Goal: Contribute content: Contribute content

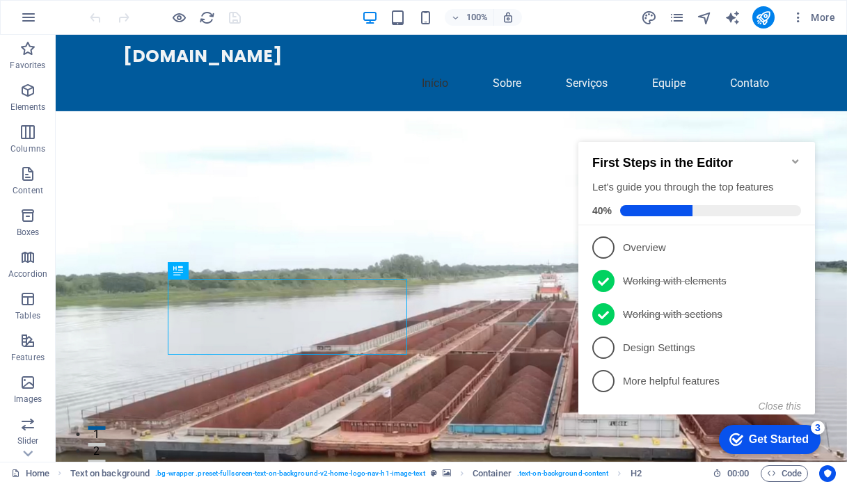
click at [793, 159] on icon "Minimize checklist" at bounding box center [795, 161] width 6 height 4
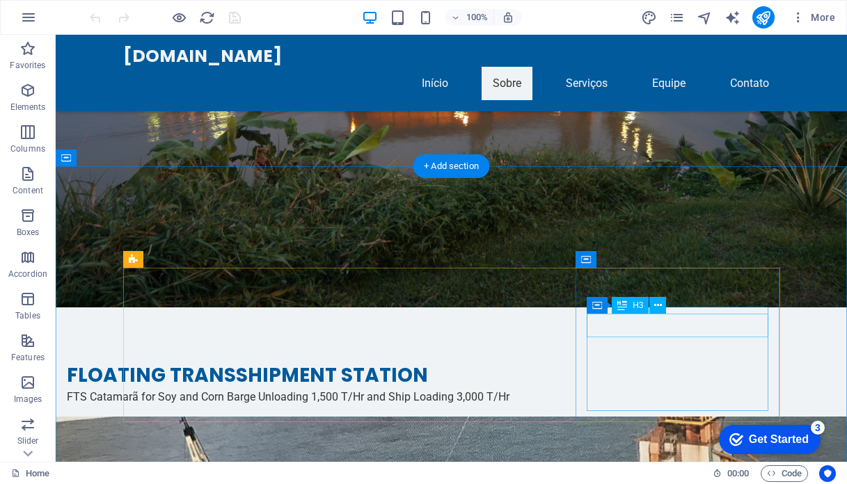
scroll to position [4566, 0]
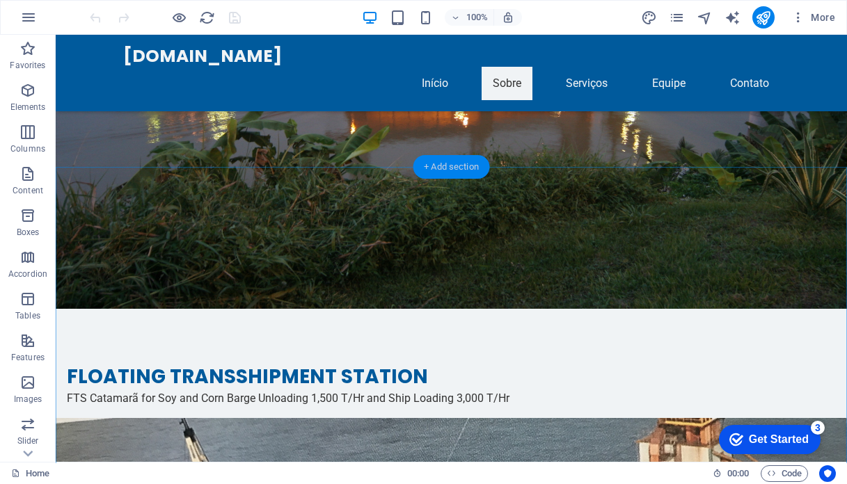
click at [442, 169] on div "+ Add section" at bounding box center [451, 167] width 77 height 24
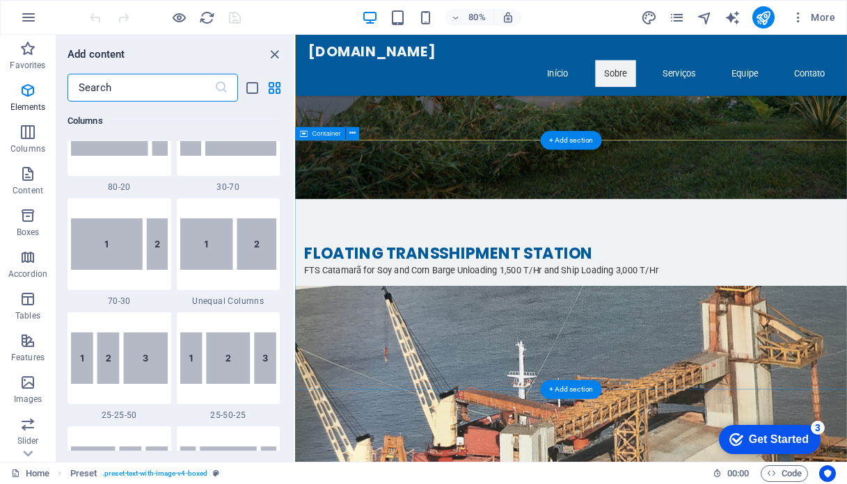
scroll to position [2435, 0]
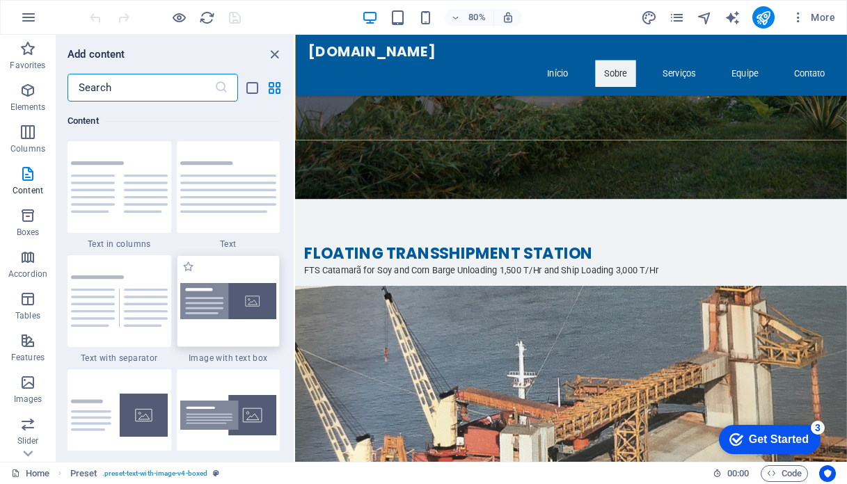
click at [221, 304] on img at bounding box center [228, 301] width 97 height 37
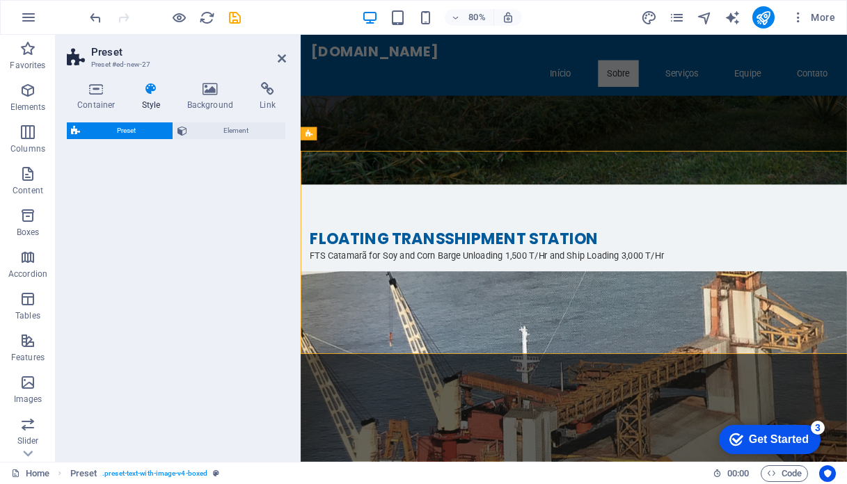
scroll to position [4354, 0]
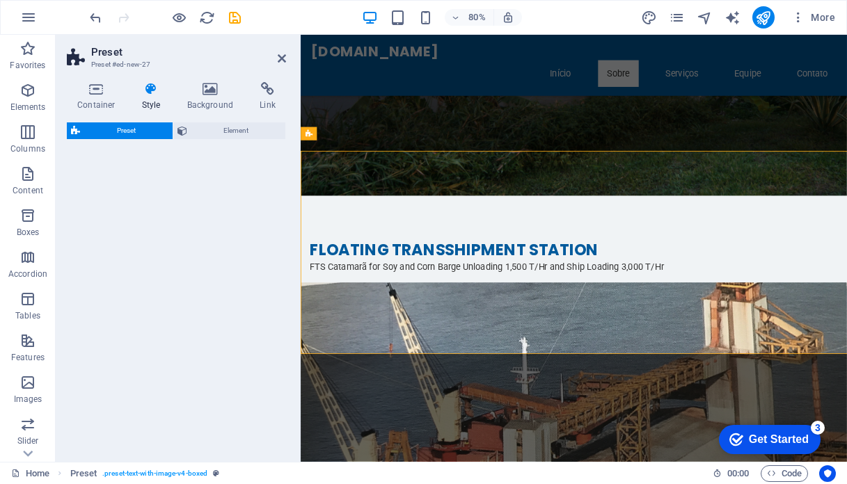
select select "rem"
select select "px"
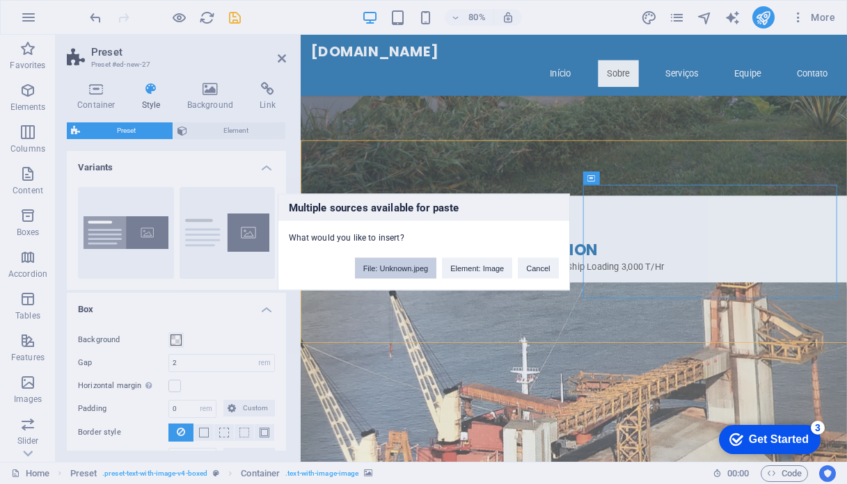
click at [399, 270] on button "File: Unknown.jpeg" at bounding box center [396, 268] width 82 height 21
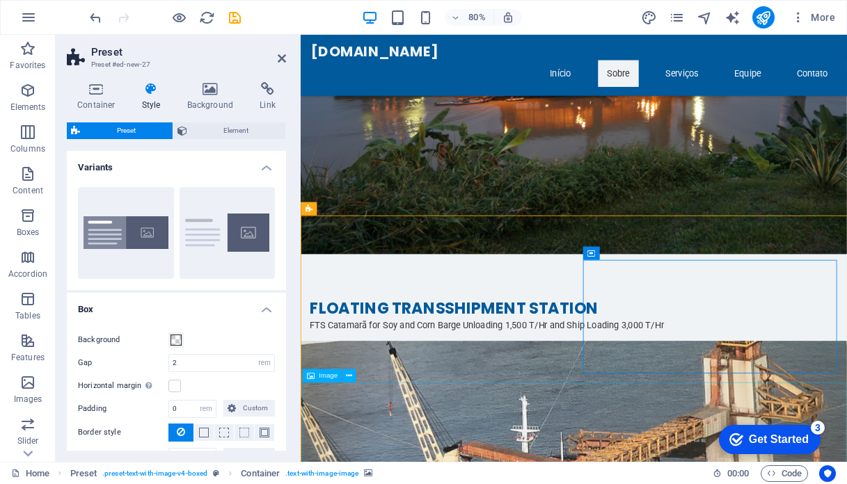
scroll to position [4286, 0]
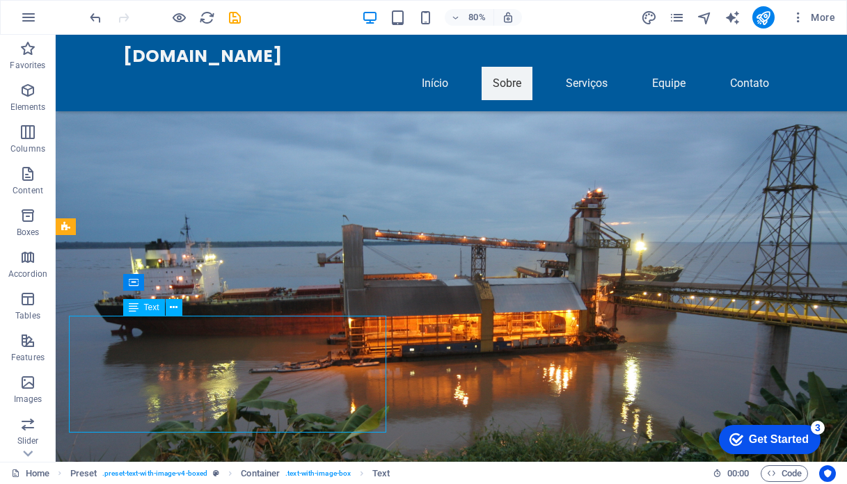
scroll to position [4498, 0]
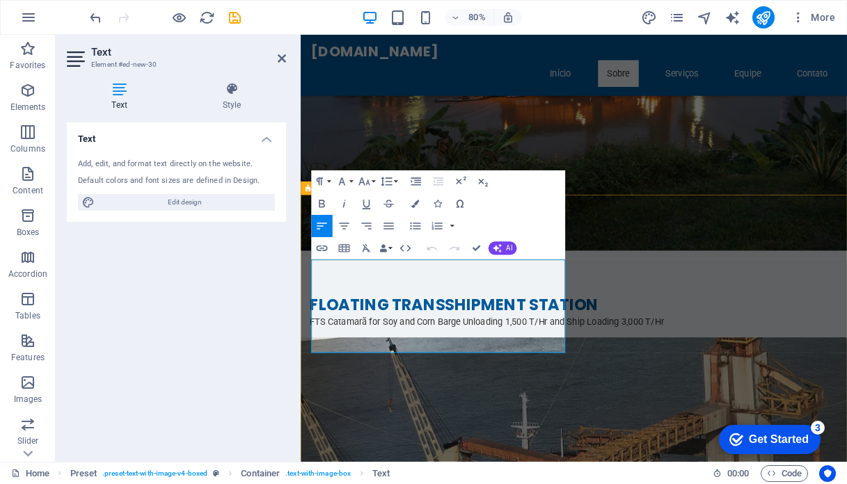
drag, startPoint x: 530, startPoint y: 419, endPoint x: 314, endPoint y: 325, distance: 235.9
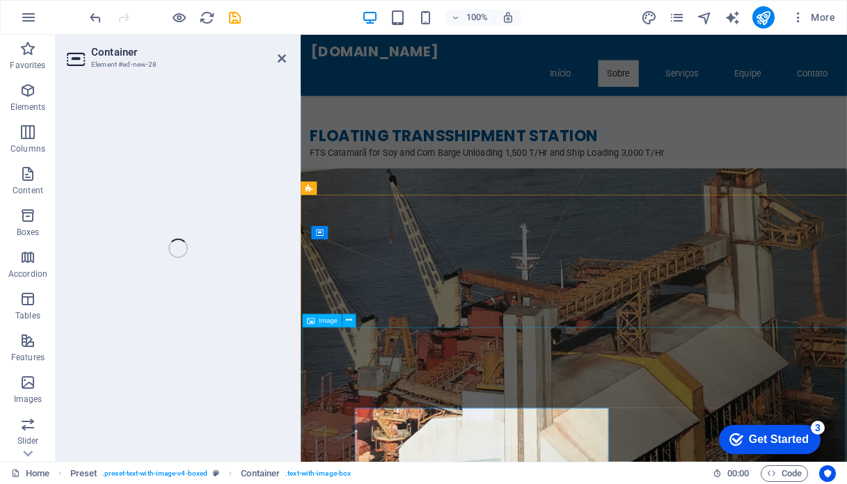
scroll to position [4286, 0]
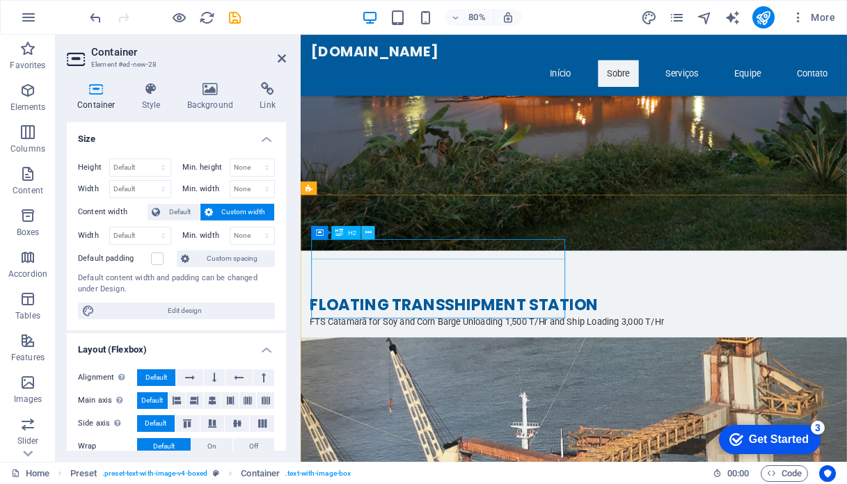
click at [372, 238] on button at bounding box center [367, 232] width 13 height 13
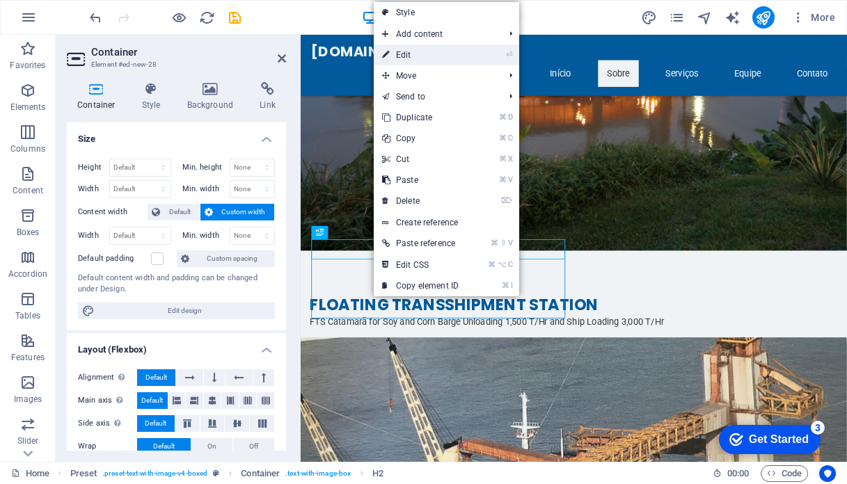
drag, startPoint x: 465, startPoint y: 58, endPoint x: 205, endPoint y: 29, distance: 261.2
click at [465, 58] on link "⏎ Edit" at bounding box center [420, 55] width 93 height 21
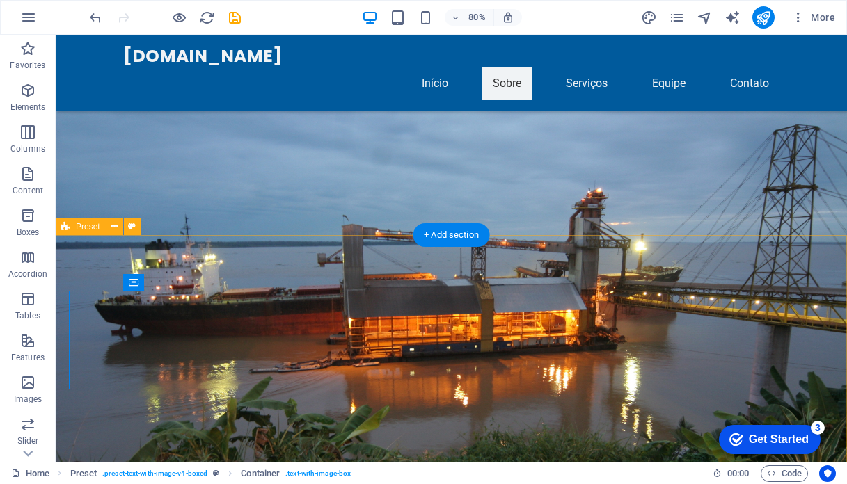
scroll to position [4498, 0]
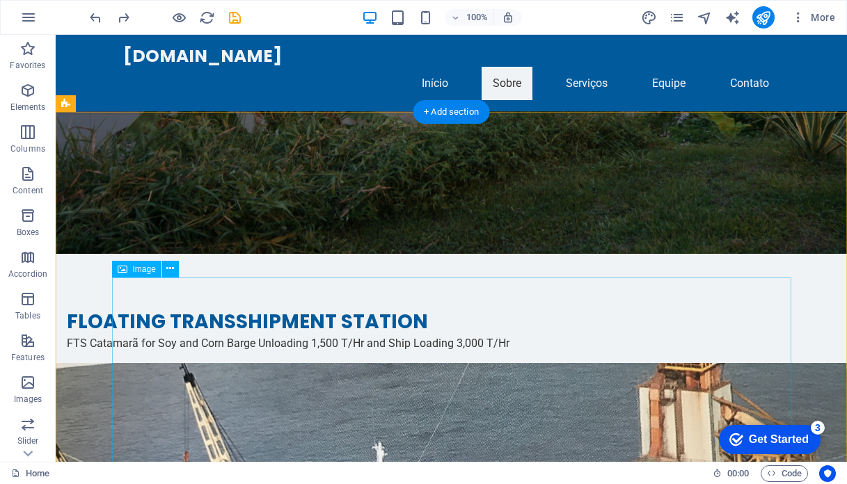
scroll to position [4622, 0]
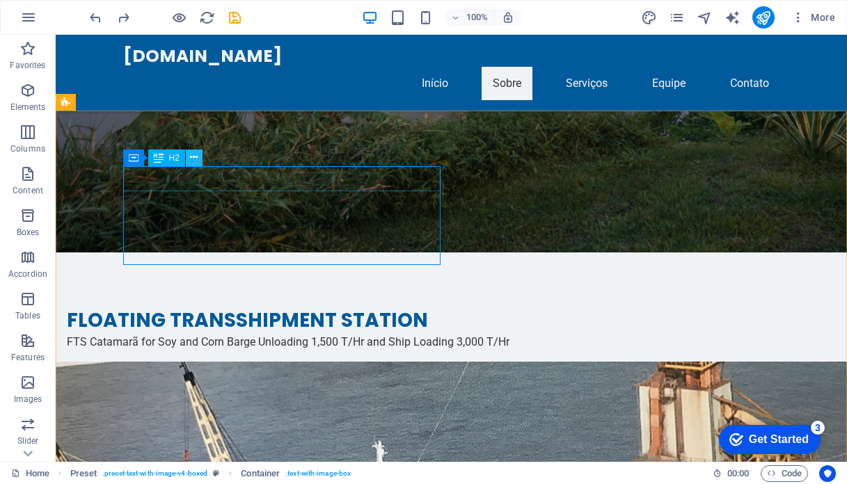
click at [193, 154] on icon at bounding box center [194, 157] width 8 height 15
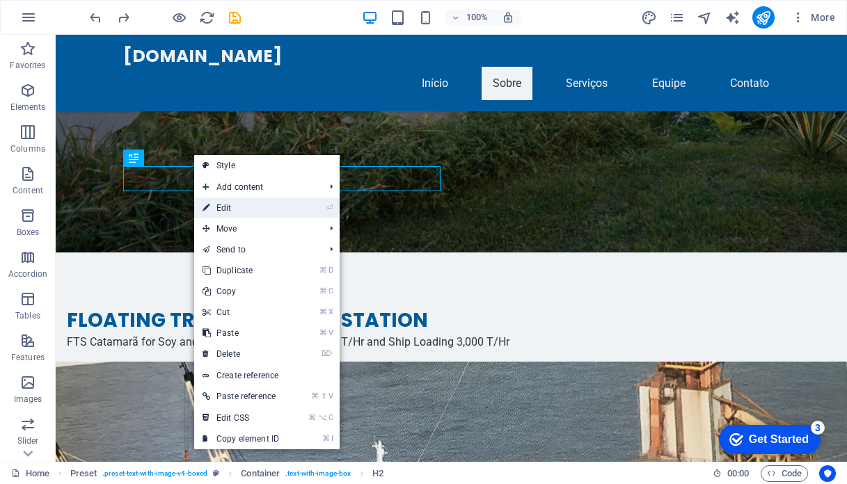
click at [235, 209] on link "⏎ Edit" at bounding box center [240, 208] width 93 height 21
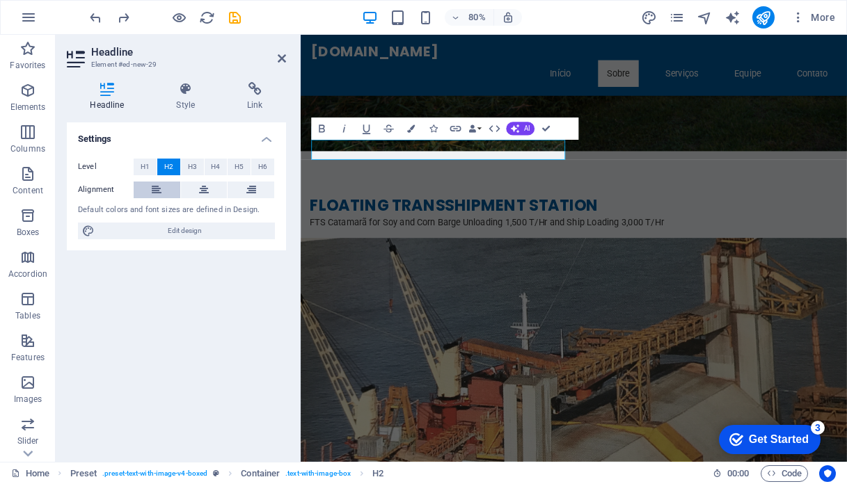
click at [172, 192] on button at bounding box center [157, 190] width 47 height 17
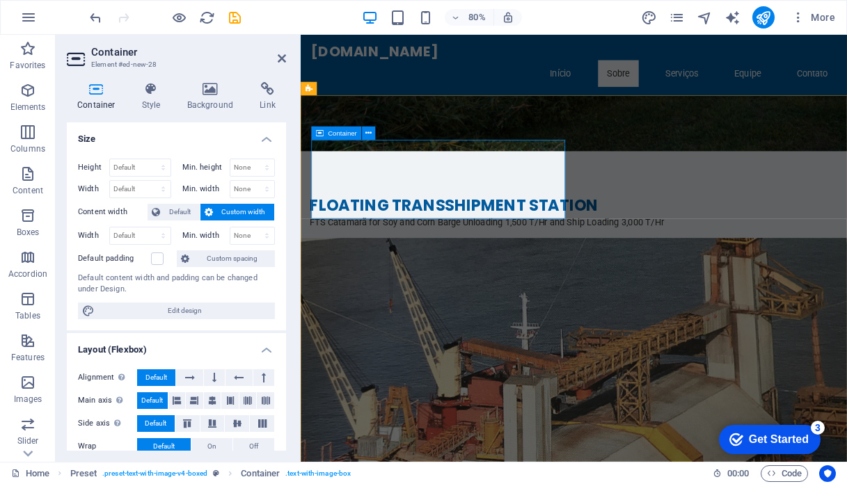
click at [365, 135] on icon at bounding box center [368, 133] width 6 height 12
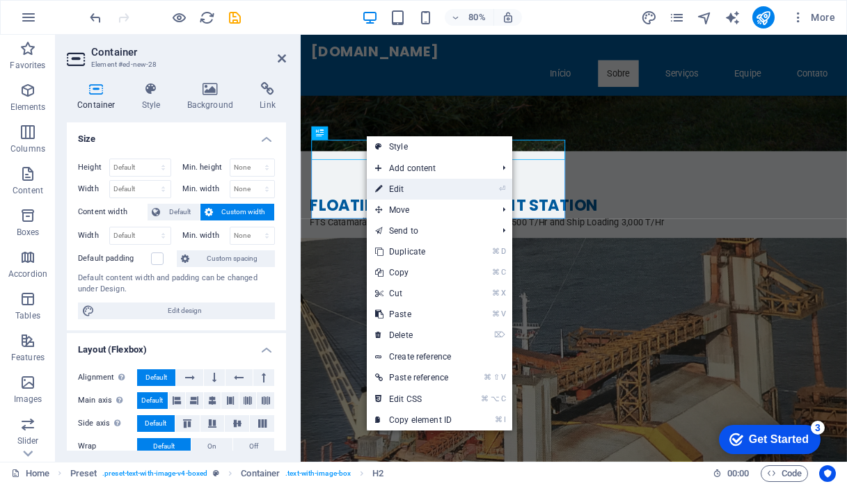
click at [402, 191] on link "⏎ Edit" at bounding box center [413, 189] width 93 height 21
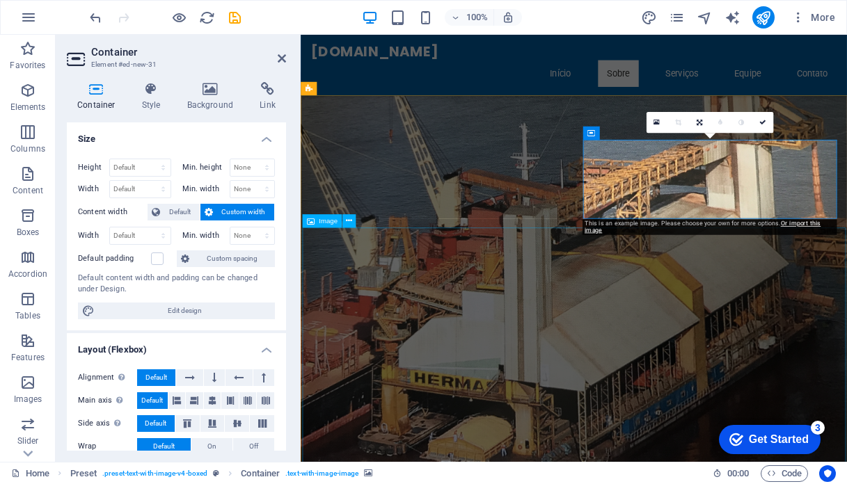
scroll to position [4411, 0]
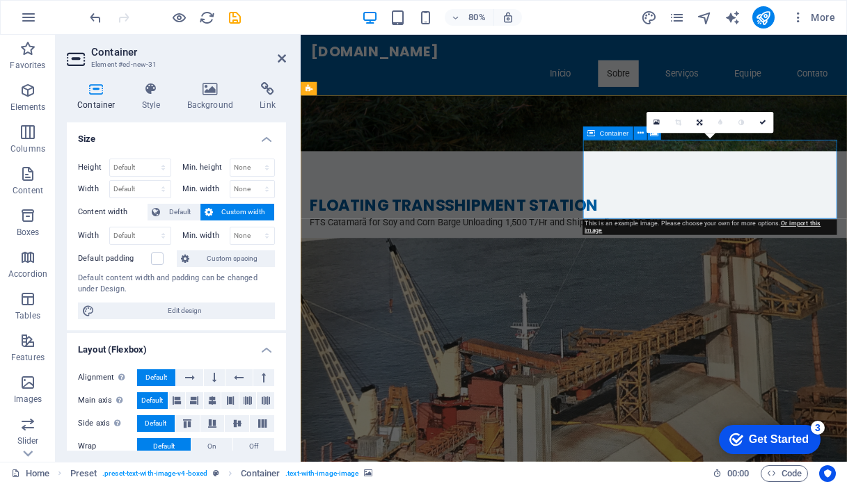
click at [615, 136] on div "Container" at bounding box center [607, 133] width 50 height 13
click at [643, 134] on button at bounding box center [639, 133] width 13 height 13
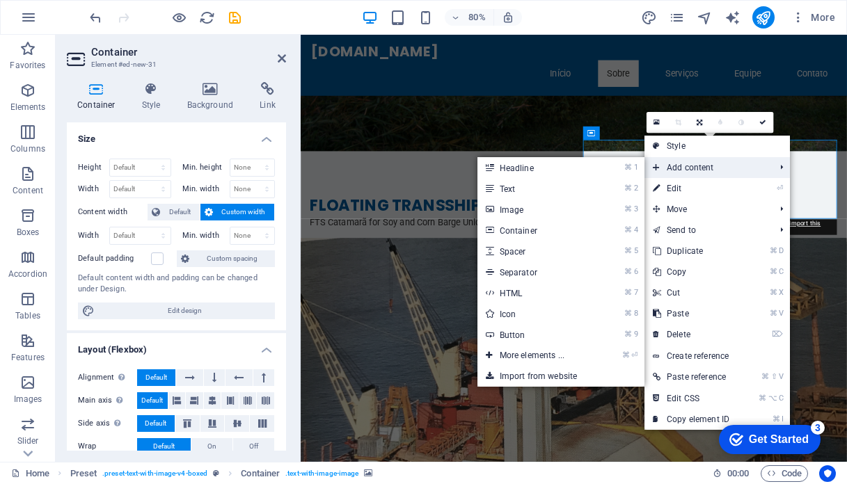
click at [667, 167] on span "Add content" at bounding box center [706, 167] width 125 height 21
click at [578, 187] on link "⌘ 2 Text" at bounding box center [534, 188] width 115 height 21
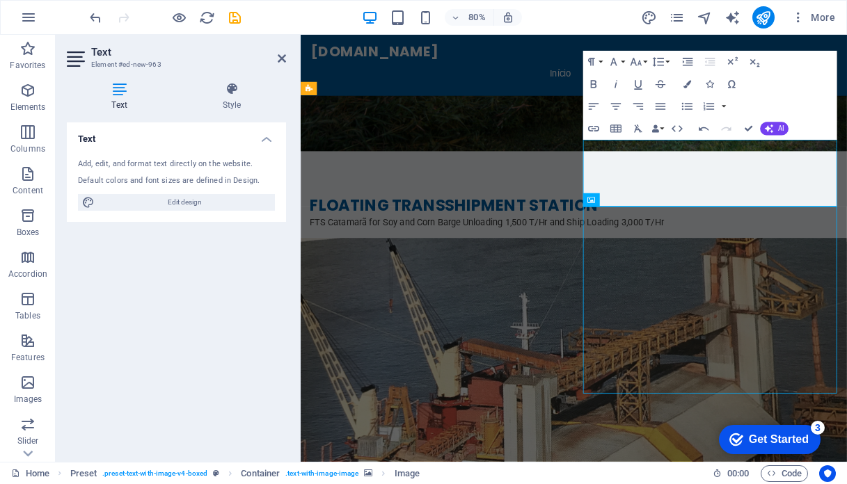
scroll to position [4622, 0]
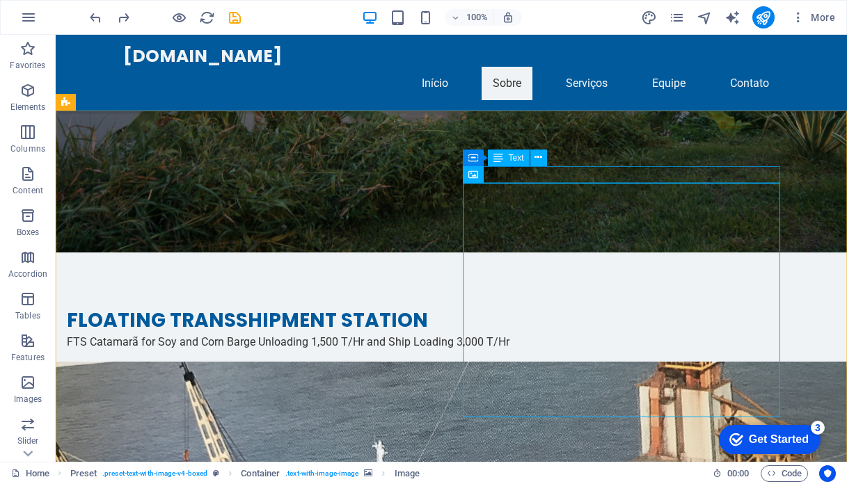
click at [519, 157] on span "Text" at bounding box center [516, 158] width 15 height 8
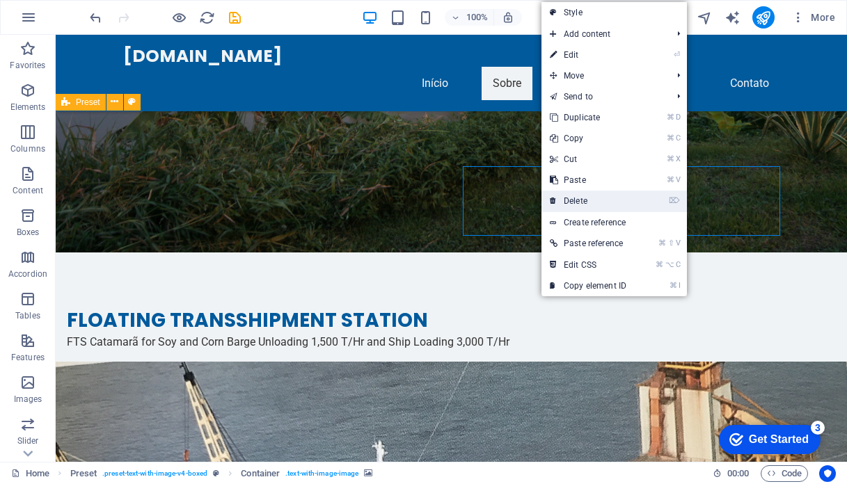
click at [561, 201] on link "⌦ Delete" at bounding box center [587, 201] width 93 height 21
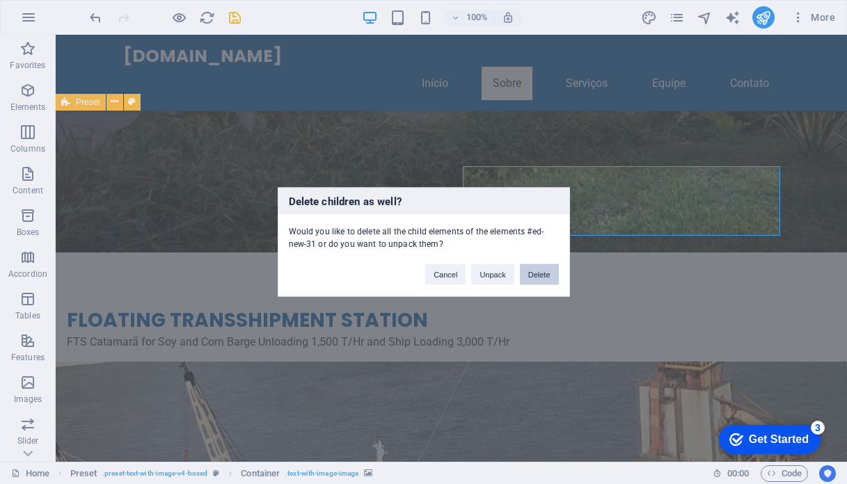
click at [545, 273] on button "Delete" at bounding box center [539, 274] width 39 height 21
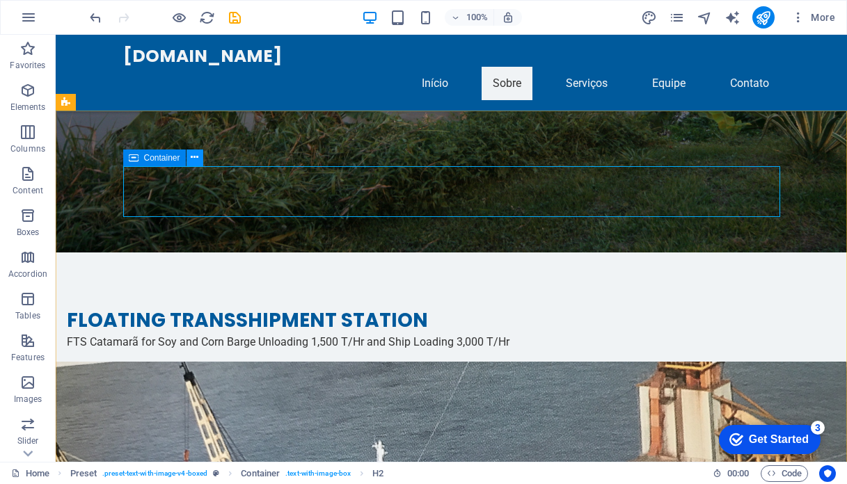
click at [197, 157] on icon at bounding box center [195, 157] width 8 height 15
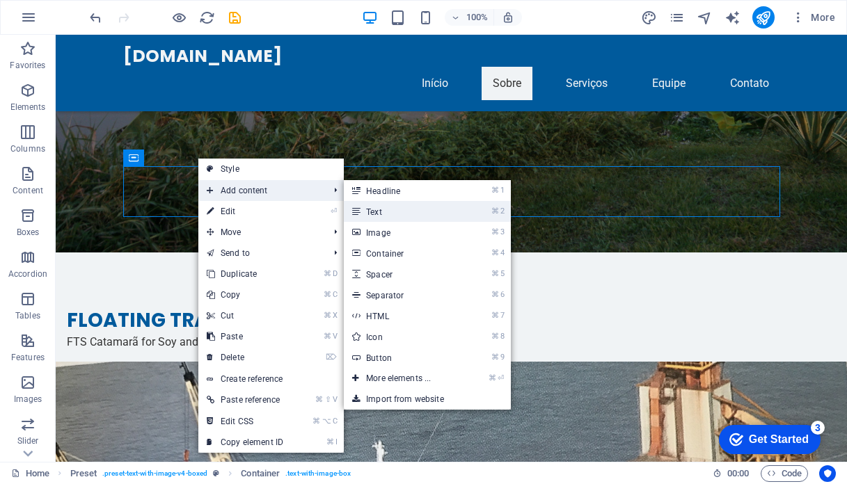
drag, startPoint x: 375, startPoint y: 214, endPoint x: 93, endPoint y: 224, distance: 282.7
click at [375, 214] on link "⌘ 2 Text" at bounding box center [401, 211] width 115 height 21
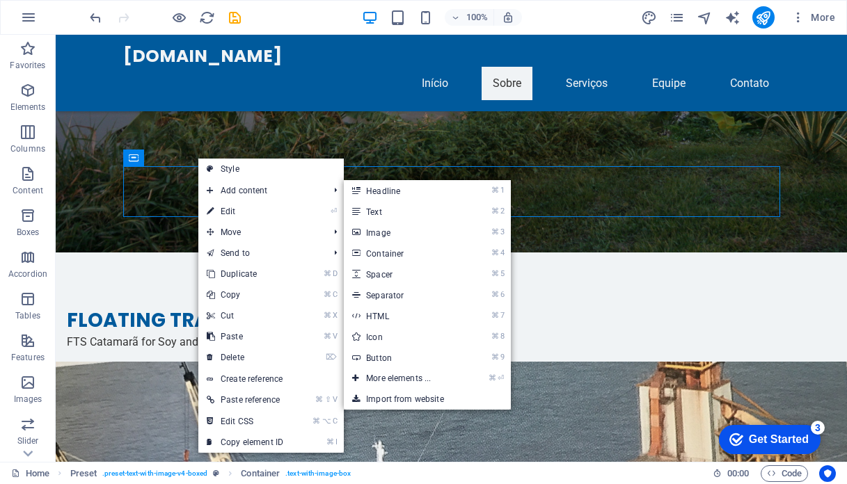
scroll to position [4411, 0]
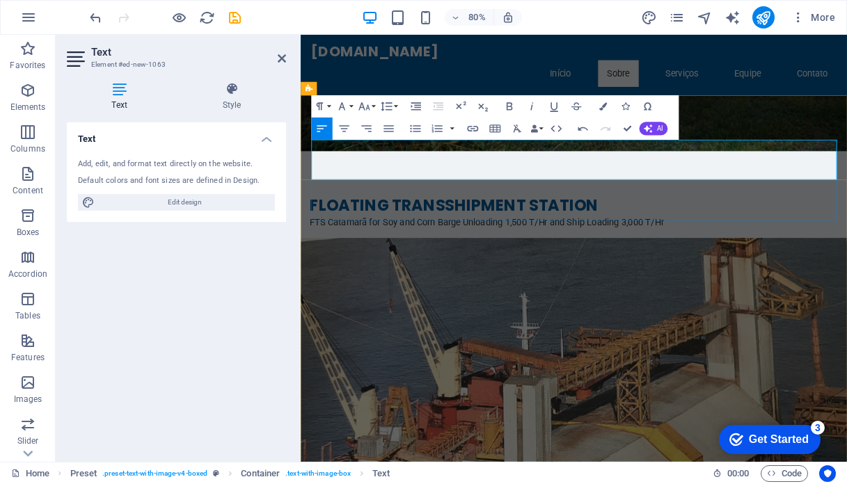
drag, startPoint x: 841, startPoint y: 210, endPoint x: 323, endPoint y: 157, distance: 521.1
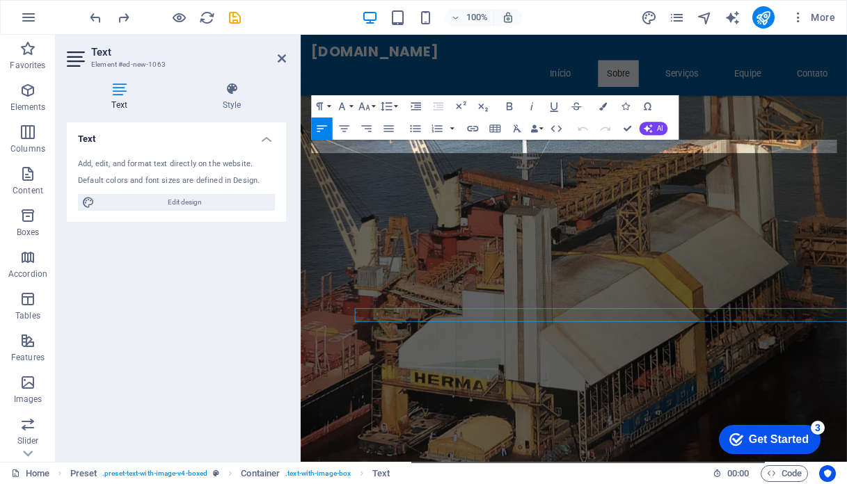
scroll to position [4411, 0]
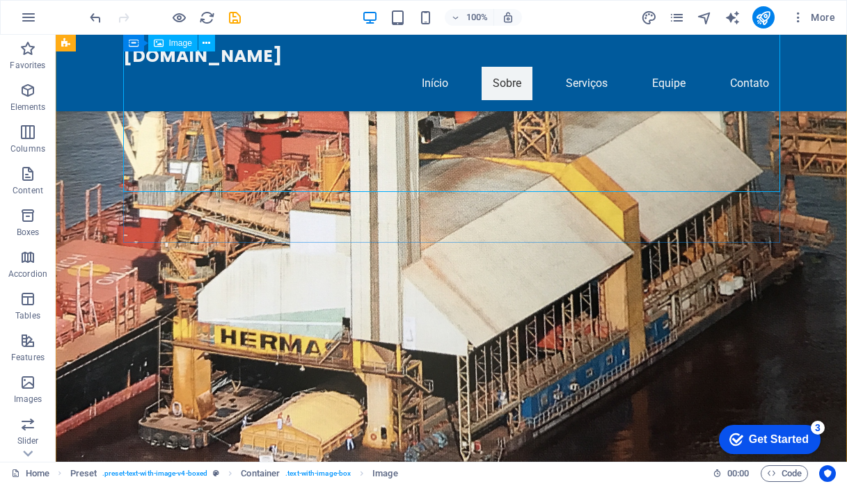
scroll to position [5099, 0]
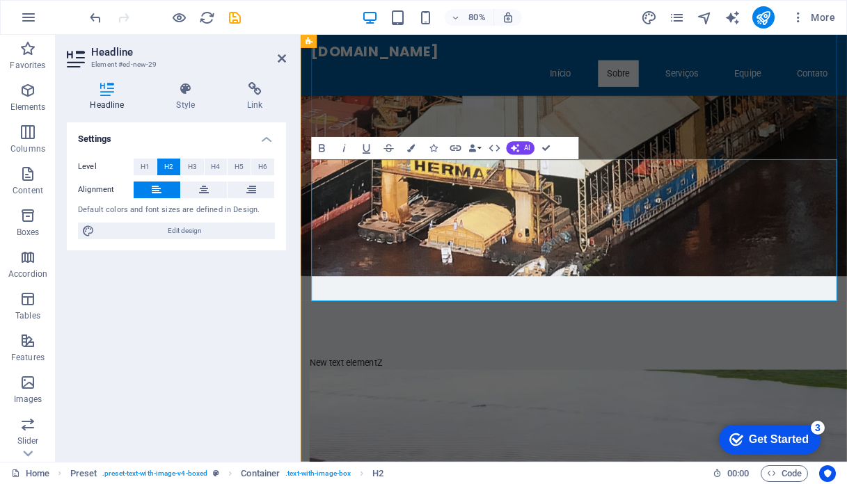
scroll to position [1678, 5]
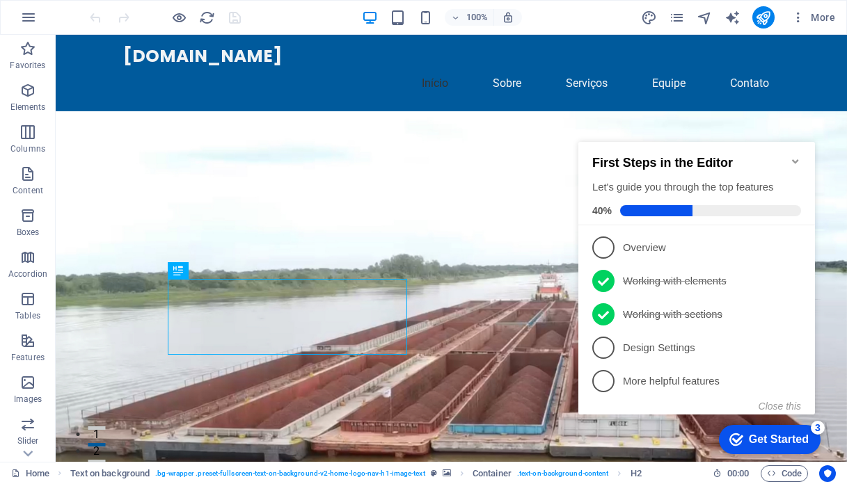
click at [794, 156] on icon "Minimize checklist" at bounding box center [795, 161] width 11 height 11
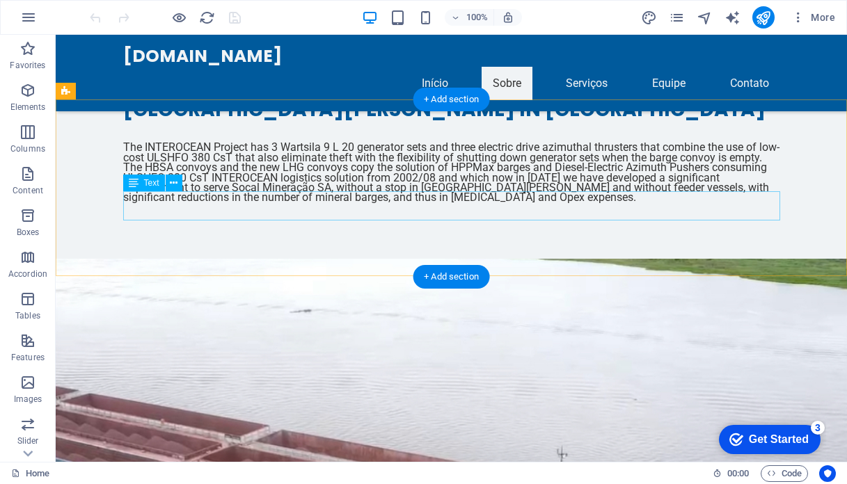
scroll to position [1662, 0]
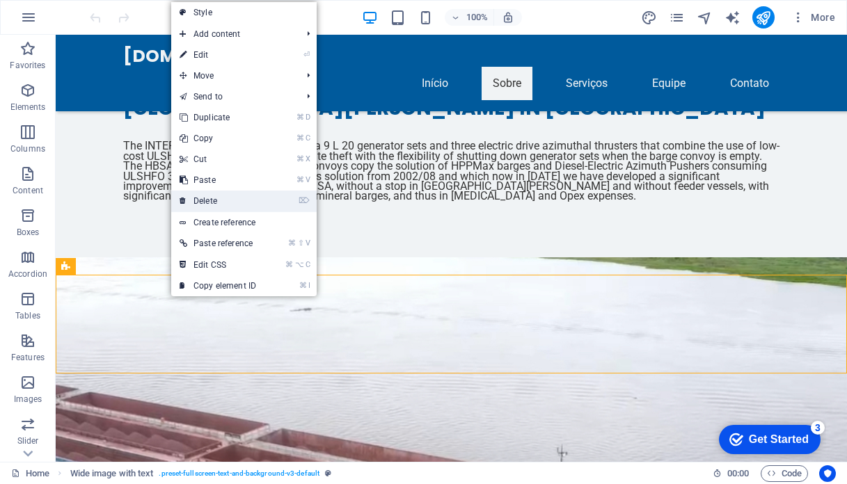
click at [237, 200] on link "⌦ Delete" at bounding box center [217, 201] width 93 height 21
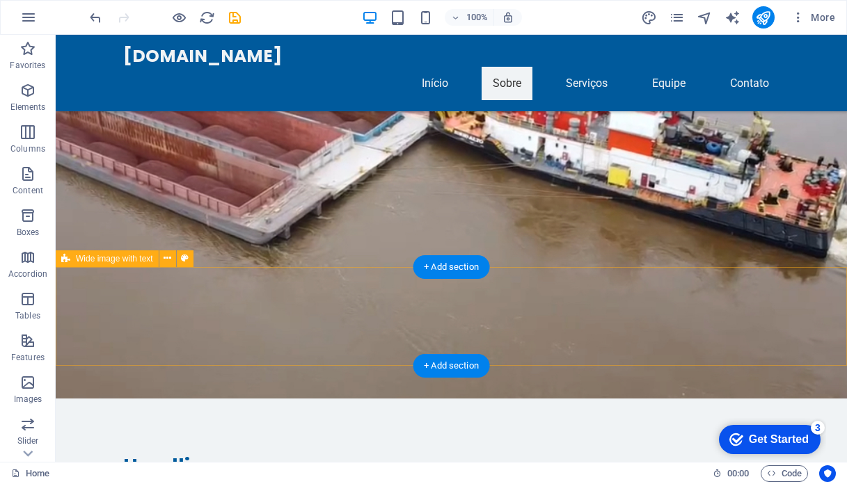
scroll to position [2103, 0]
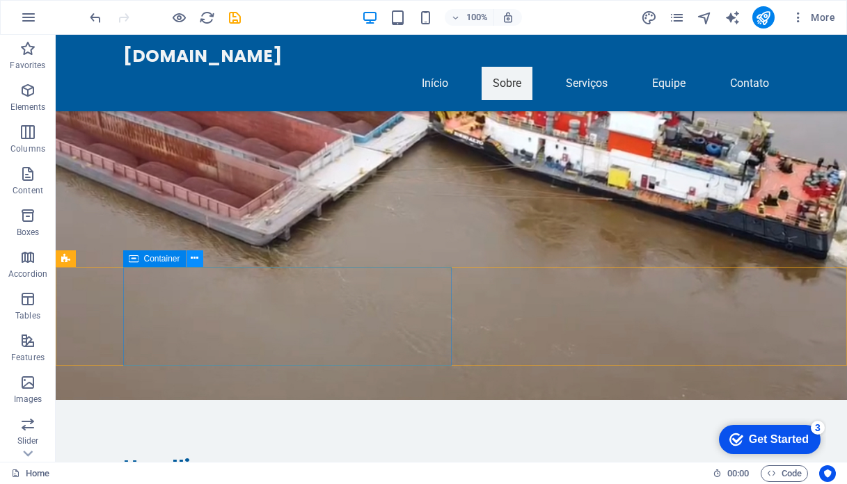
click at [192, 258] on icon at bounding box center [195, 258] width 8 height 15
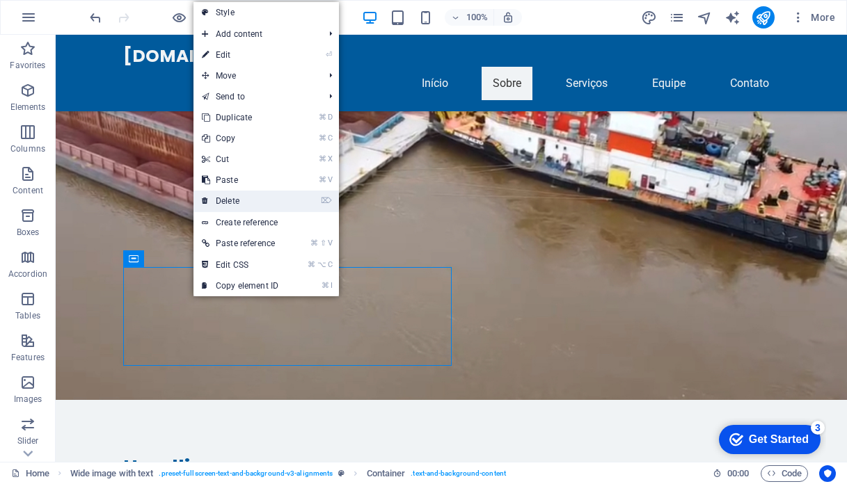
click at [259, 204] on link "⌦ Delete" at bounding box center [239, 201] width 93 height 21
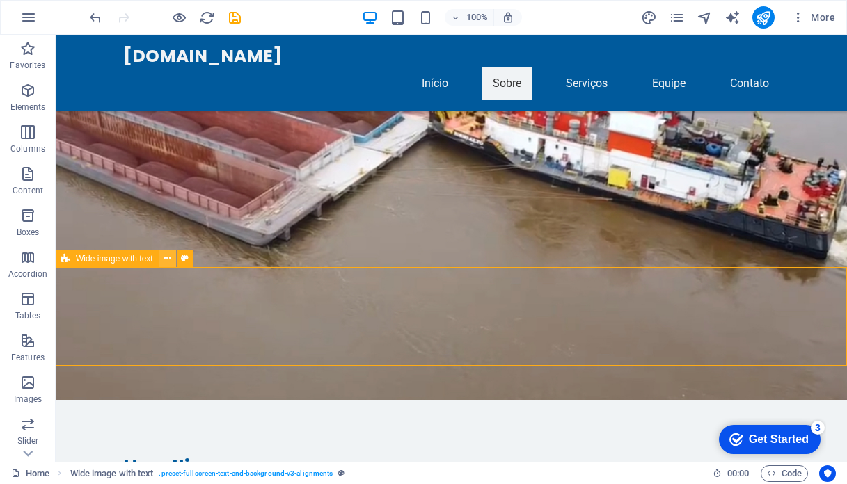
click at [164, 258] on icon at bounding box center [168, 258] width 8 height 15
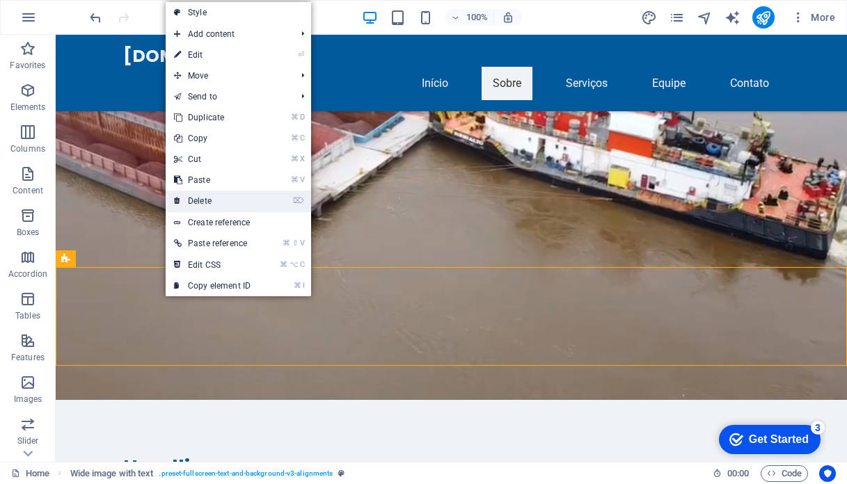
click at [221, 205] on link "⌦ Delete" at bounding box center [212, 201] width 93 height 21
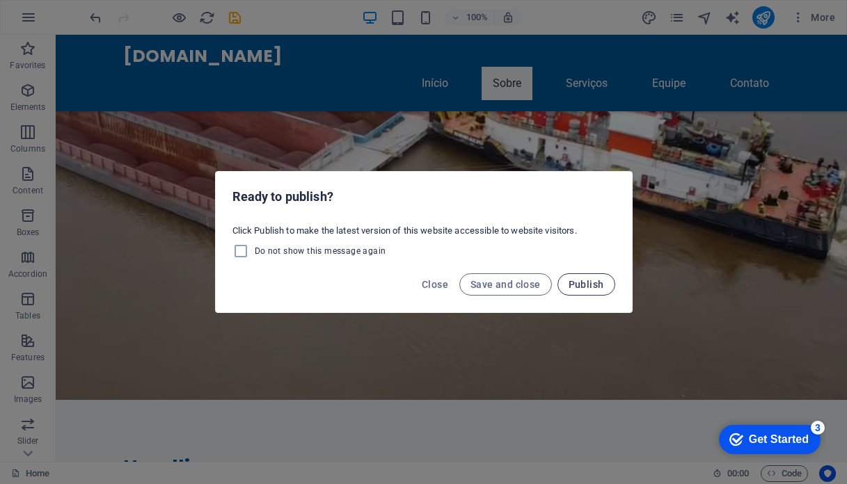
click at [595, 281] on span "Publish" at bounding box center [585, 284] width 35 height 11
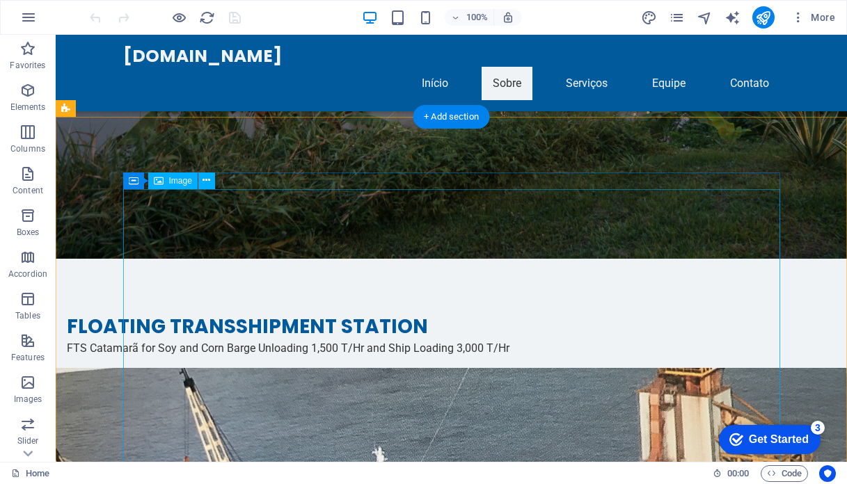
scroll to position [4417, 0]
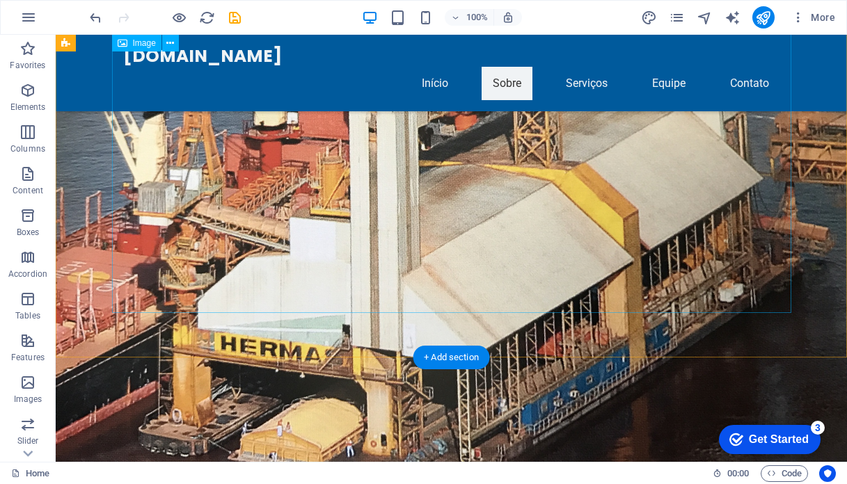
scroll to position [4890, 0]
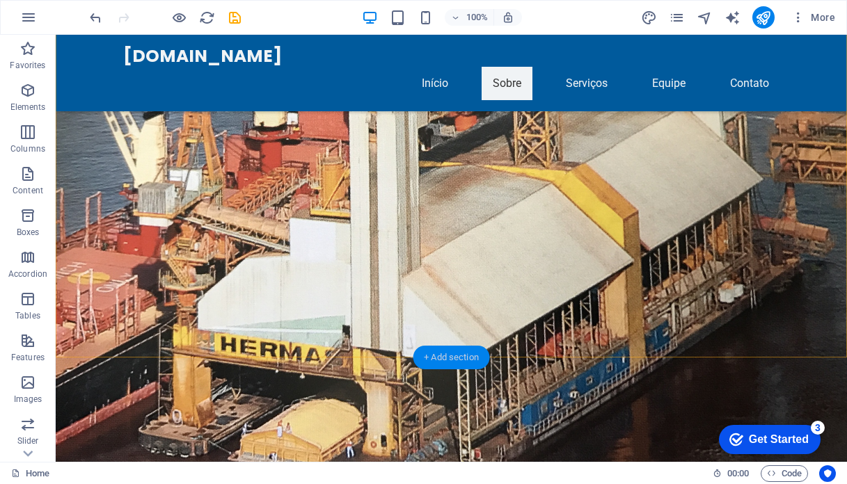
click at [457, 358] on div "+ Add section" at bounding box center [451, 358] width 77 height 24
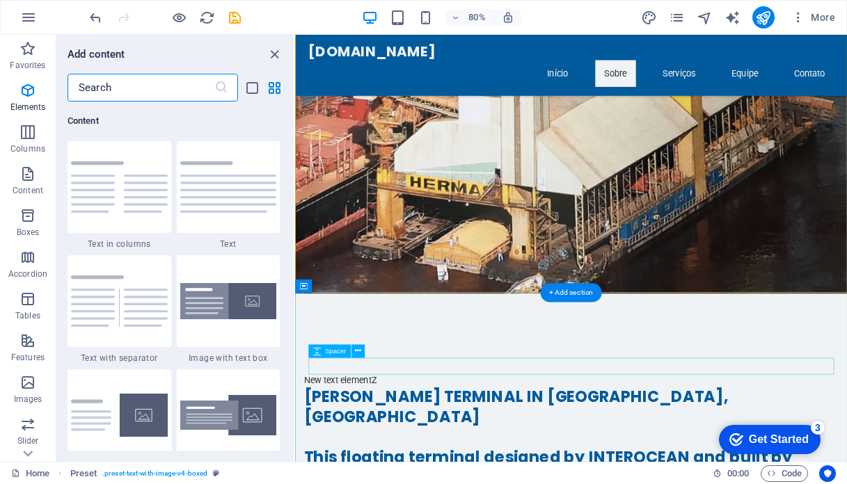
scroll to position [2435, 0]
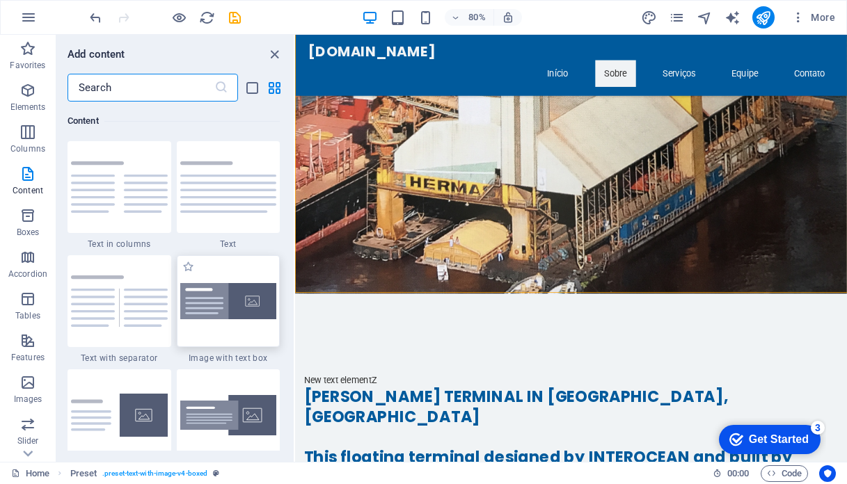
click at [256, 309] on img at bounding box center [228, 301] width 97 height 37
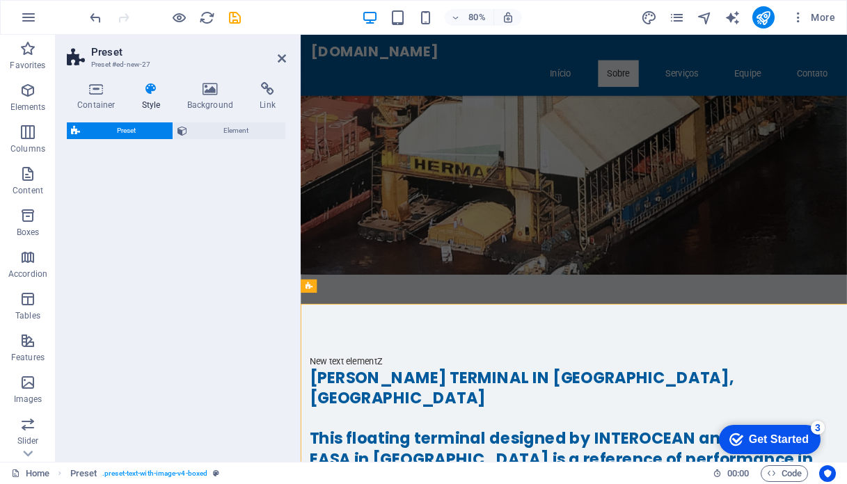
scroll to position [4678, 0]
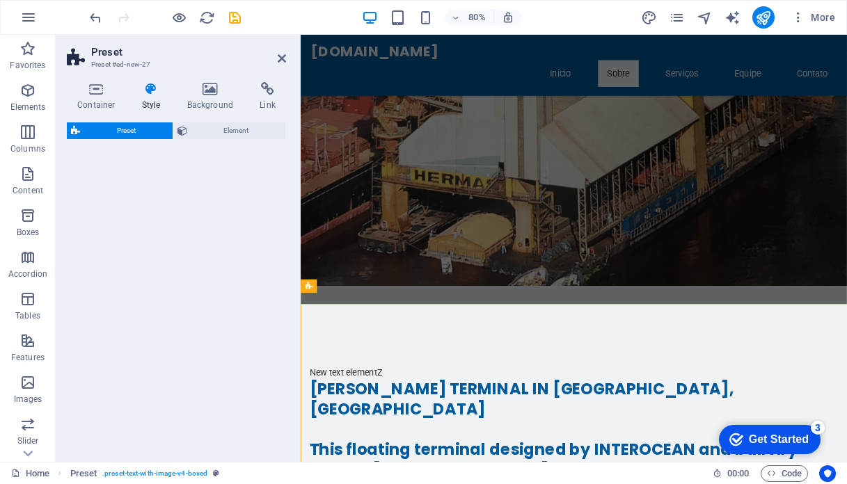
select select "rem"
select select "px"
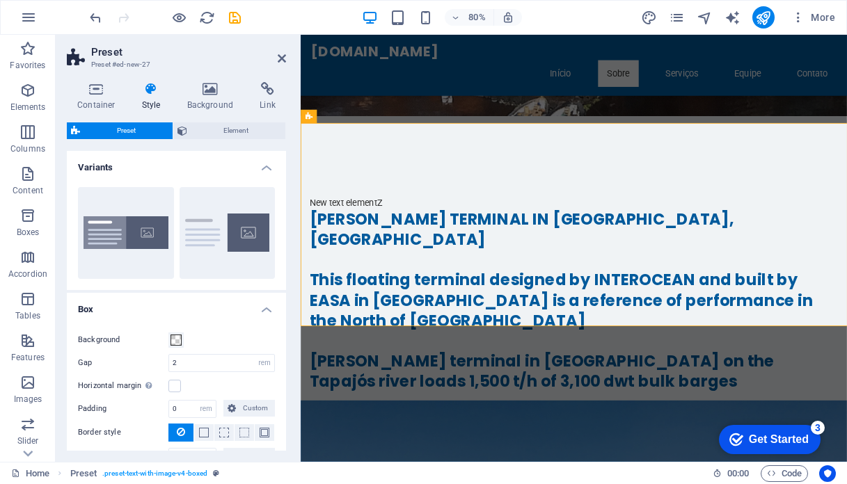
scroll to position [4891, 0]
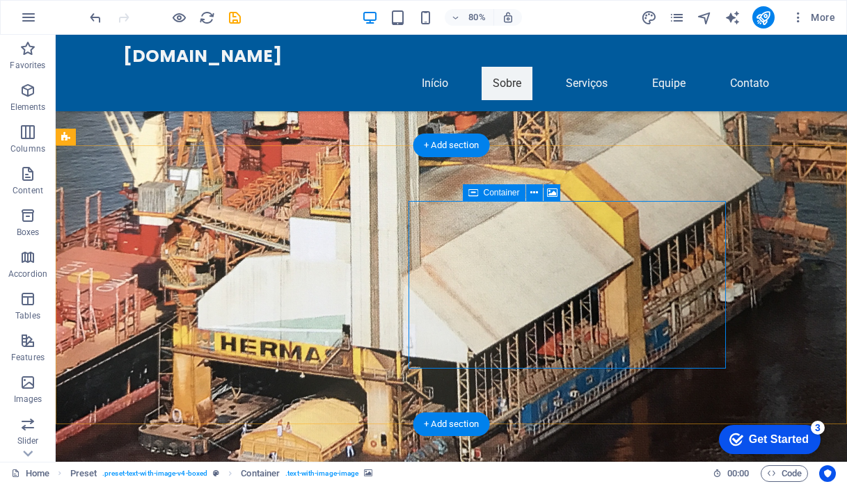
scroll to position [5102, 0]
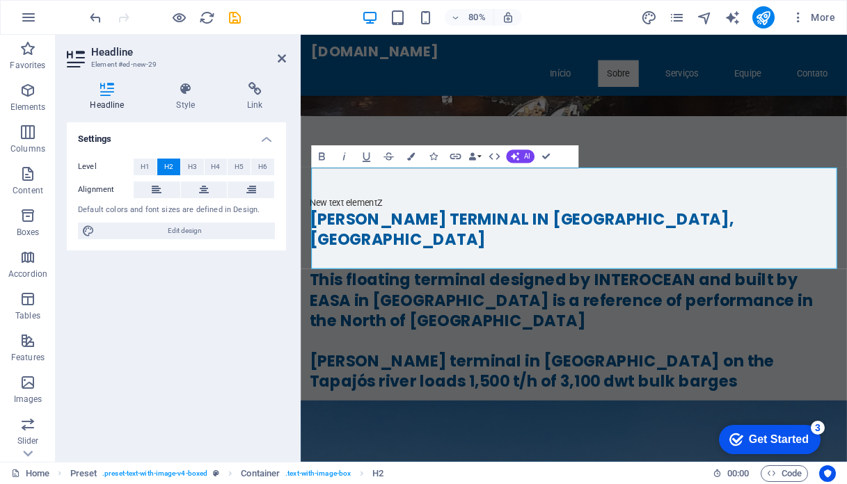
scroll to position [1148, 2]
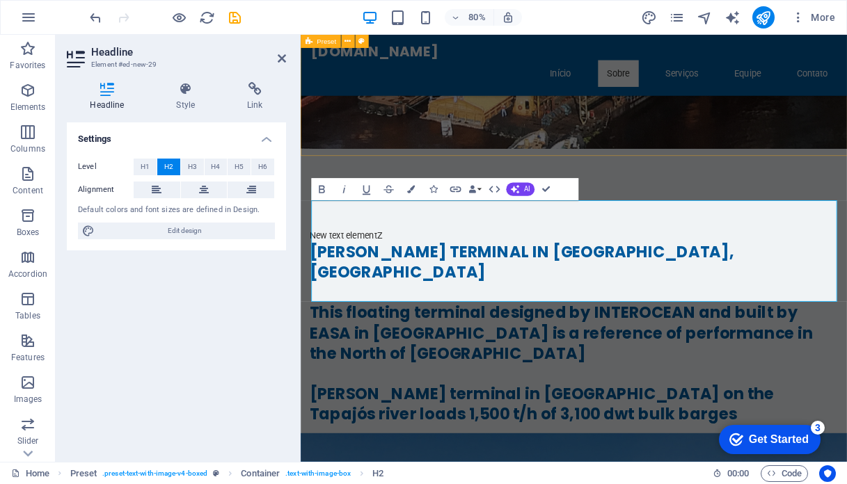
scroll to position [4849, 0]
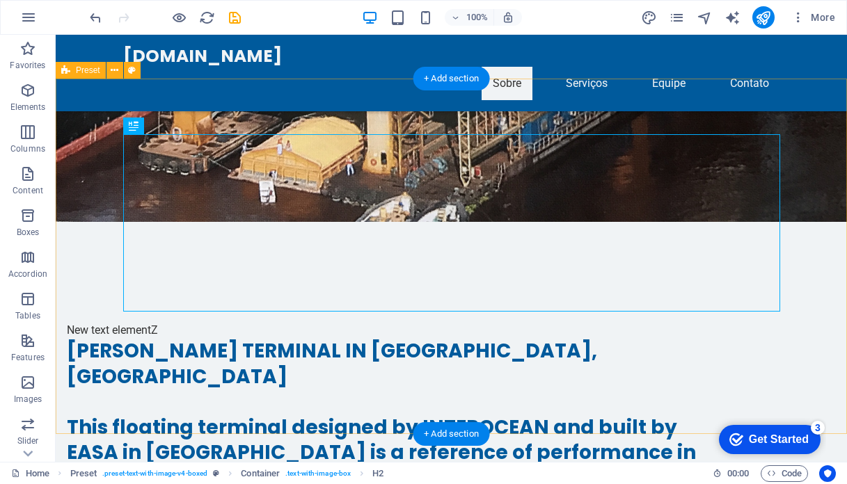
scroll to position [5172, 0]
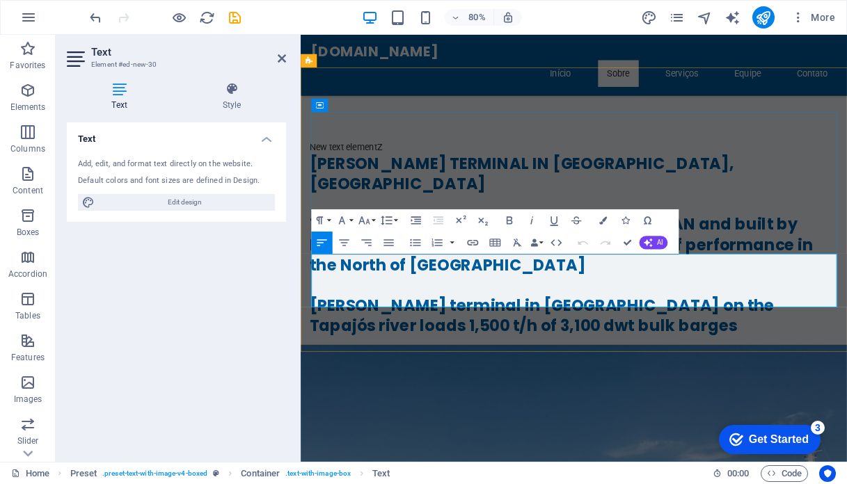
drag, startPoint x: 447, startPoint y: 369, endPoint x: 314, endPoint y: 303, distance: 148.7
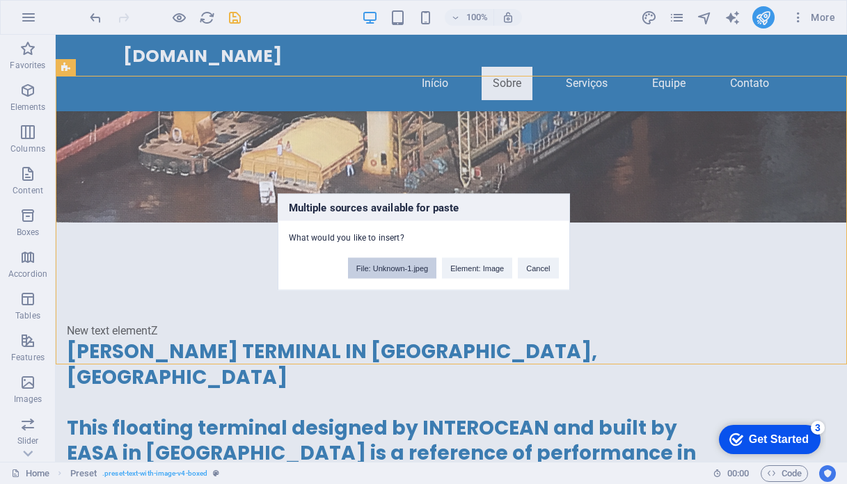
click at [392, 271] on button "File: Unknown-1.jpeg" at bounding box center [392, 268] width 88 height 21
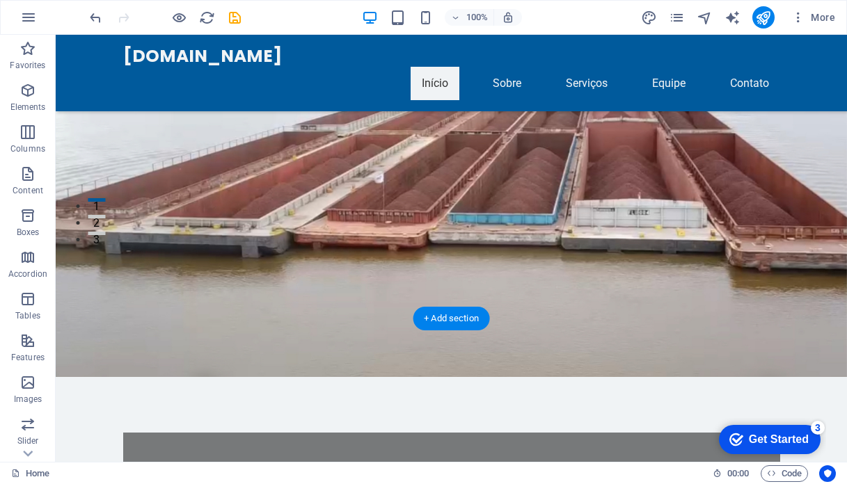
scroll to position [225, 0]
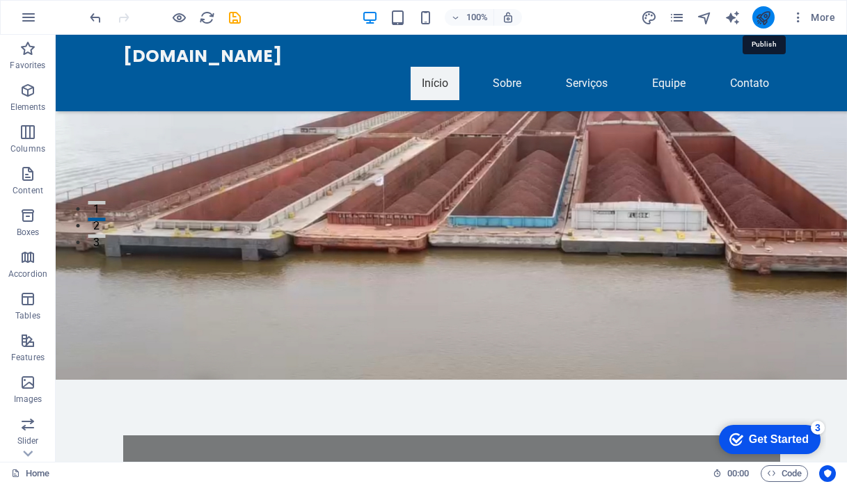
click at [766, 15] on icon "publish" at bounding box center [763, 18] width 16 height 16
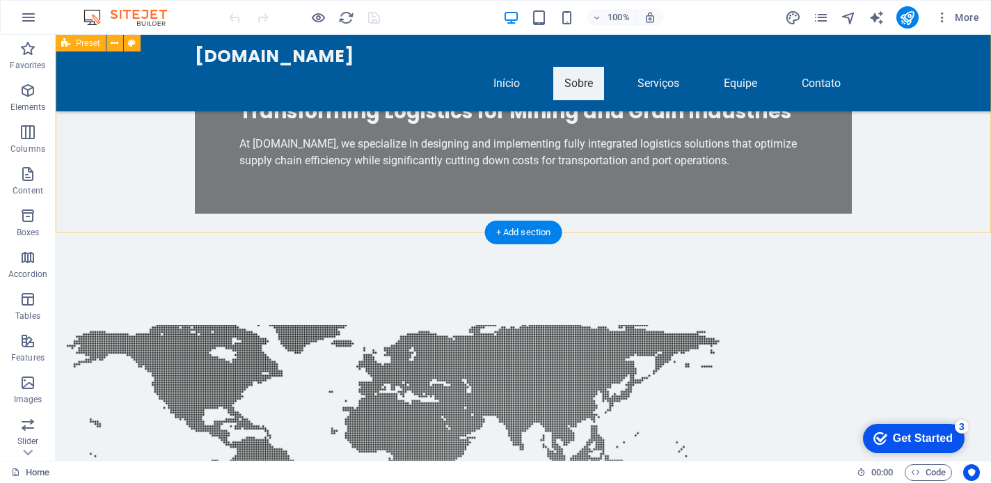
scroll to position [700, 0]
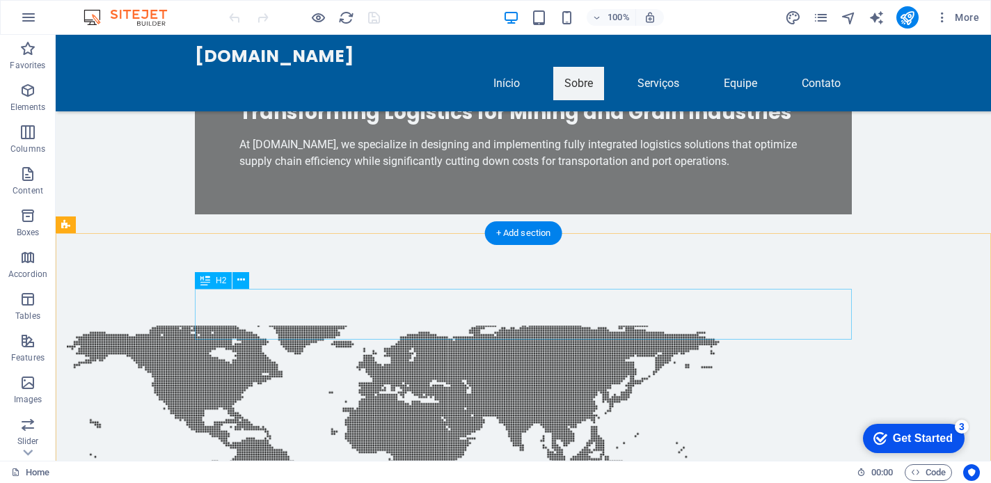
drag, startPoint x: 196, startPoint y: 298, endPoint x: 254, endPoint y: 289, distance: 58.4
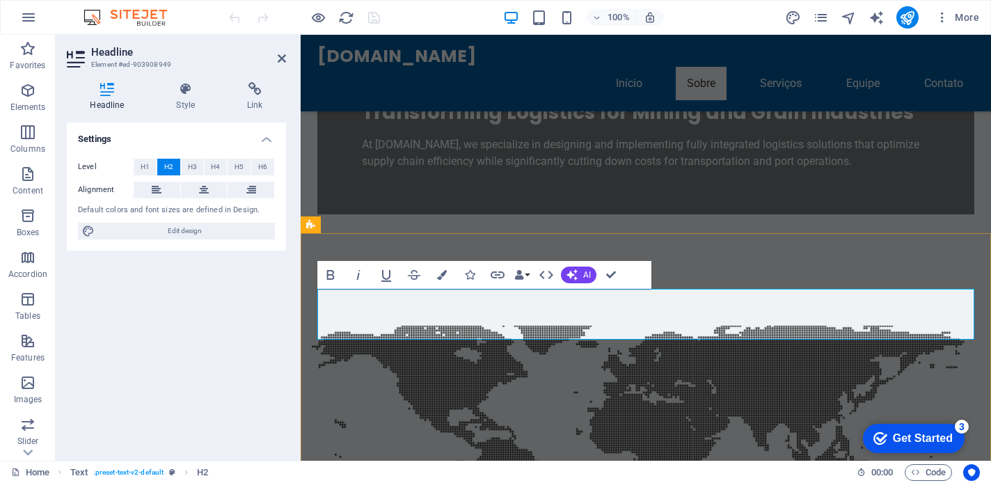
drag, startPoint x: 900, startPoint y: 330, endPoint x: 318, endPoint y: 292, distance: 582.9
copy h2 "VALE'S MERCOSUR IRON ORE OPERATION FROM CORUMBÁ IN BRAZIL TO NUEVA PALMIRA IN U…"
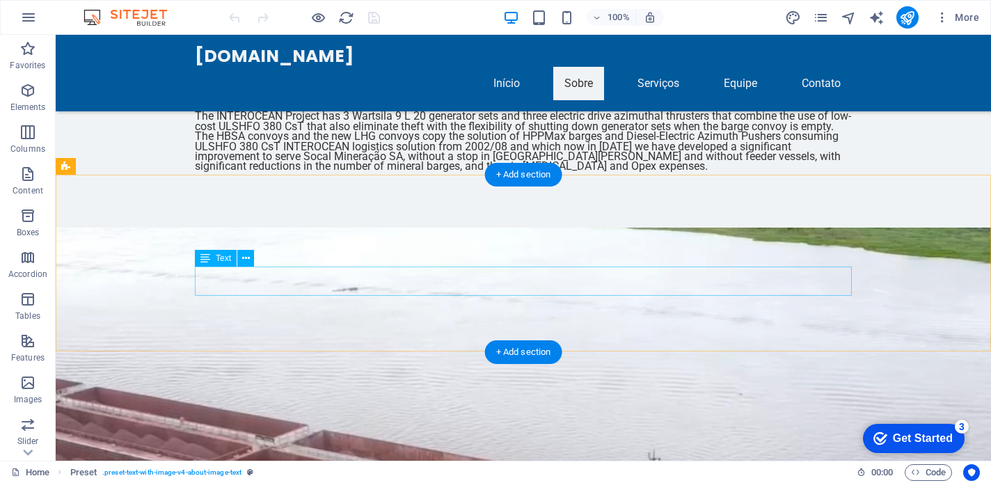
scroll to position [1689, 0]
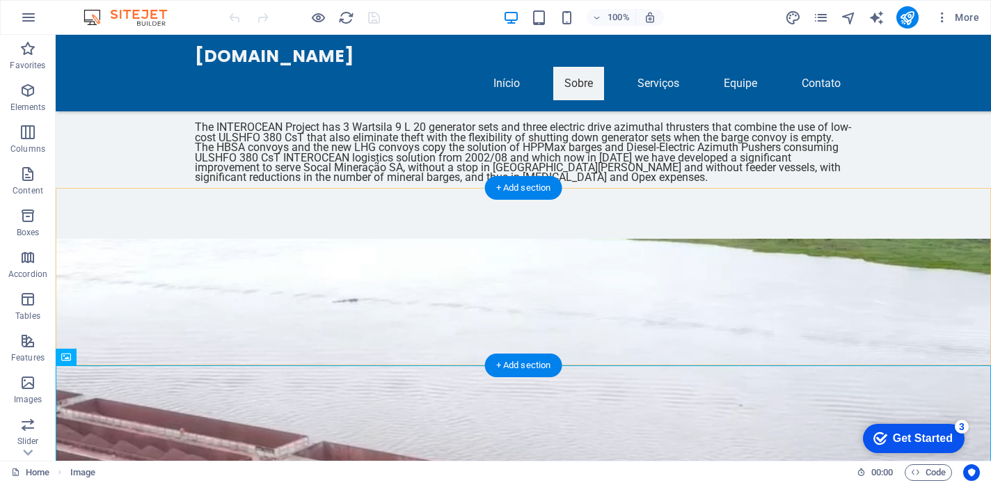
scroll to position [1679, 0]
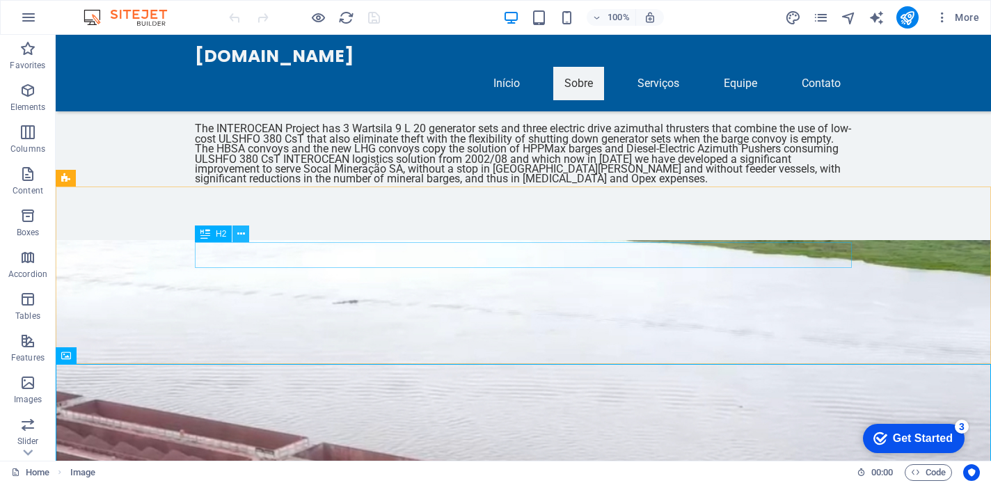
click at [242, 233] on icon at bounding box center [241, 234] width 8 height 15
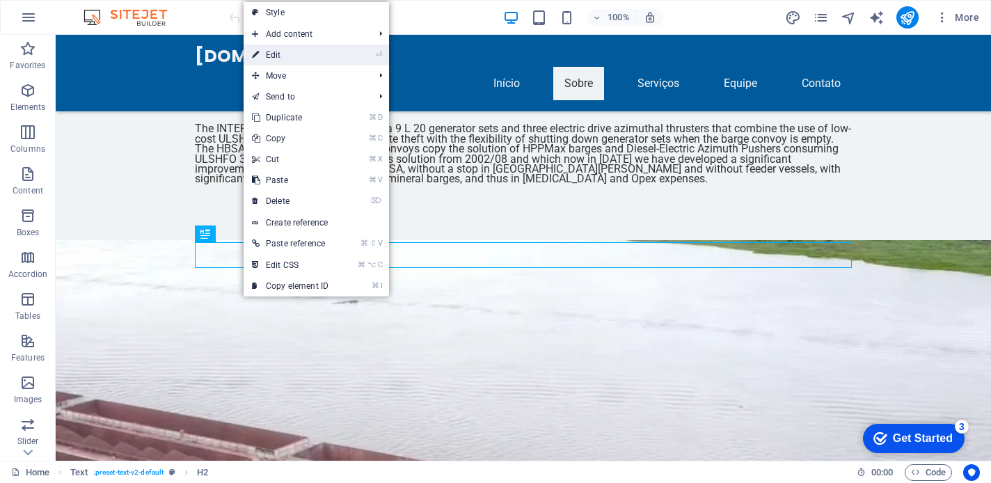
click at [300, 55] on link "⏎ Edit" at bounding box center [290, 55] width 93 height 21
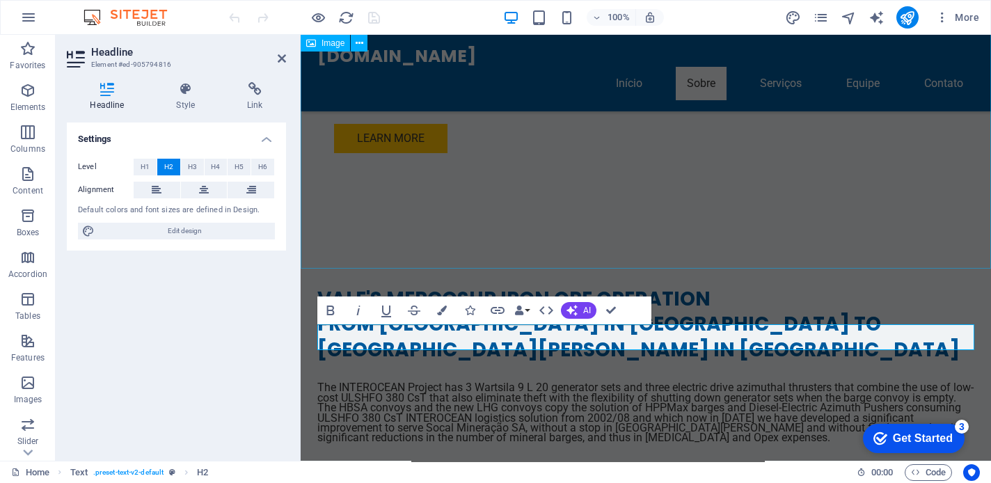
scroll to position [1419, 0]
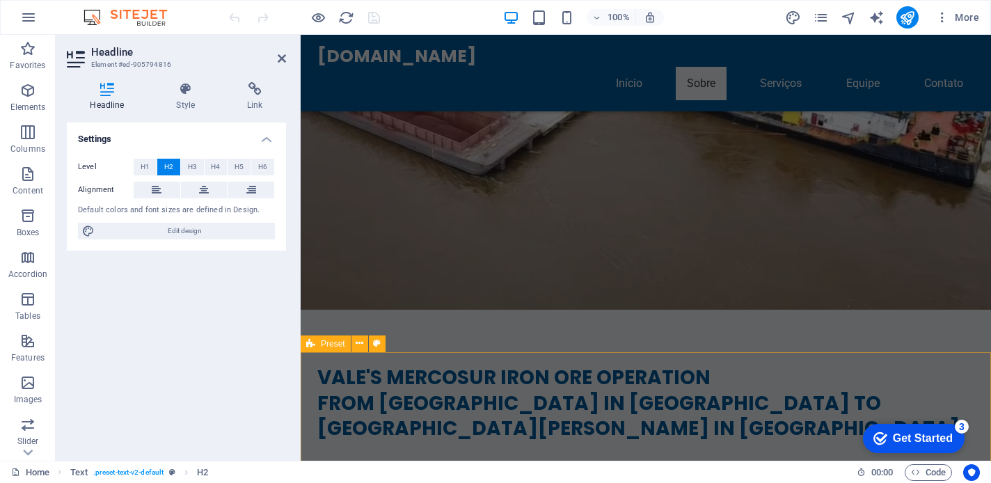
scroll to position [2121, 0]
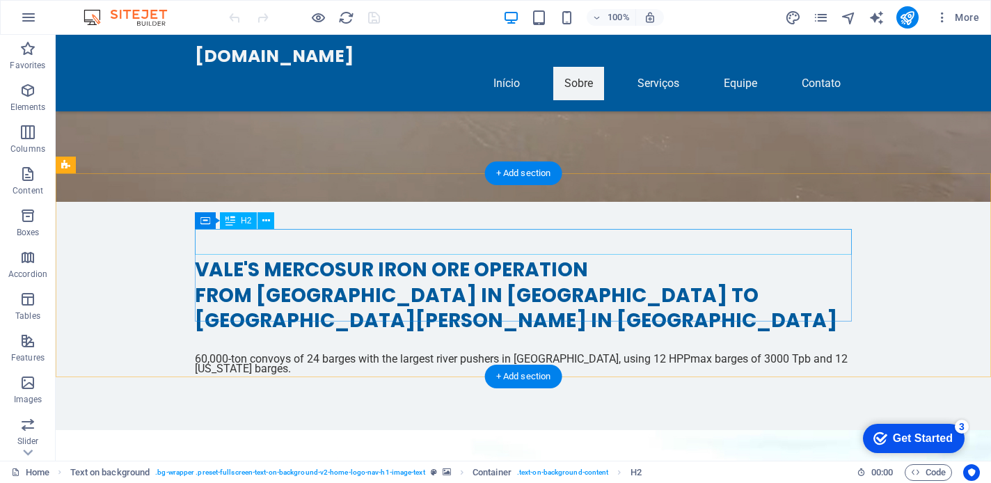
scroll to position [2406, 0]
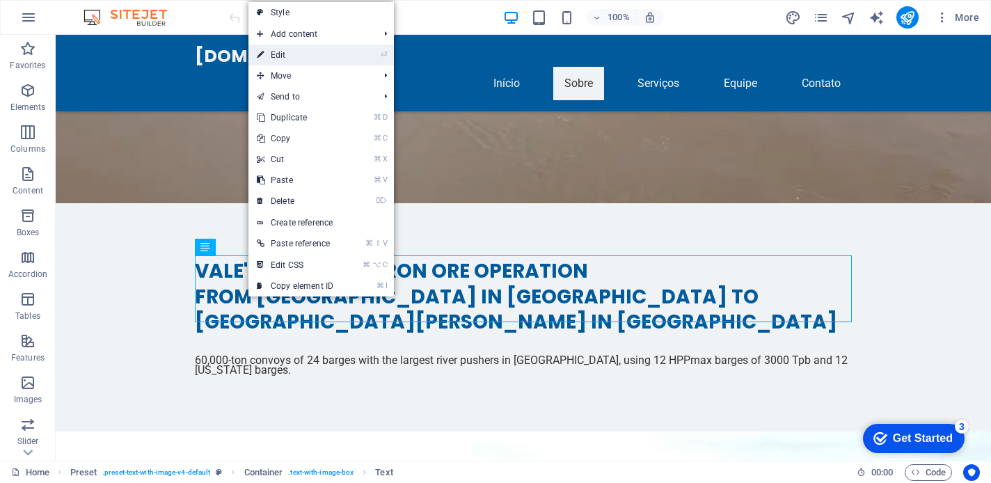
click at [296, 54] on link "⏎ Edit" at bounding box center [294, 55] width 93 height 21
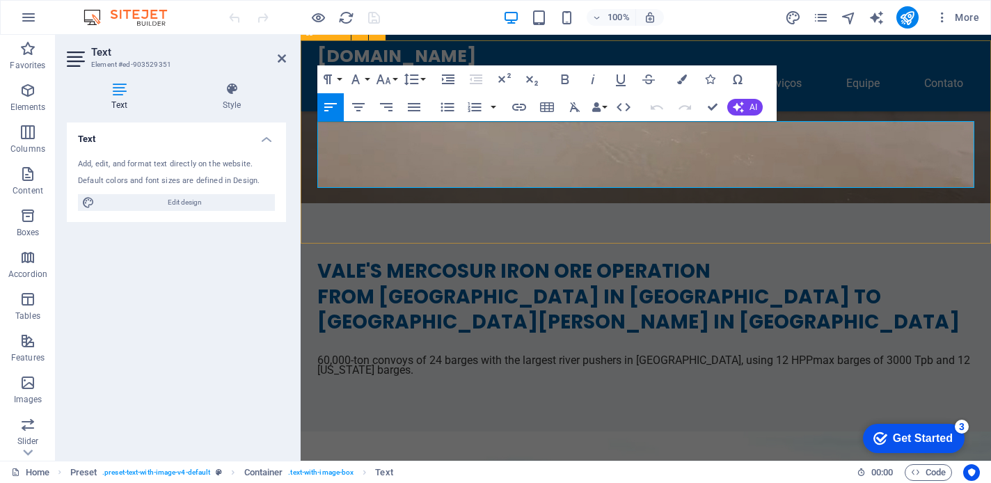
drag, startPoint x: 828, startPoint y: 169, endPoint x: 305, endPoint y: 123, distance: 525.2
copy div "Barge-to-Ship or Ship-to-Ship operations Quick to license, build, and operate O…"
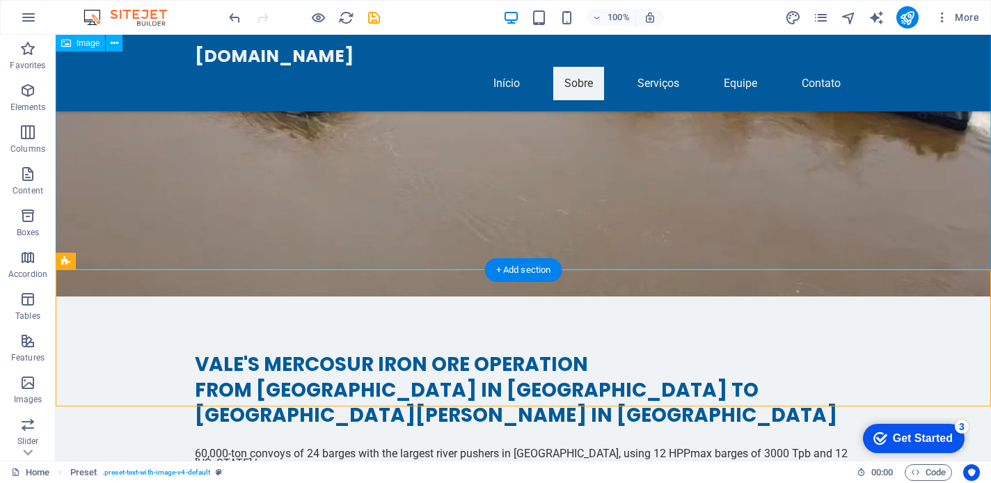
scroll to position [2314, 0]
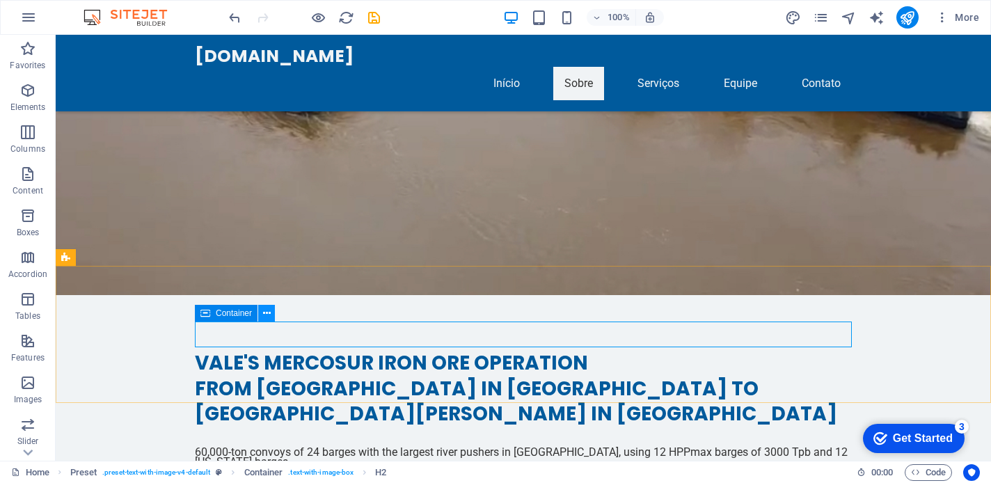
click at [0, 0] on icon at bounding box center [0, 0] width 0 height 0
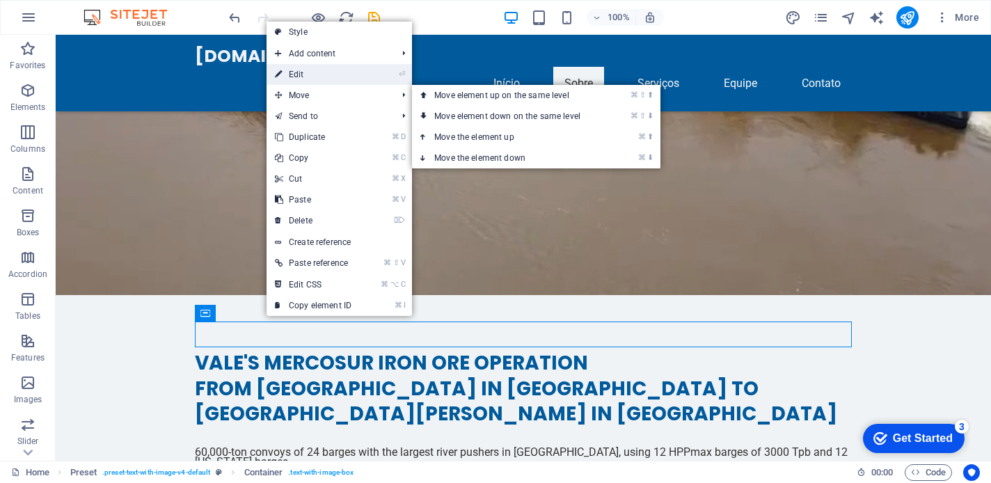
click at [325, 74] on link "⏎ Edit" at bounding box center [312, 74] width 93 height 21
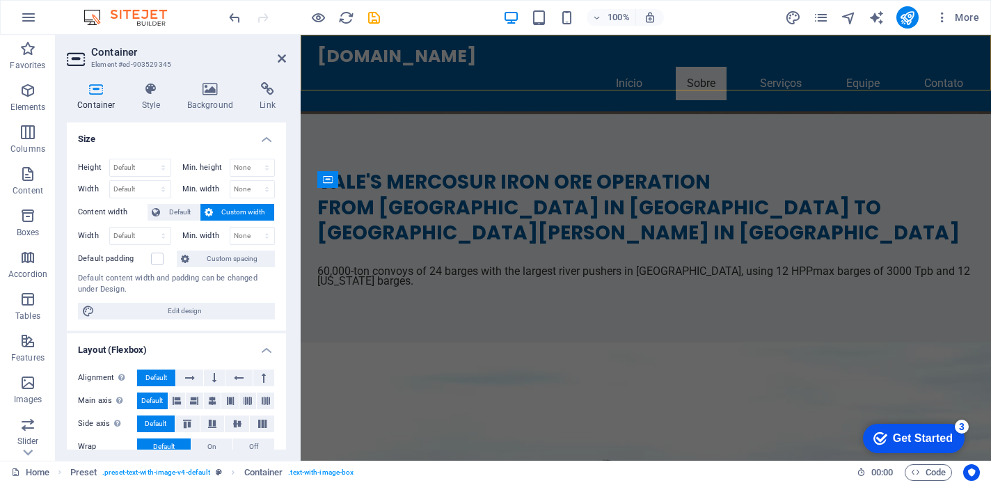
scroll to position [2133, 0]
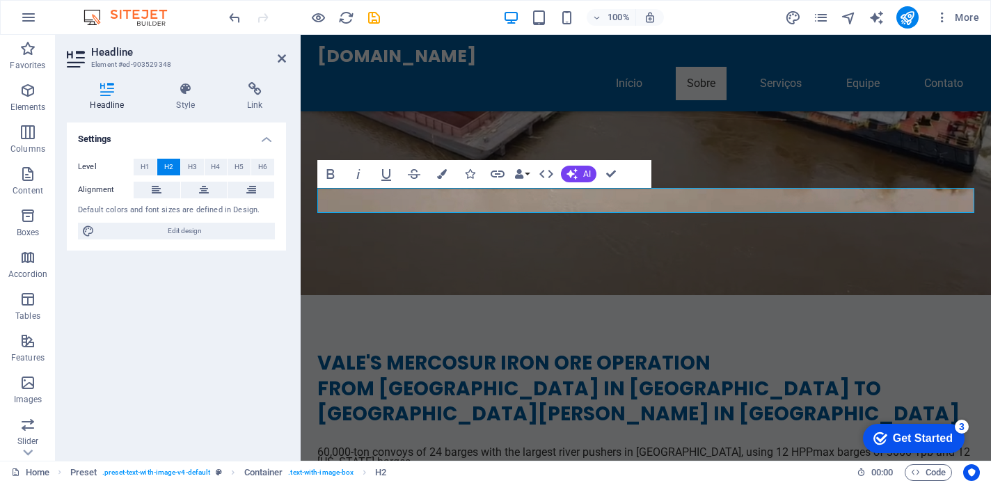
drag, startPoint x: 632, startPoint y: 200, endPoint x: 285, endPoint y: 196, distance: 347.2
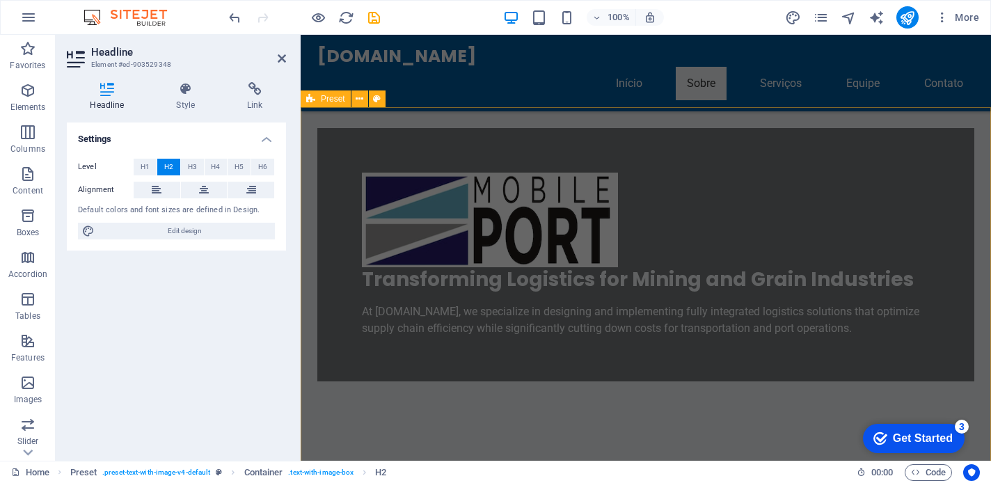
scroll to position [534, 0]
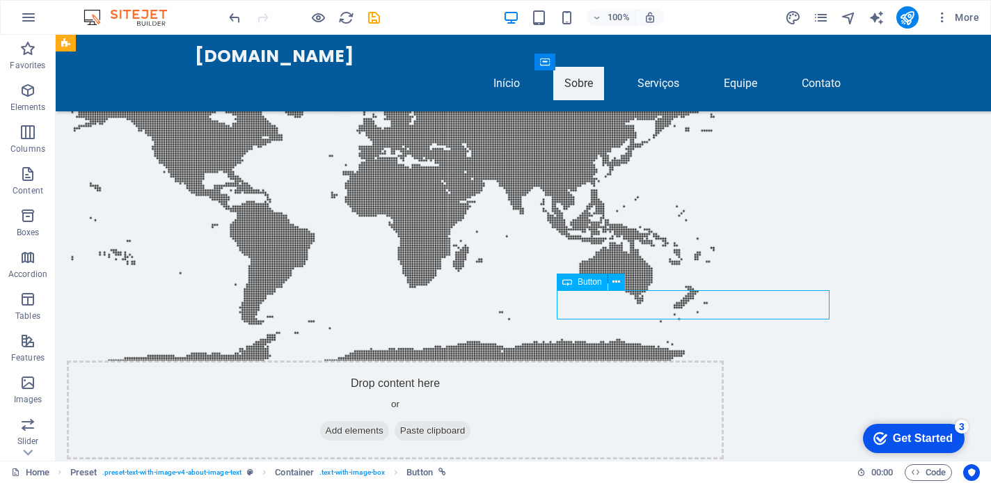
scroll to position [592, 0]
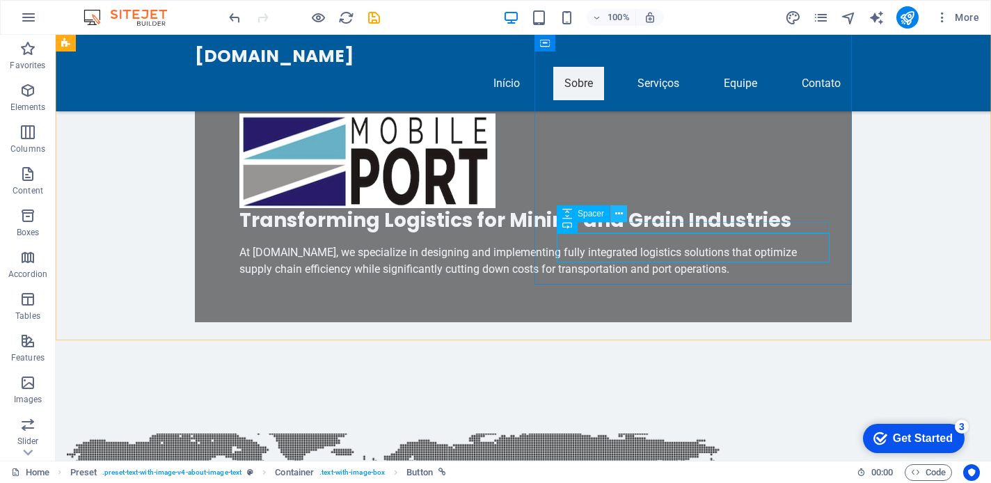
click at [619, 214] on icon at bounding box center [619, 214] width 8 height 15
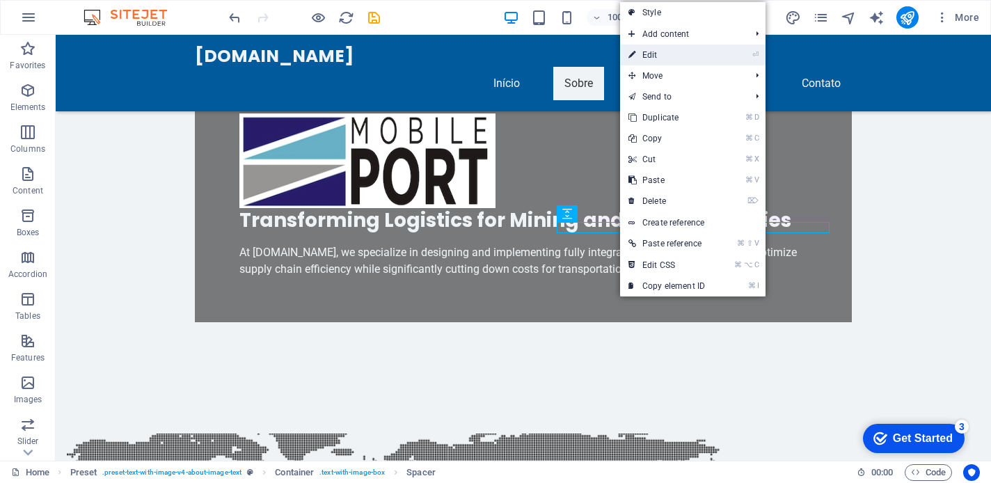
click at [664, 54] on link "⏎ Edit" at bounding box center [666, 55] width 93 height 21
select select "px"
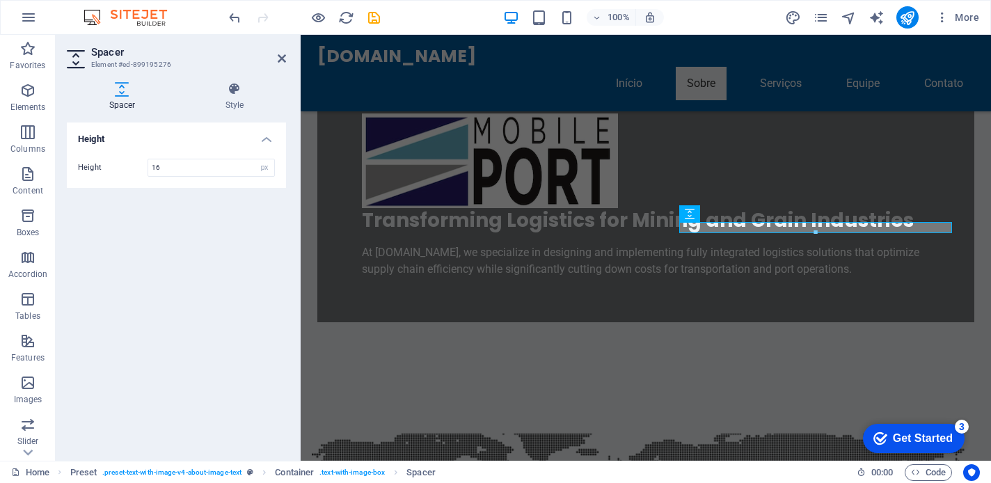
click at [749, 230] on div at bounding box center [815, 232] width 271 height 5
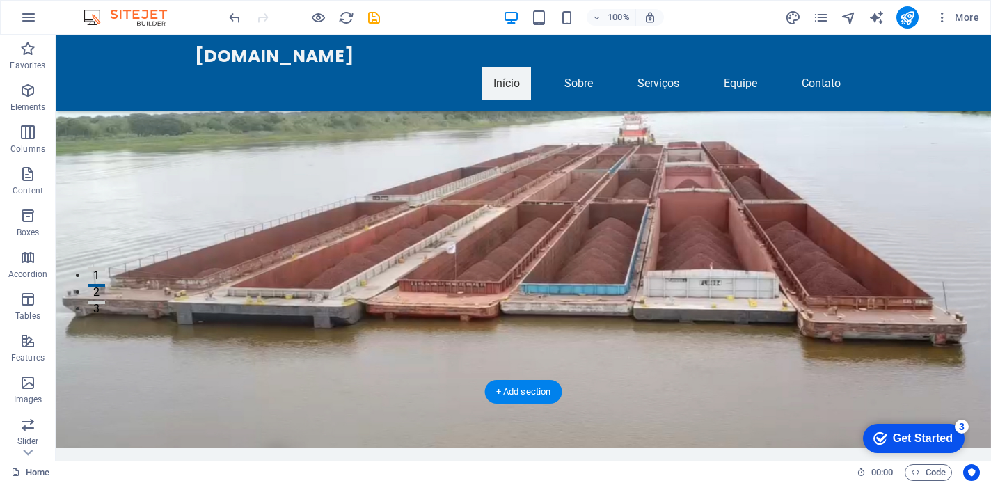
scroll to position [157, 0]
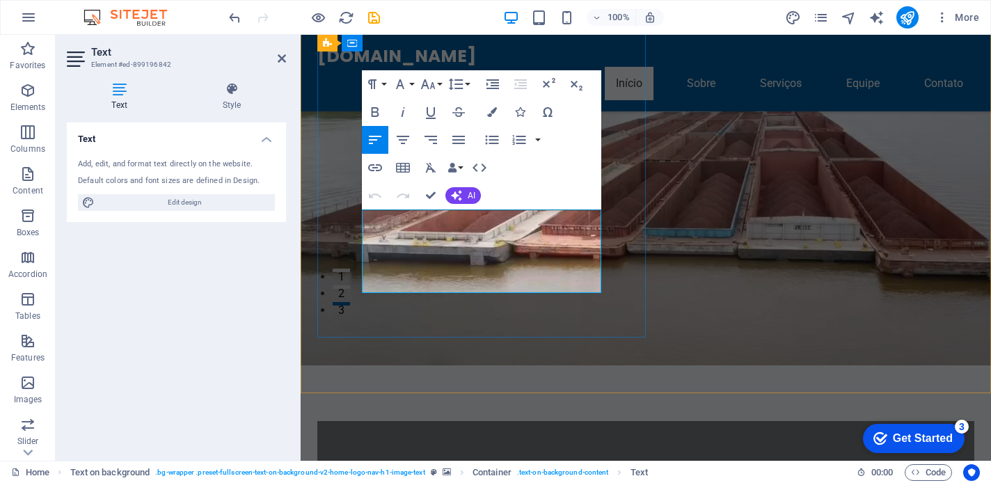
drag, startPoint x: 554, startPoint y: 216, endPoint x: 591, endPoint y: 285, distance: 78.1
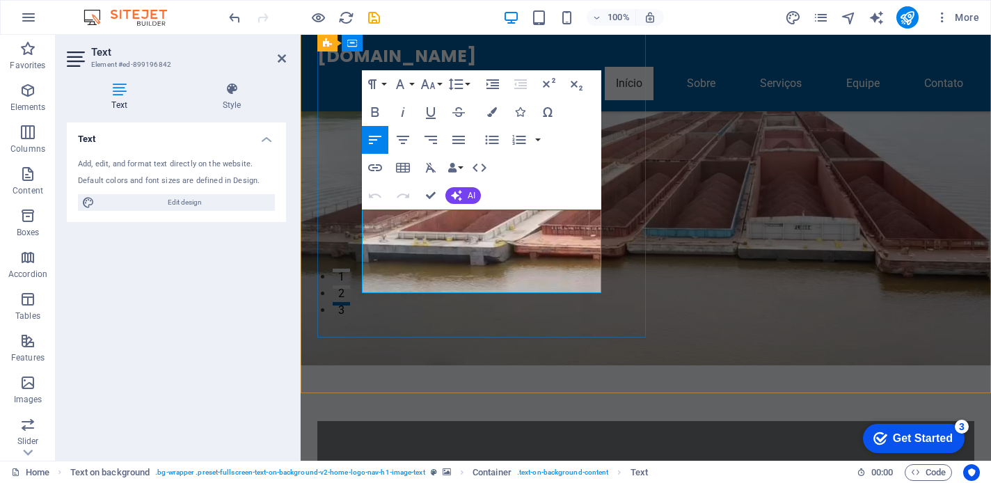
drag, startPoint x: 553, startPoint y: 218, endPoint x: 580, endPoint y: 282, distance: 70.2
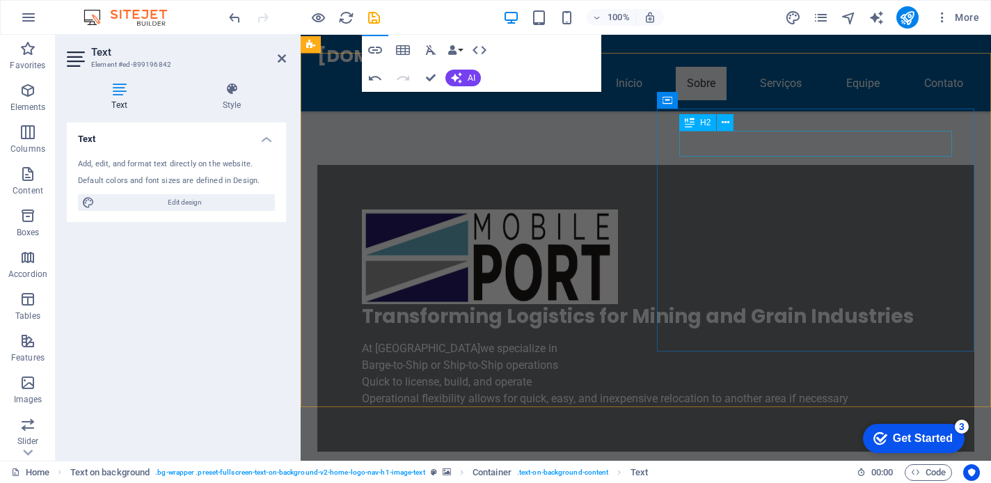
scroll to position [514, 0]
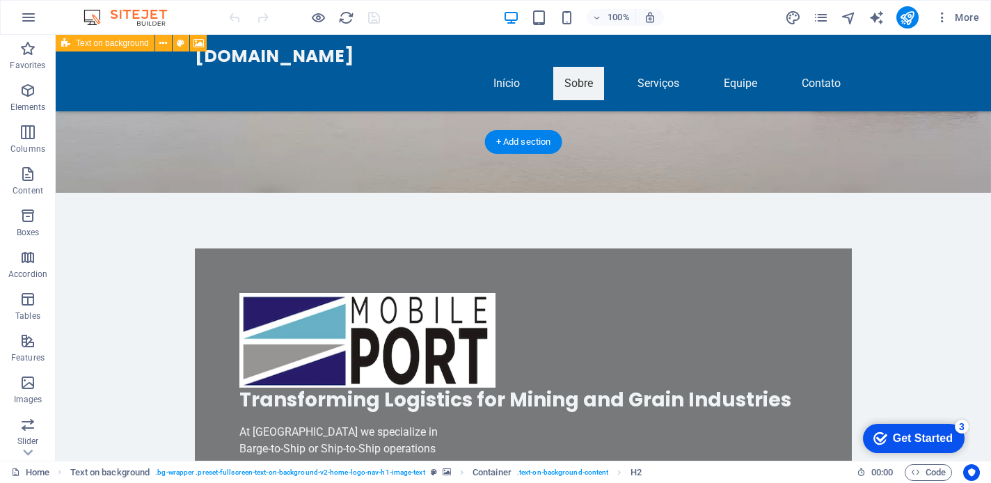
scroll to position [436, 0]
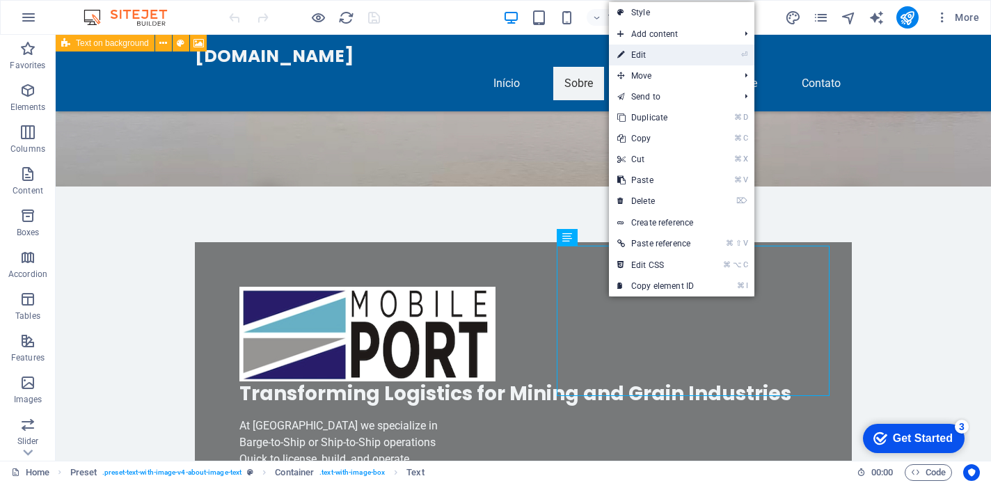
drag, startPoint x: 631, startPoint y: 59, endPoint x: 330, endPoint y: 25, distance: 302.5
click at [631, 59] on link "⏎ Edit" at bounding box center [655, 55] width 93 height 21
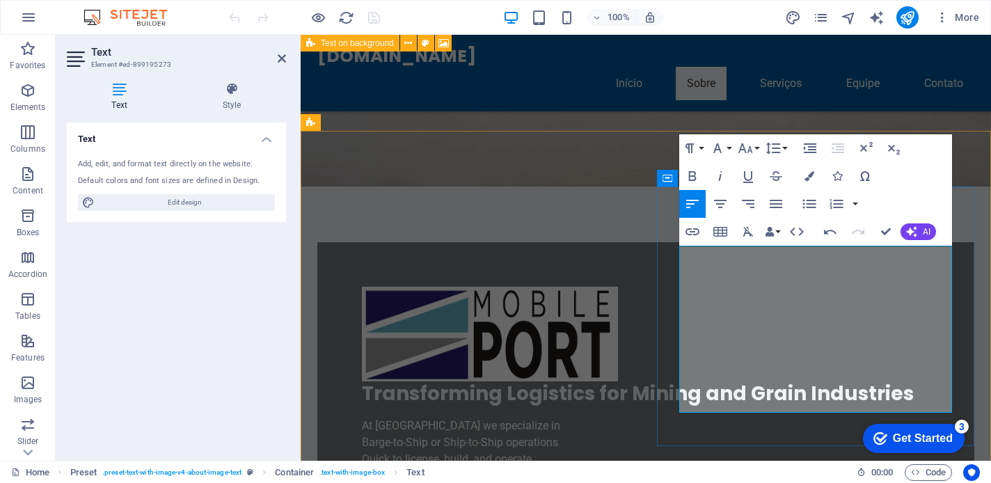
drag, startPoint x: 758, startPoint y: 272, endPoint x: 759, endPoint y: 257, distance: 15.3
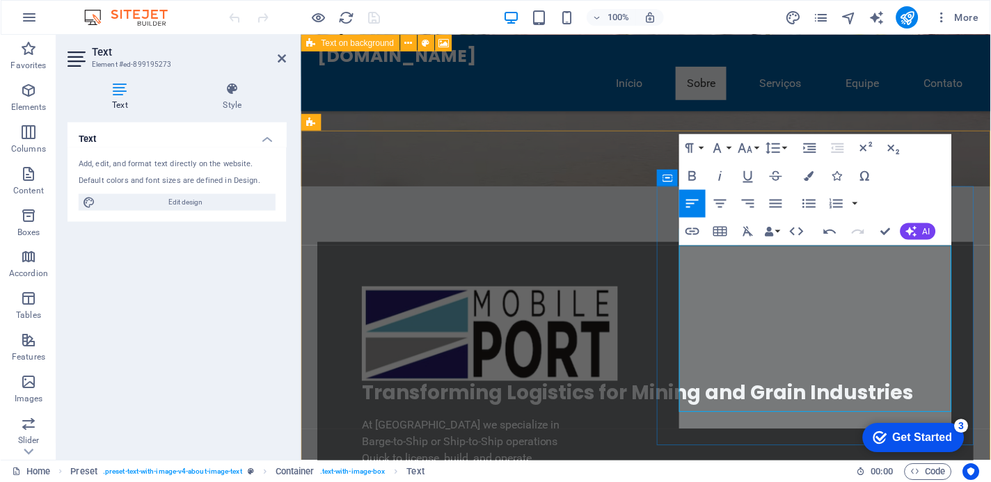
scroll to position [1100, 2]
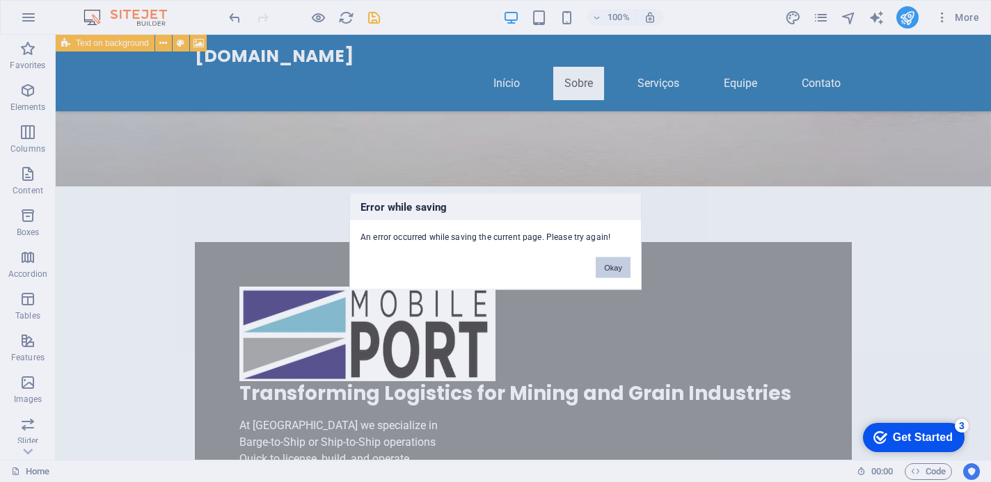
click at [614, 269] on button "Okay" at bounding box center [613, 267] width 35 height 21
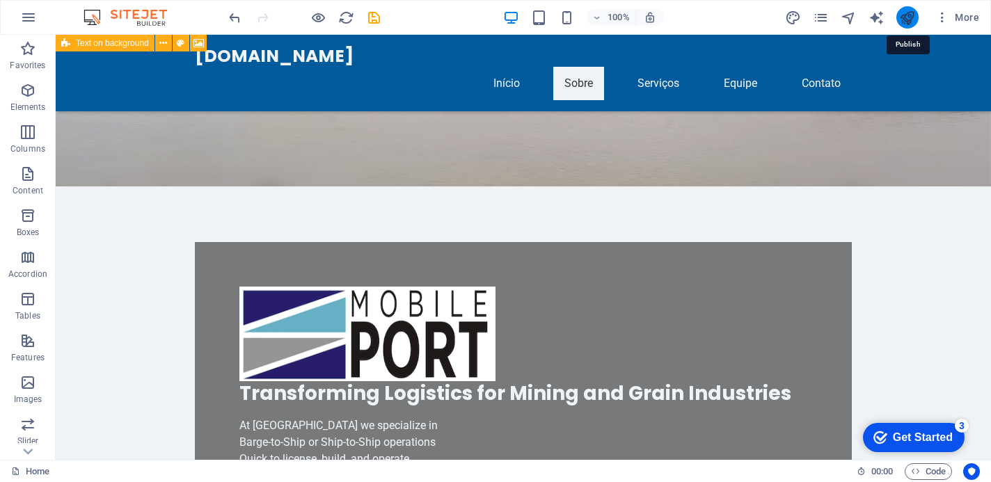
drag, startPoint x: 909, startPoint y: 17, endPoint x: 909, endPoint y: 8, distance: 9.0
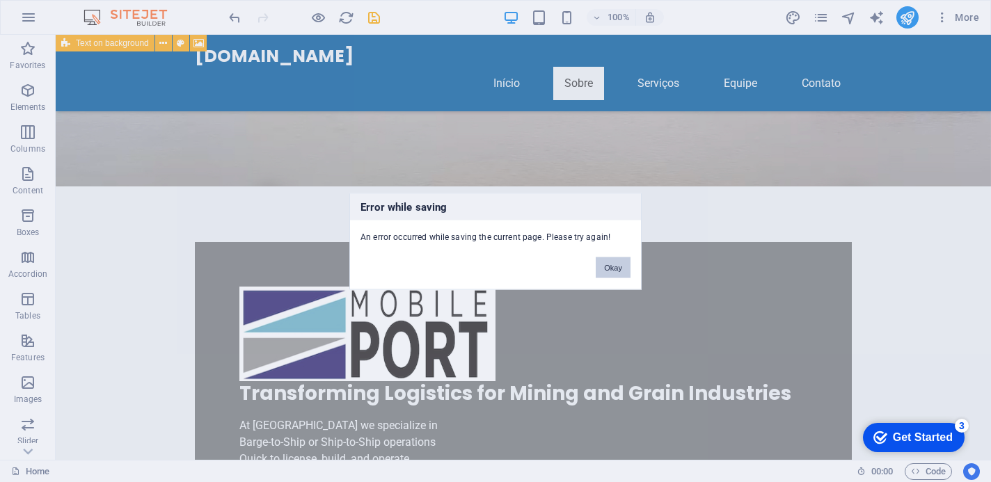
click at [621, 264] on button "Okay" at bounding box center [613, 267] width 35 height 21
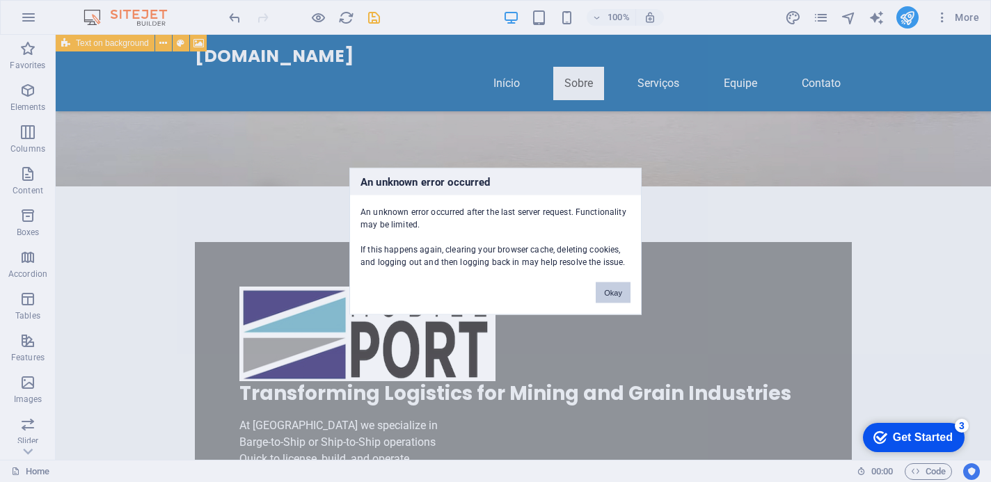
click at [613, 296] on button "Okay" at bounding box center [613, 292] width 35 height 21
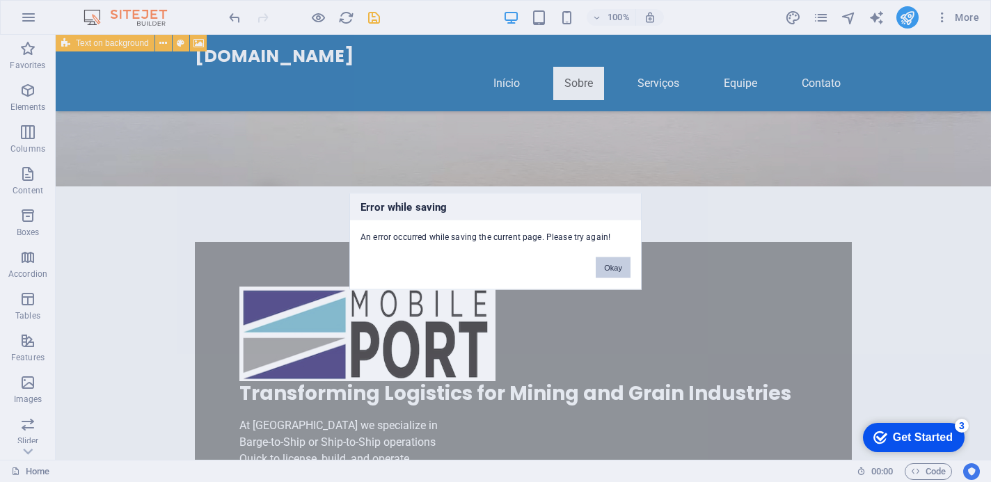
click at [611, 264] on button "Okay" at bounding box center [613, 267] width 35 height 21
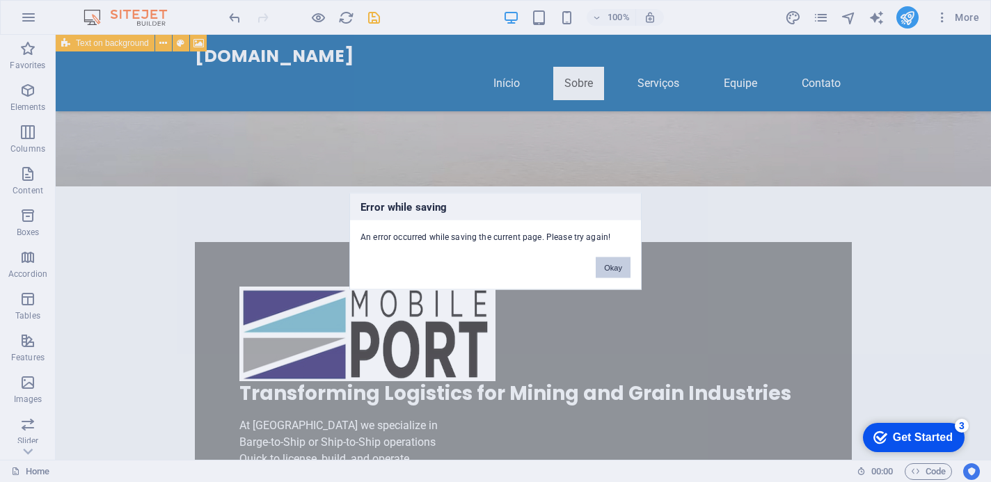
click at [619, 261] on button "Okay" at bounding box center [613, 267] width 35 height 21
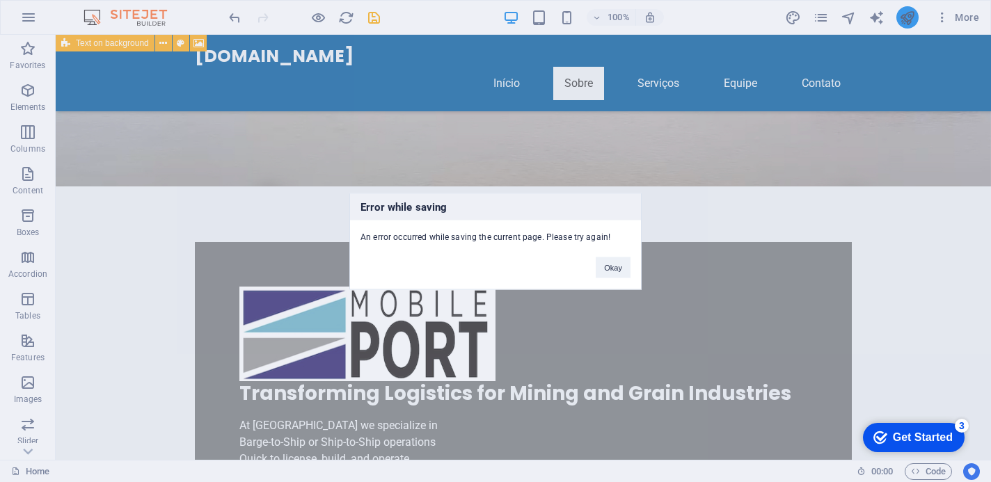
click at [915, 17] on div "Error while saving An error occurred while saving the current page. Please try …" at bounding box center [495, 241] width 991 height 482
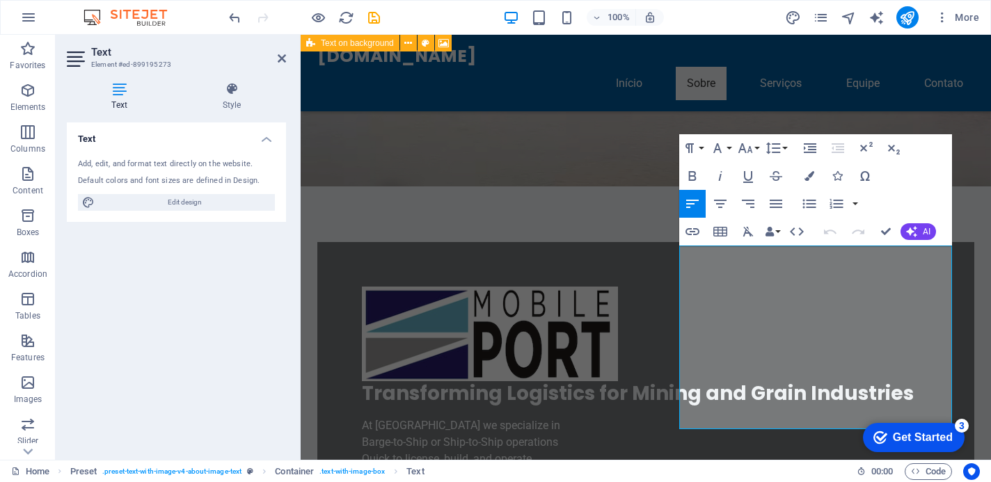
click at [858, 418] on div "checkmark Get Started 3 First Steps in the Editor Let's guide you through the t…" at bounding box center [911, 437] width 118 height 42
click at [860, 419] on div "checkmark Get Started 3 First Steps in the Editor Let's guide you through the t…" at bounding box center [911, 437] width 118 height 42
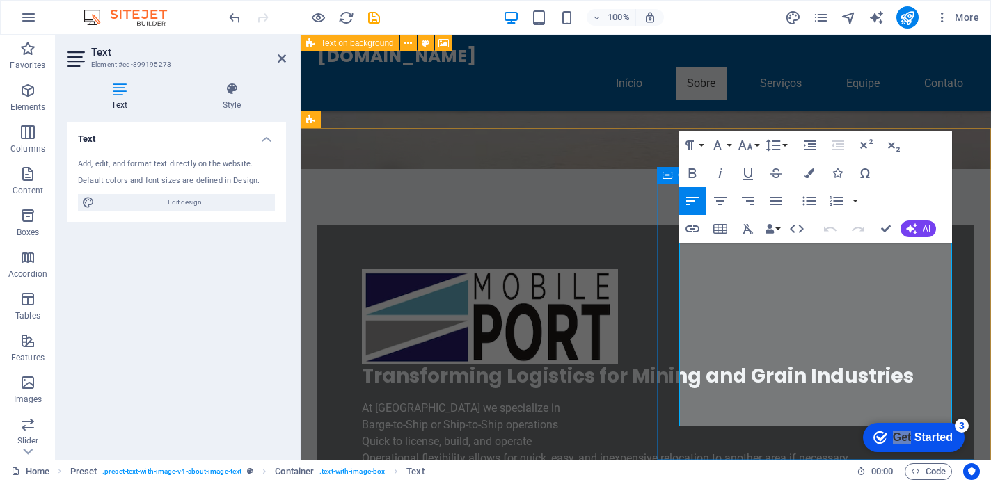
scroll to position [472, 0]
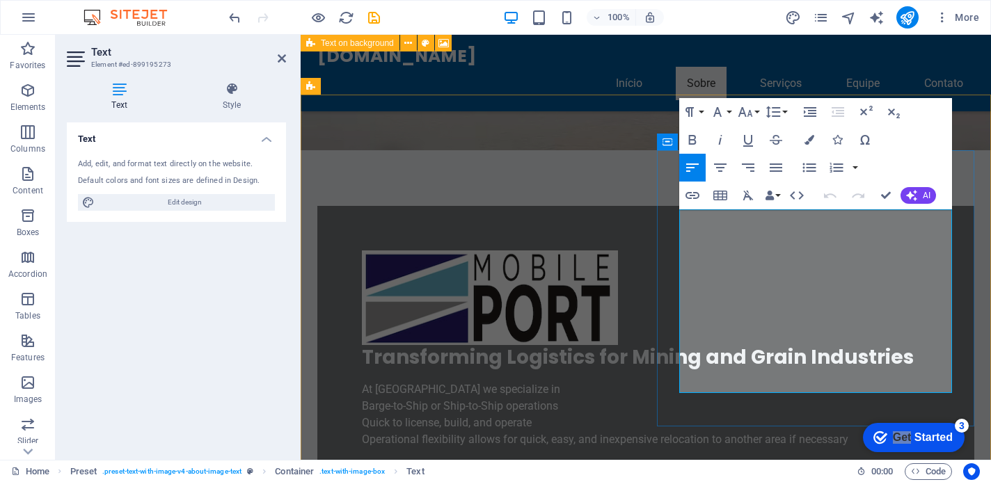
drag, startPoint x: 680, startPoint y: 251, endPoint x: 877, endPoint y: 388, distance: 238.9
copy p "Mobile Port has a technical-operational partnership with Interocean Engineering…"
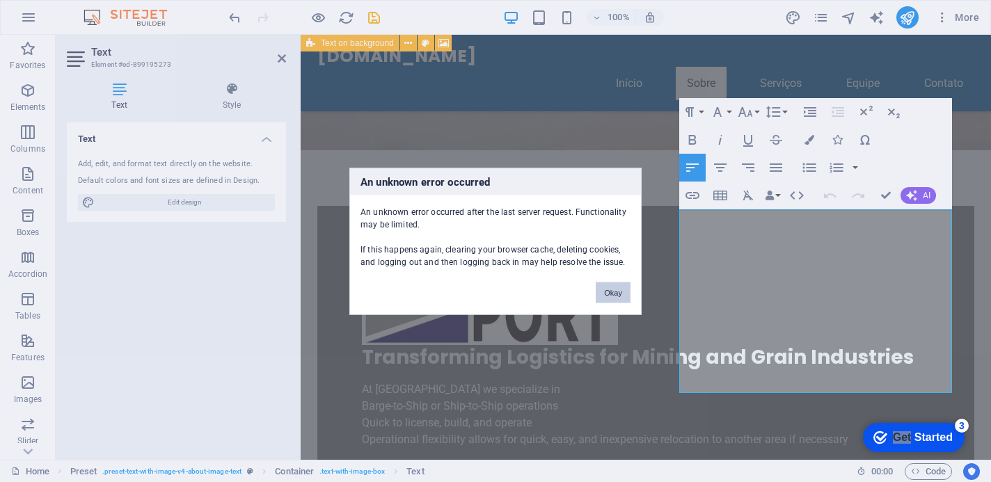
click at [623, 287] on button "Okay" at bounding box center [613, 292] width 35 height 21
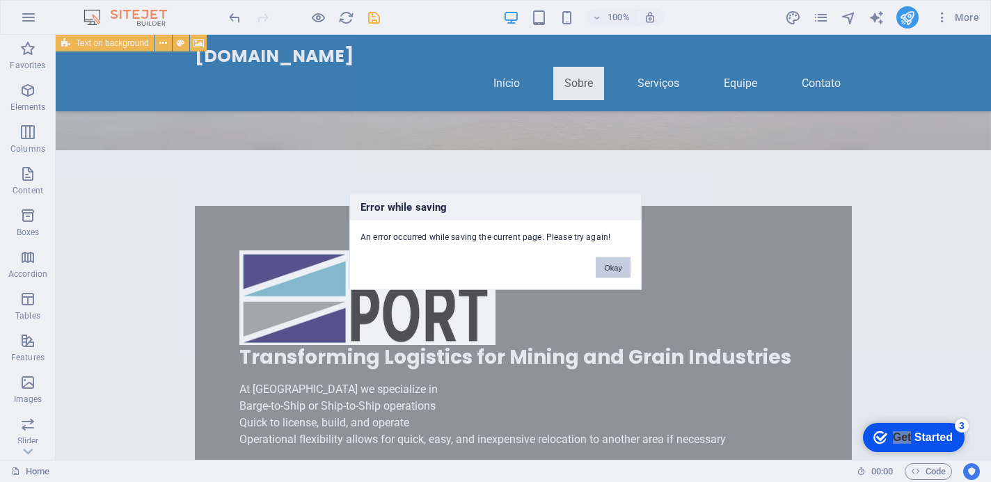
click at [626, 271] on button "Okay" at bounding box center [613, 267] width 35 height 21
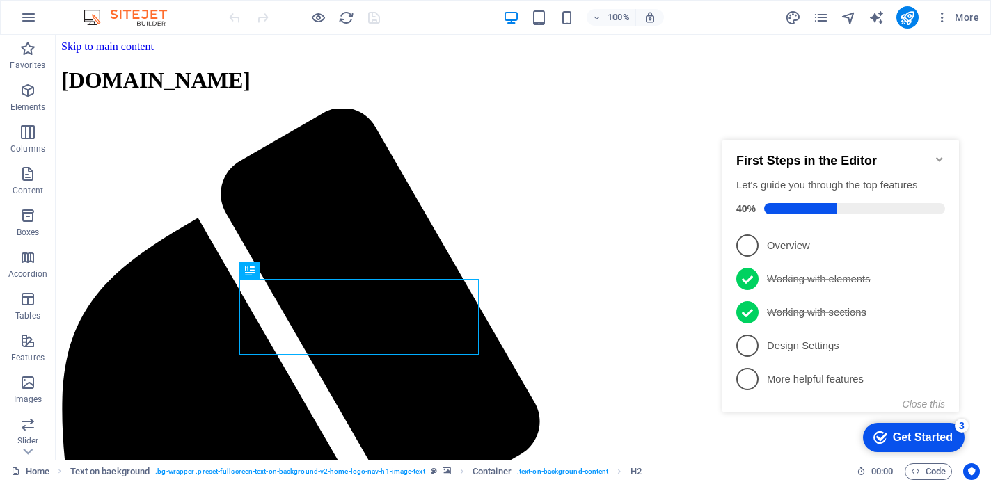
click at [937, 154] on icon "Minimize checklist" at bounding box center [939, 159] width 11 height 11
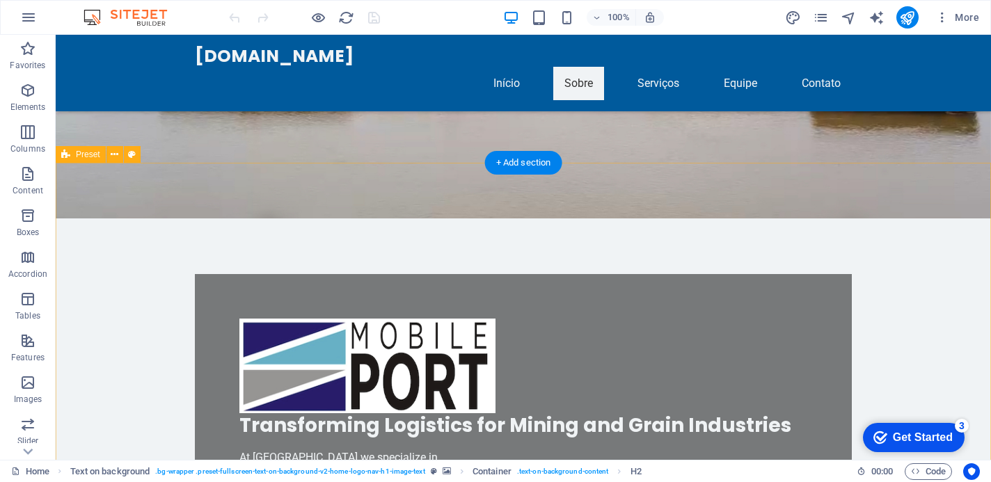
scroll to position [443, 0]
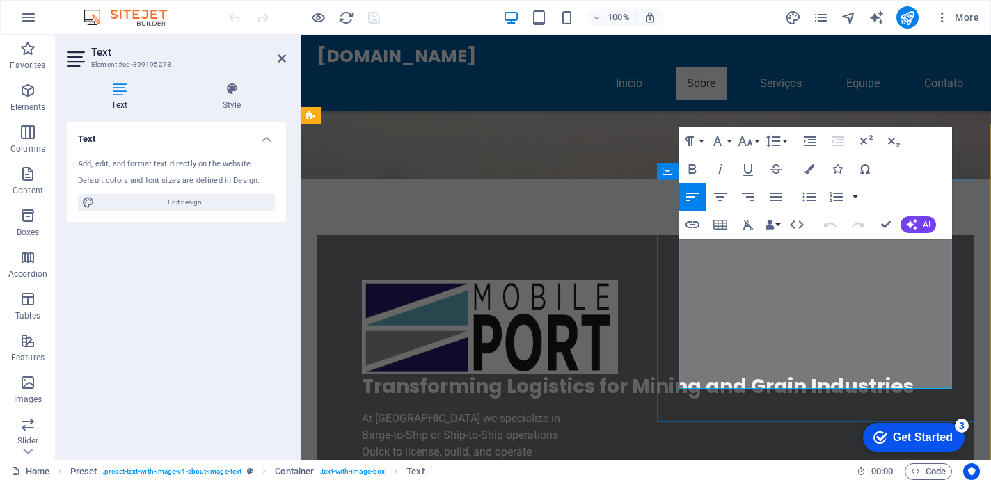
drag, startPoint x: 804, startPoint y: 378, endPoint x: 676, endPoint y: 246, distance: 184.0
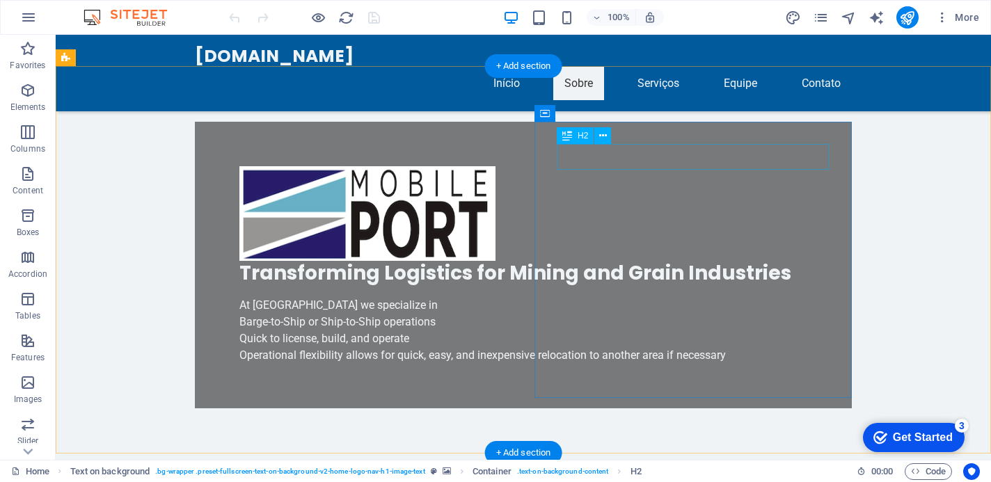
scroll to position [500, 0]
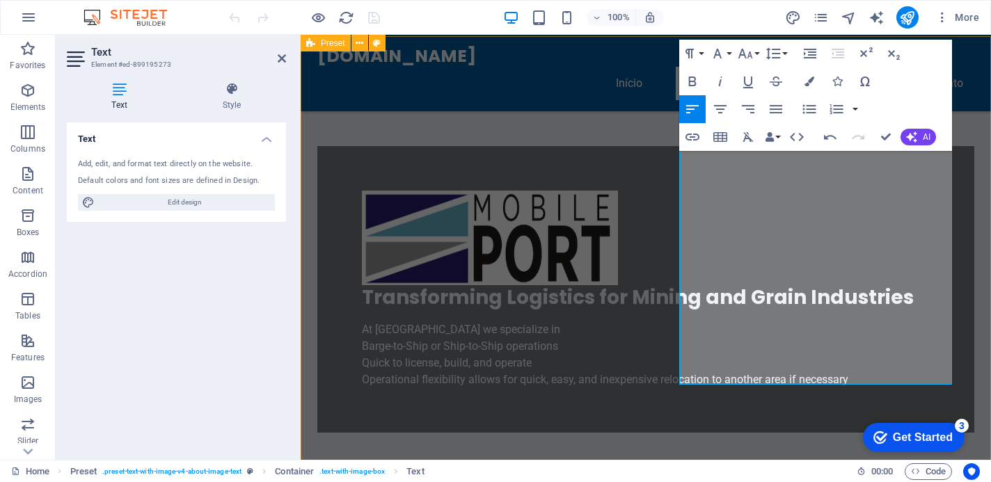
scroll to position [529, 0]
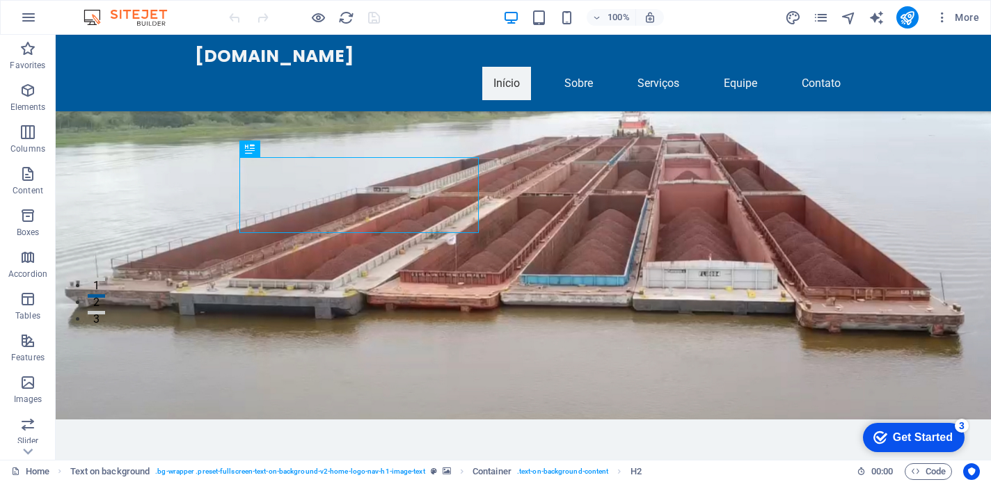
scroll to position [150, 0]
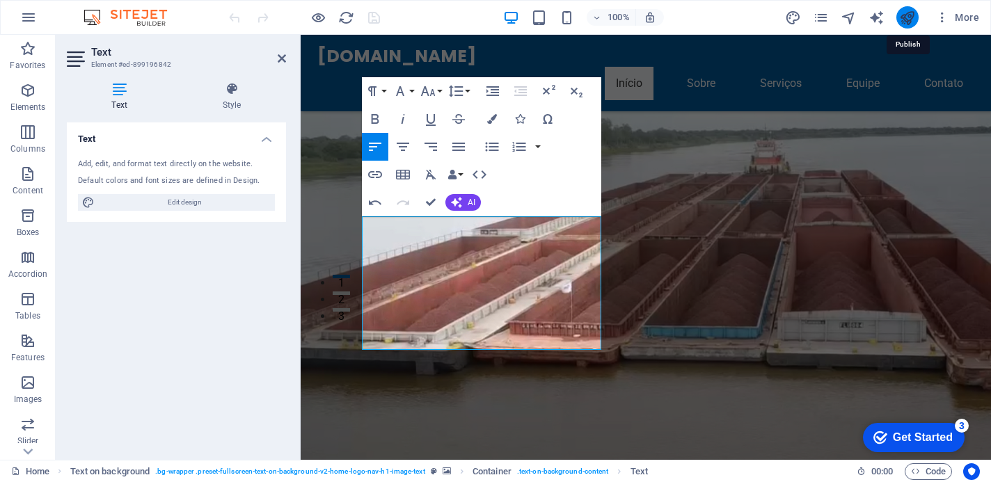
click at [0, 0] on icon "publish" at bounding box center [0, 0] width 0 height 0
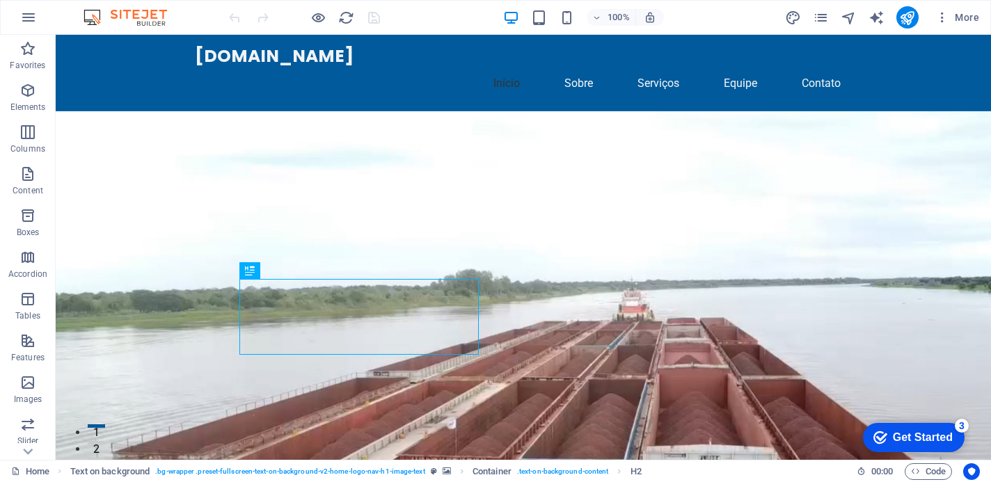
click at [807, 340] on figure at bounding box center [523, 365] width 935 height 509
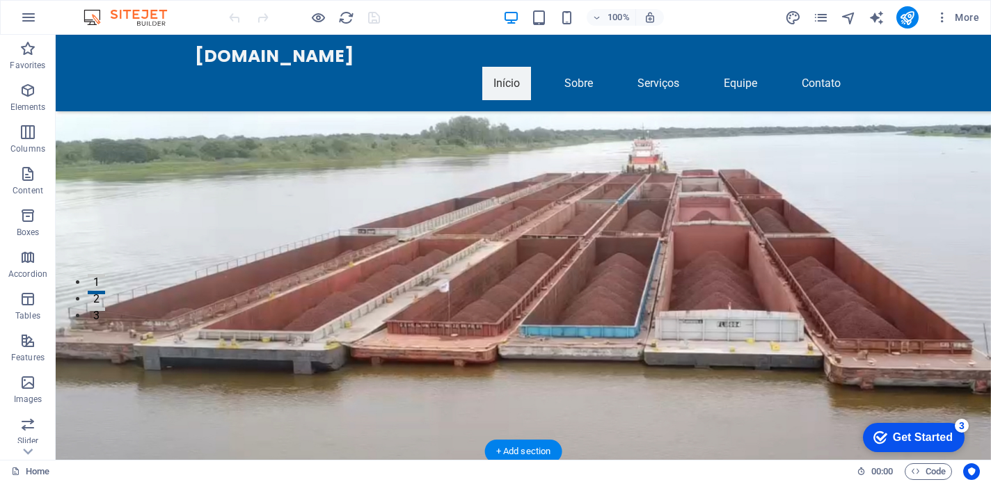
scroll to position [148, 0]
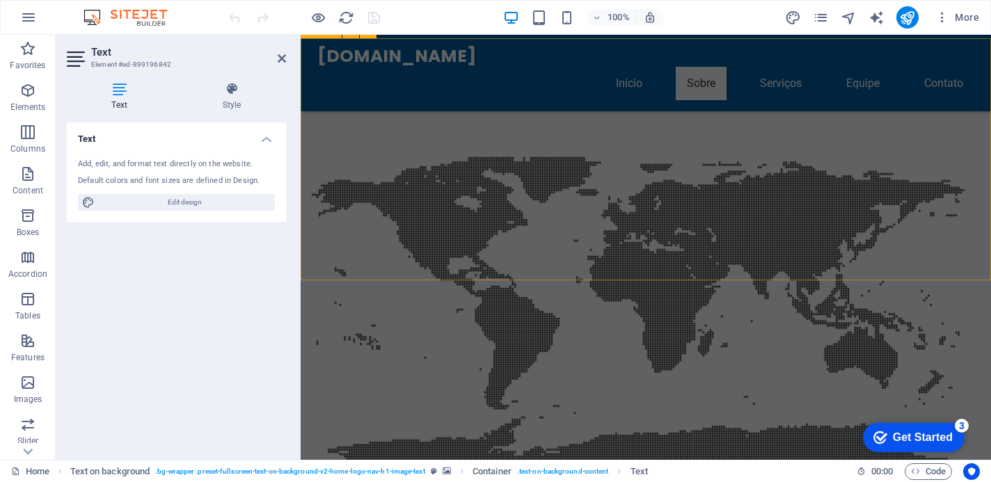
scroll to position [999, 0]
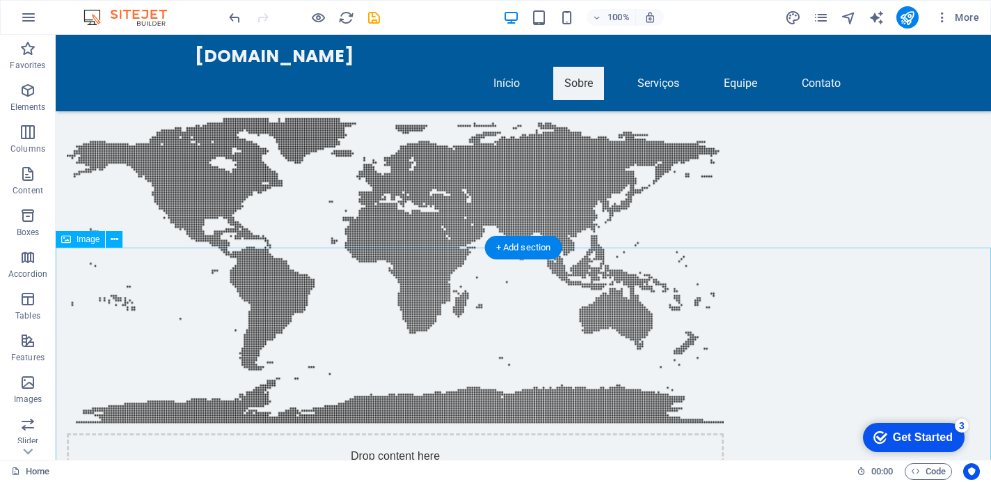
scroll to position [1035, 0]
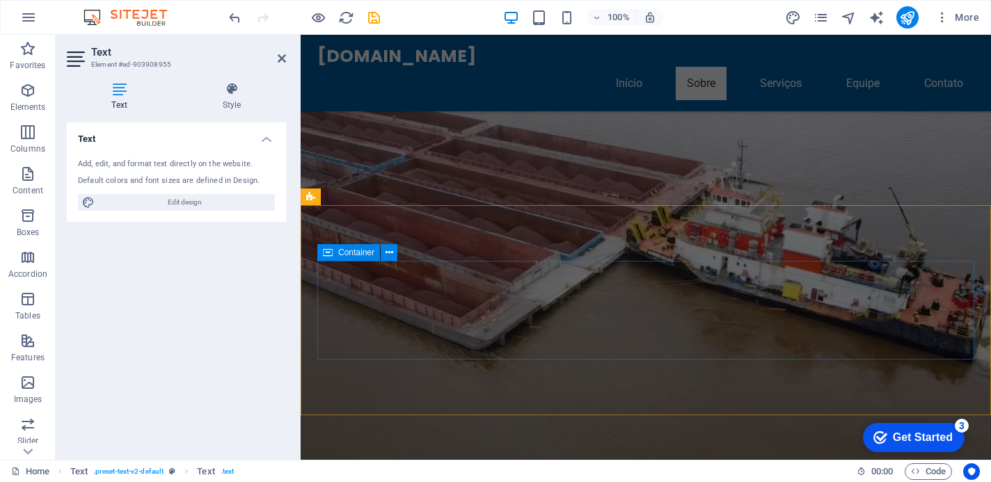
scroll to position [2245, 0]
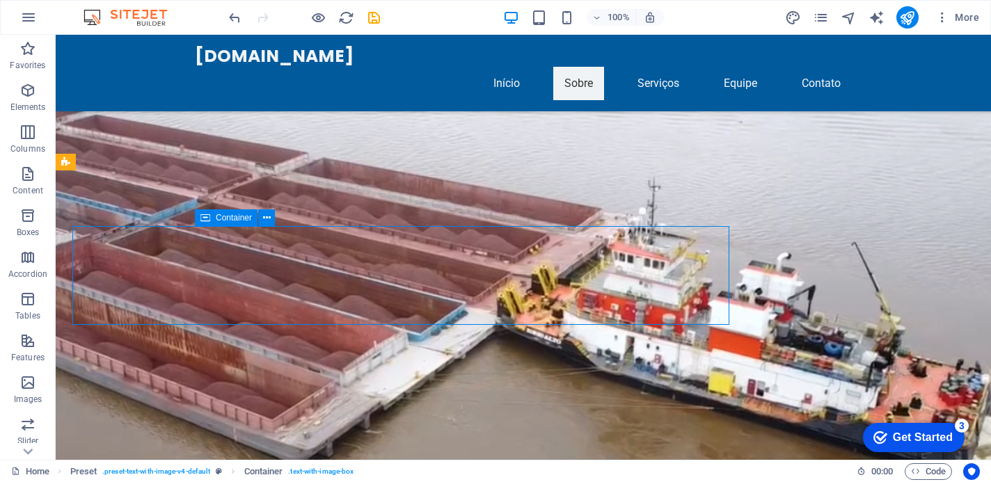
scroll to position [2588, 0]
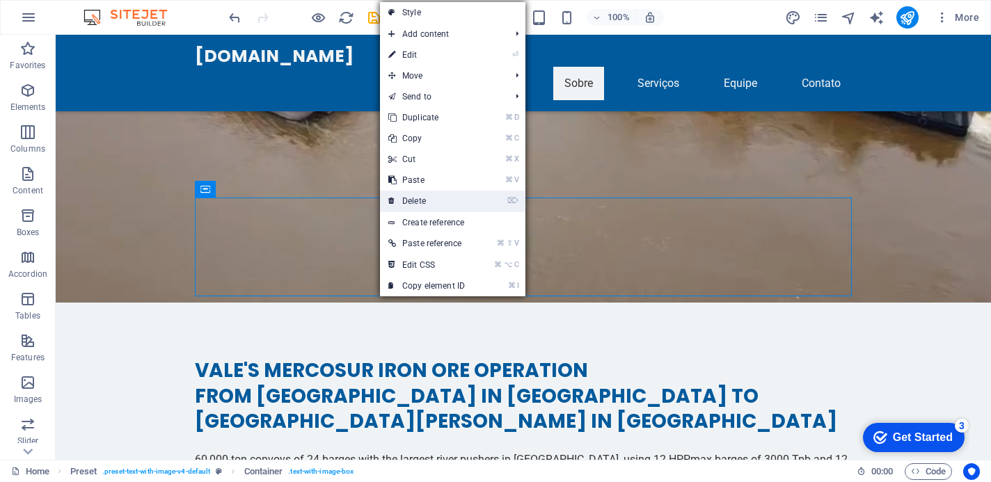
click at [436, 200] on link "⌦ Delete" at bounding box center [426, 201] width 93 height 21
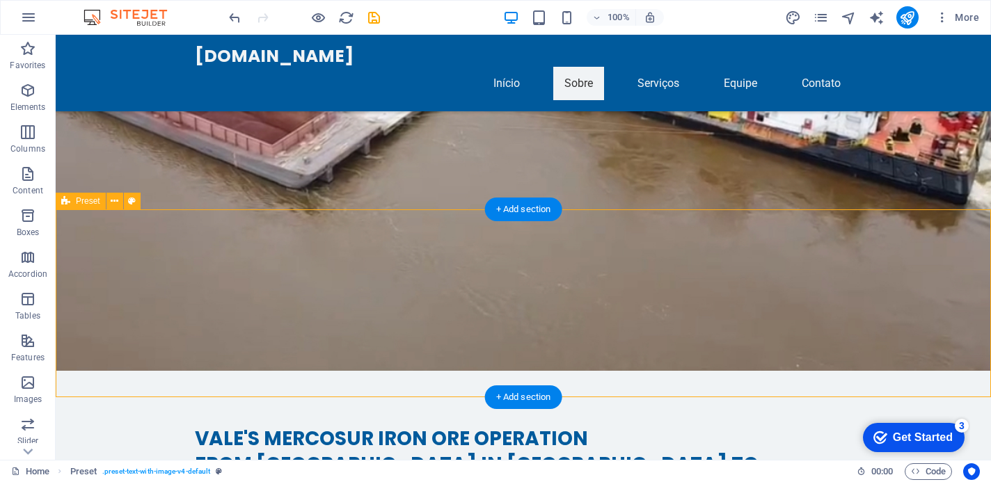
scroll to position [2519, 0]
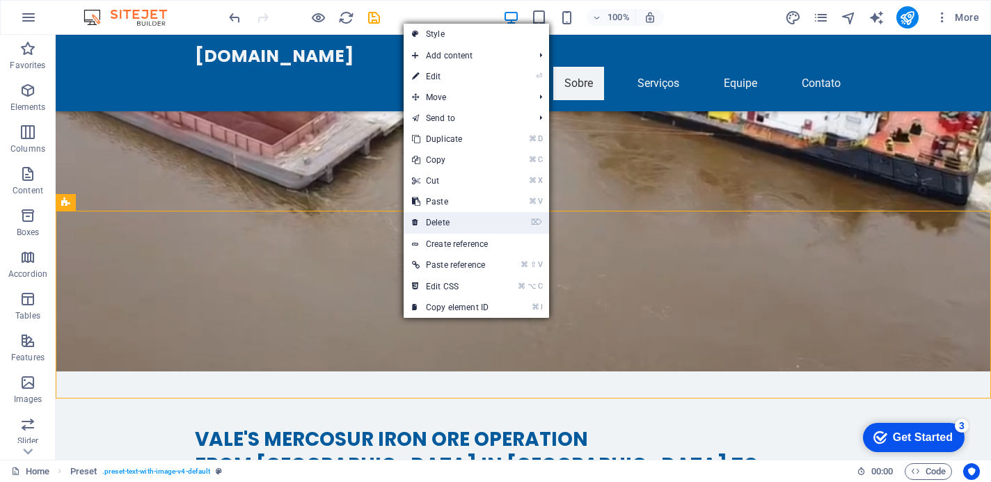
click at [468, 221] on link "⌦ Delete" at bounding box center [450, 222] width 93 height 21
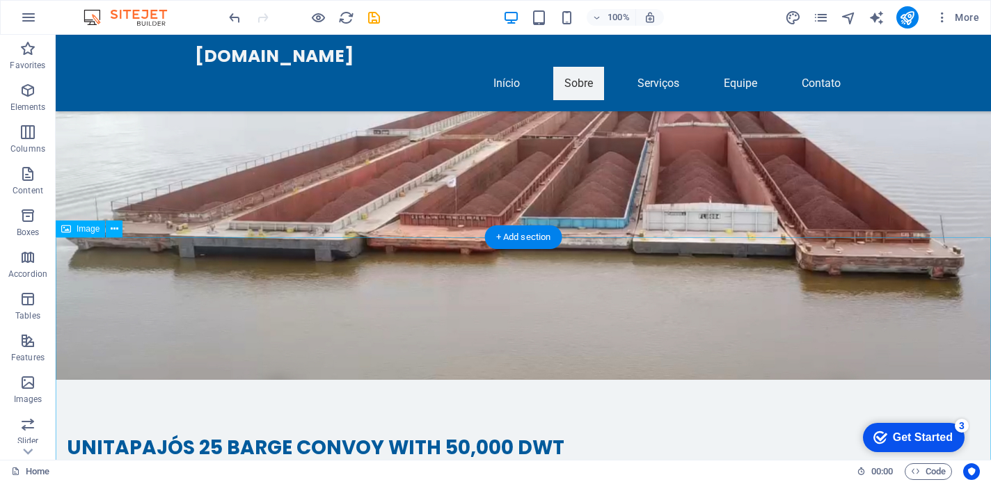
scroll to position [3252, 0]
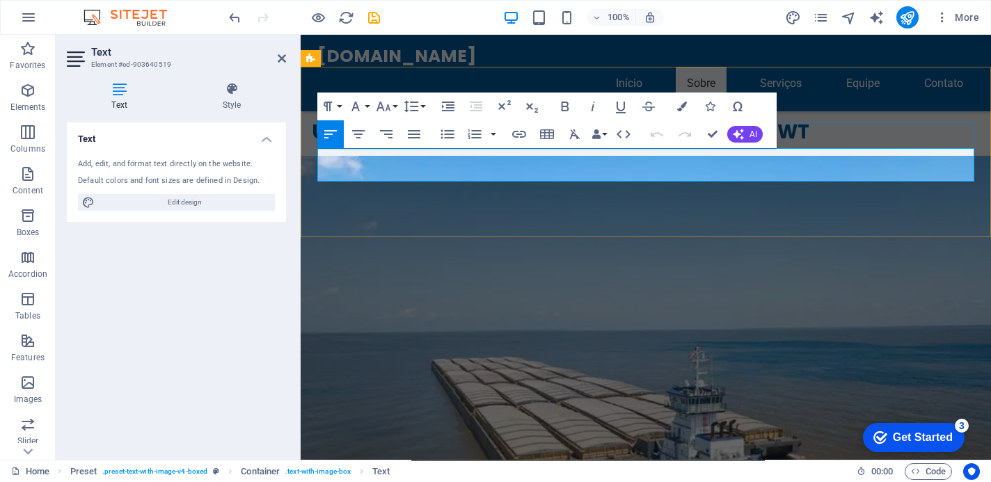
scroll to position [2938, 0]
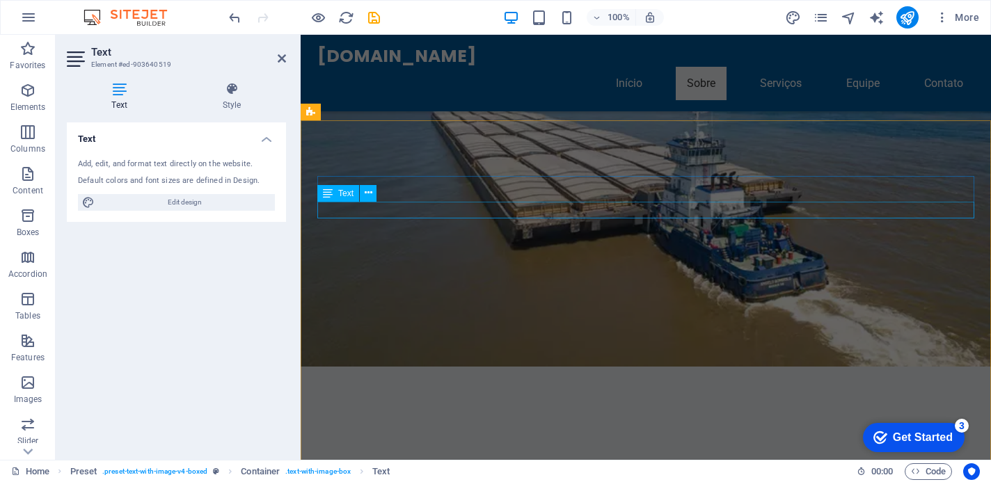
scroll to position [3503, 0]
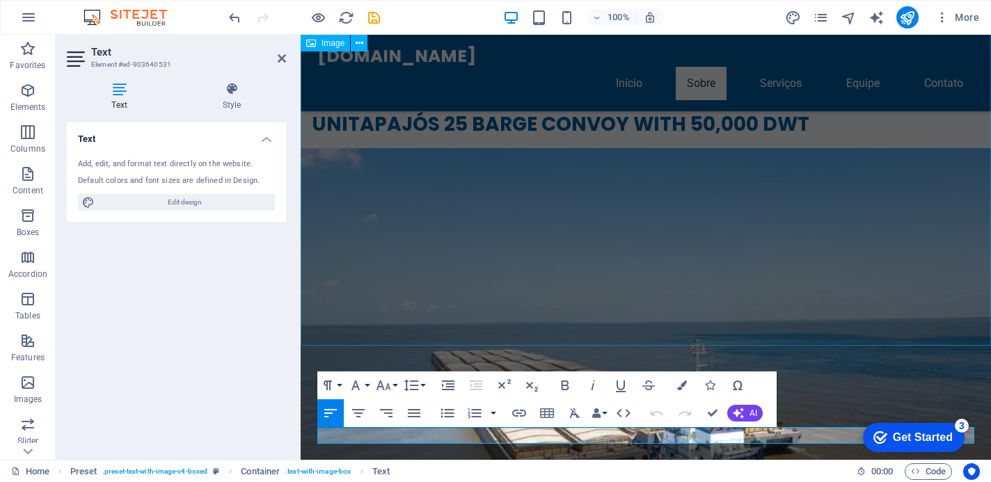
scroll to position [3477, 0]
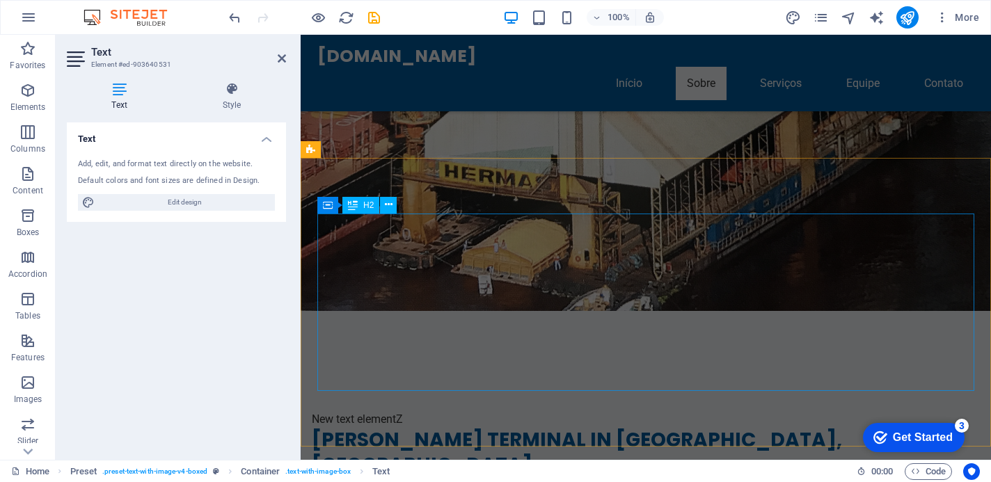
scroll to position [4872, 0]
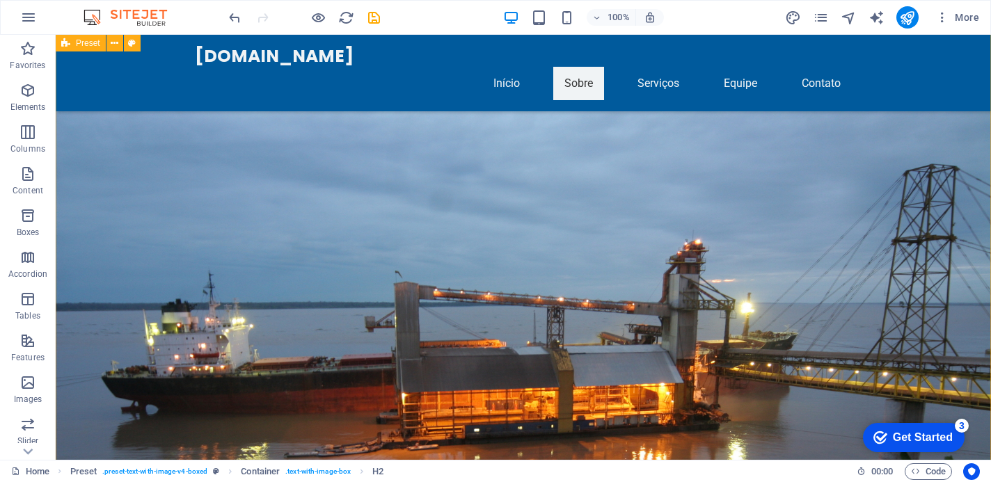
scroll to position [5399, 0]
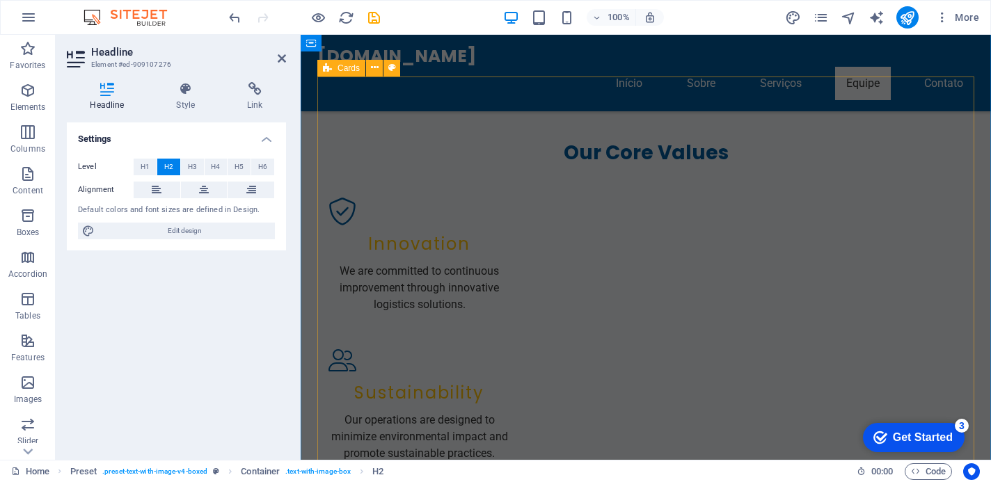
scroll to position [6620, 0]
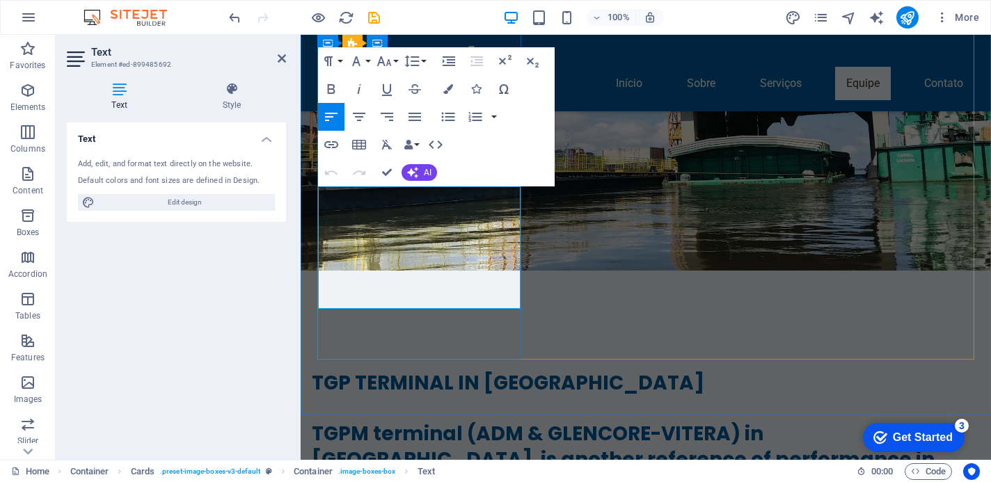
scroll to position [6648, 0]
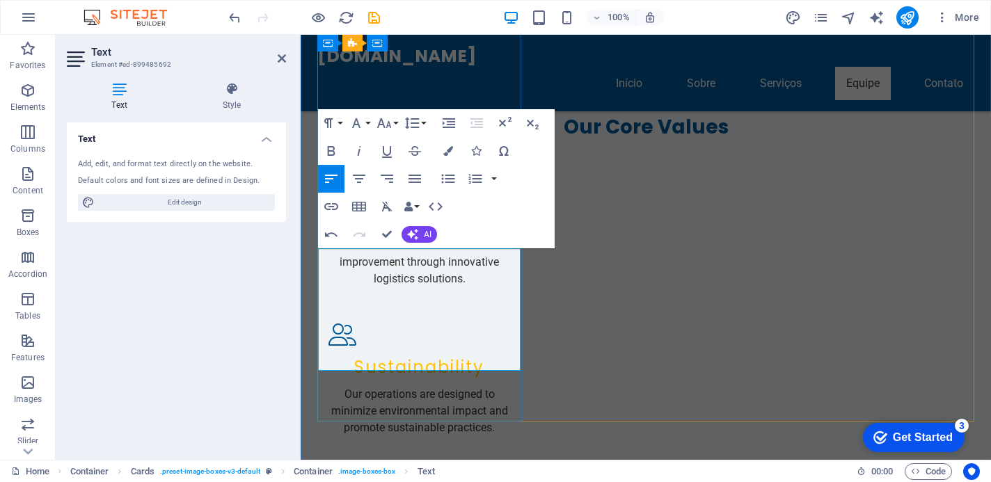
scroll to position [6586, 0]
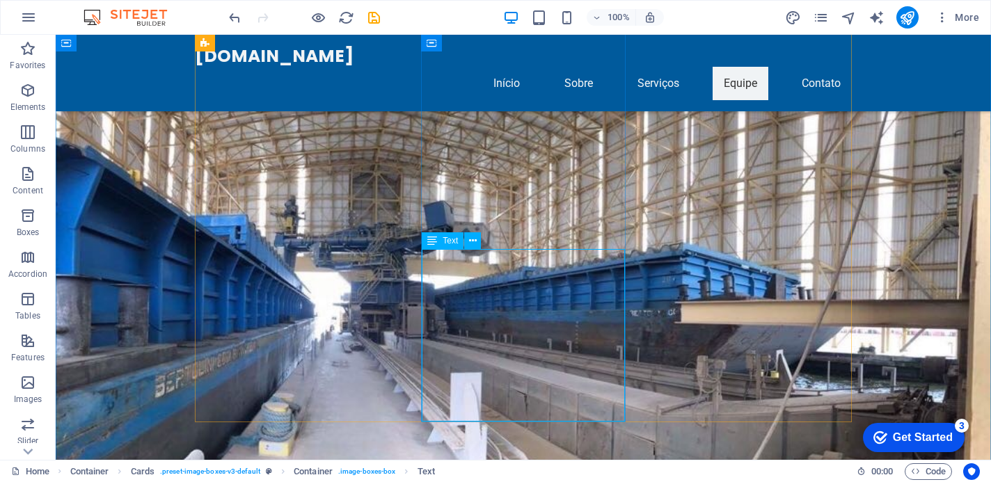
click at [433, 242] on icon at bounding box center [432, 240] width 10 height 17
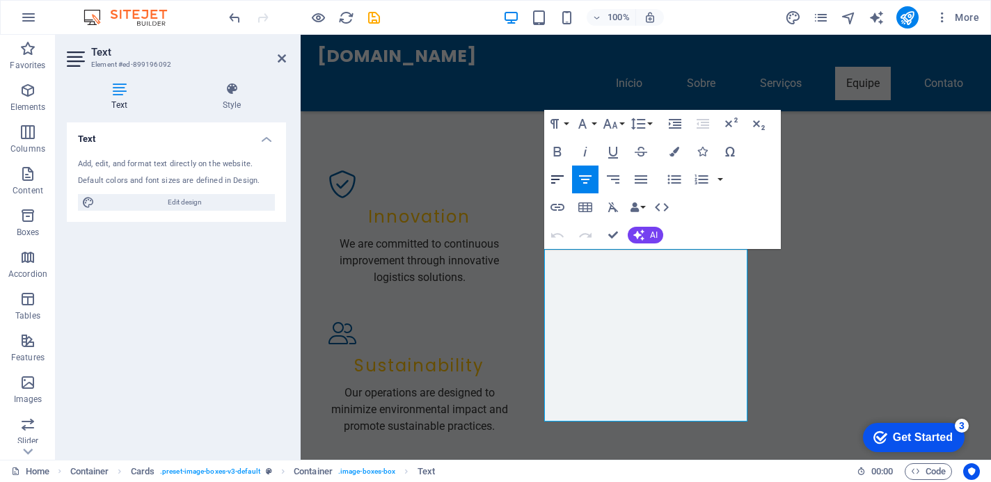
click at [559, 177] on icon "button" at bounding box center [557, 179] width 17 height 17
click at [0, 0] on icon "publish" at bounding box center [0, 0] width 0 height 0
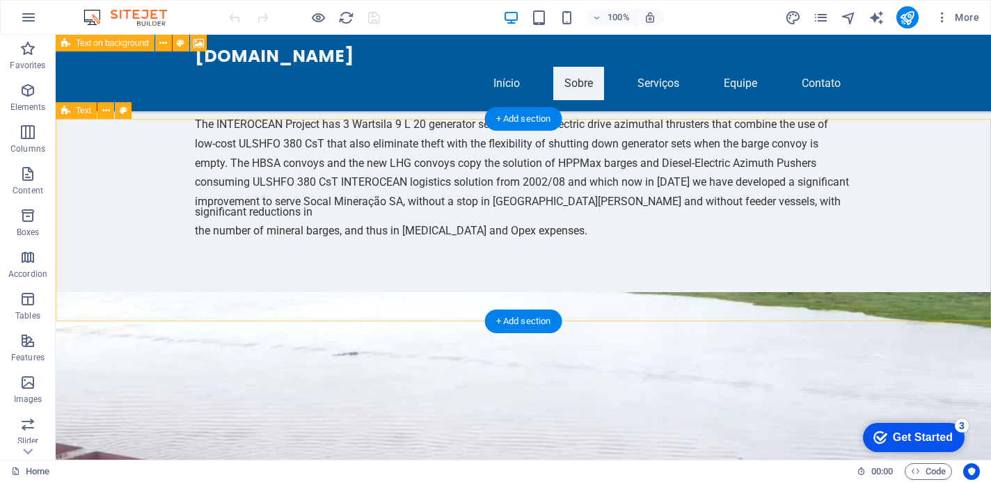
scroll to position [1916, 0]
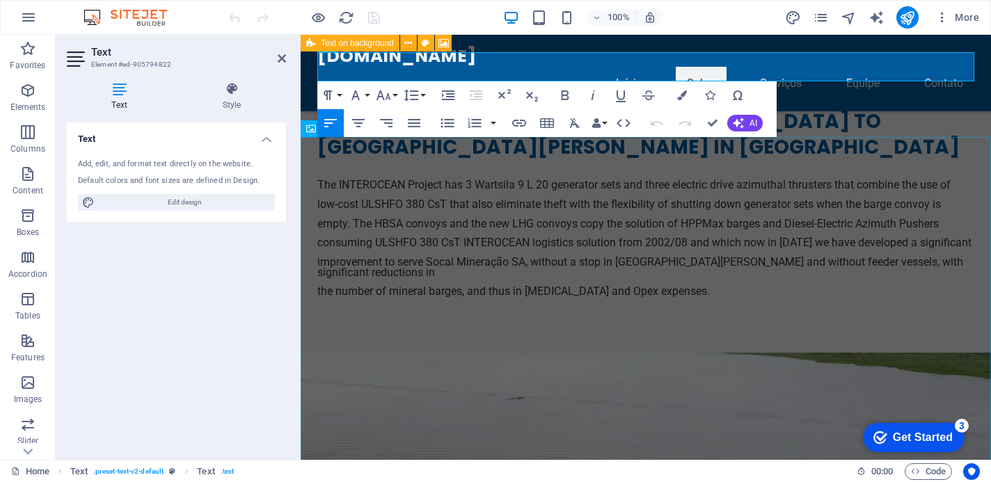
scroll to position [1777, 0]
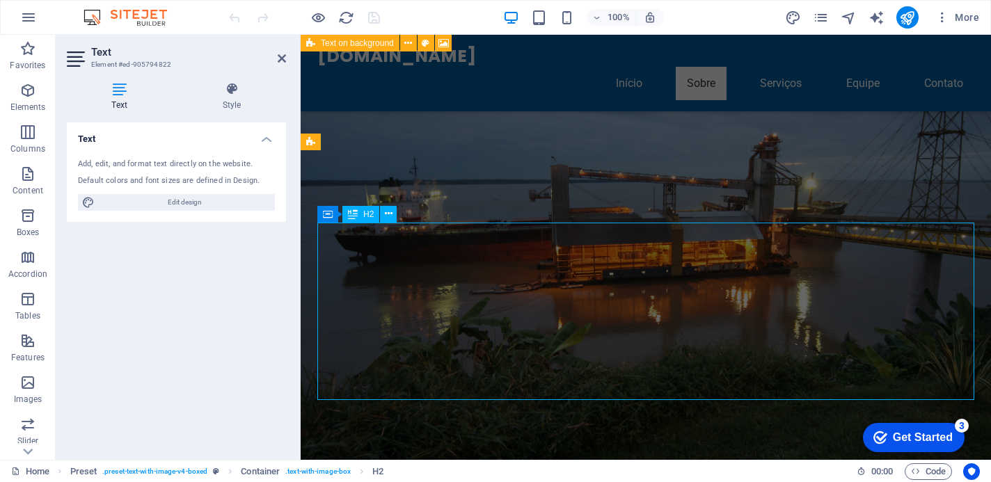
scroll to position [4712, 0]
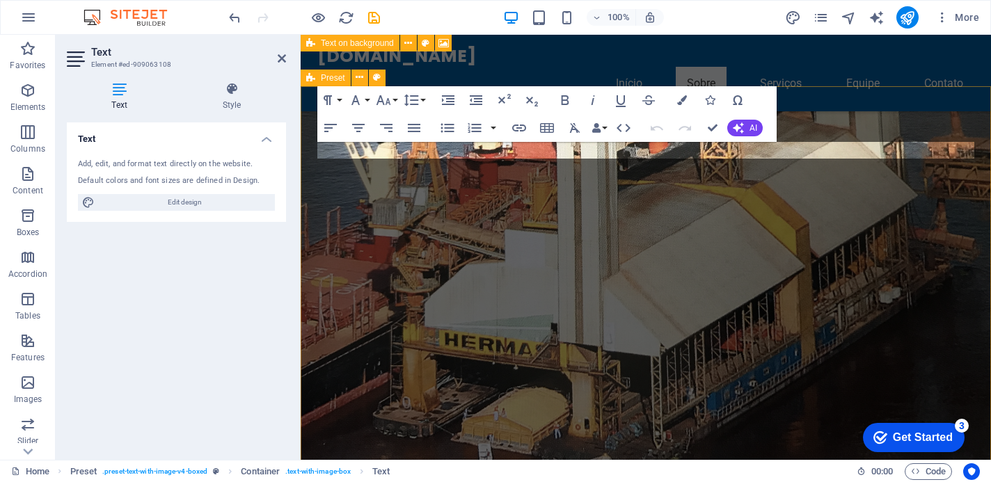
scroll to position [4234, 0]
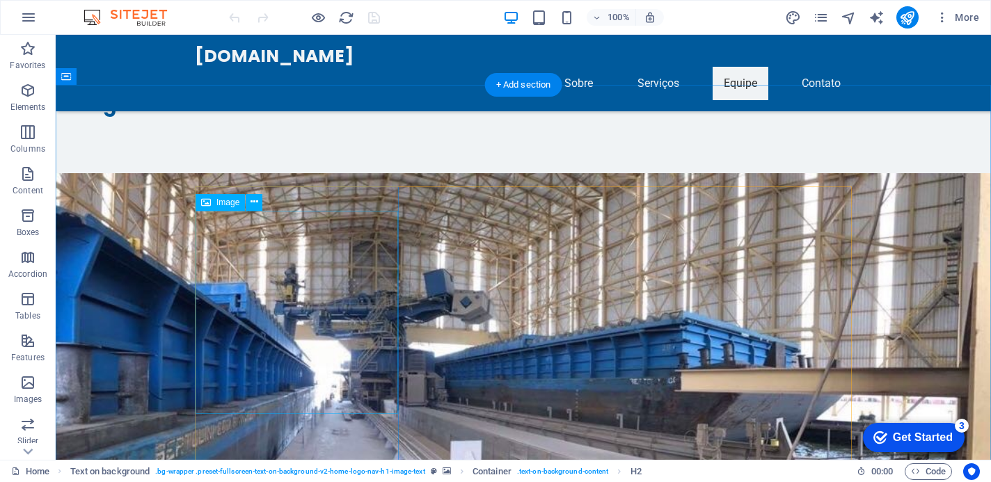
scroll to position [7115, 0]
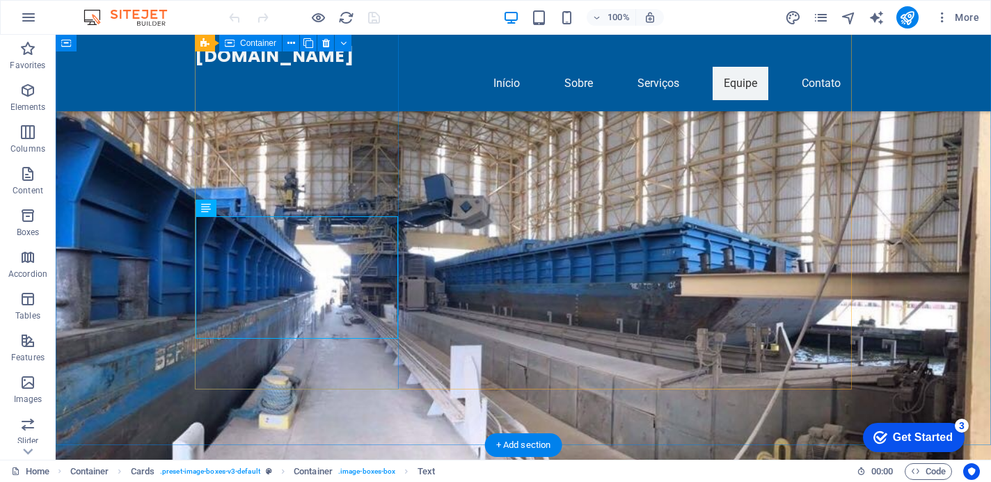
scroll to position [7211, 0]
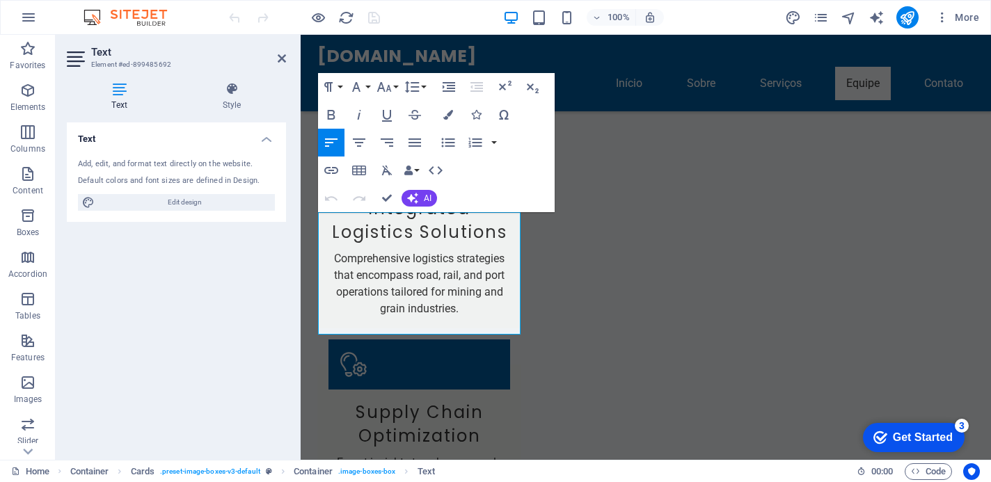
scroll to position [6615, 0]
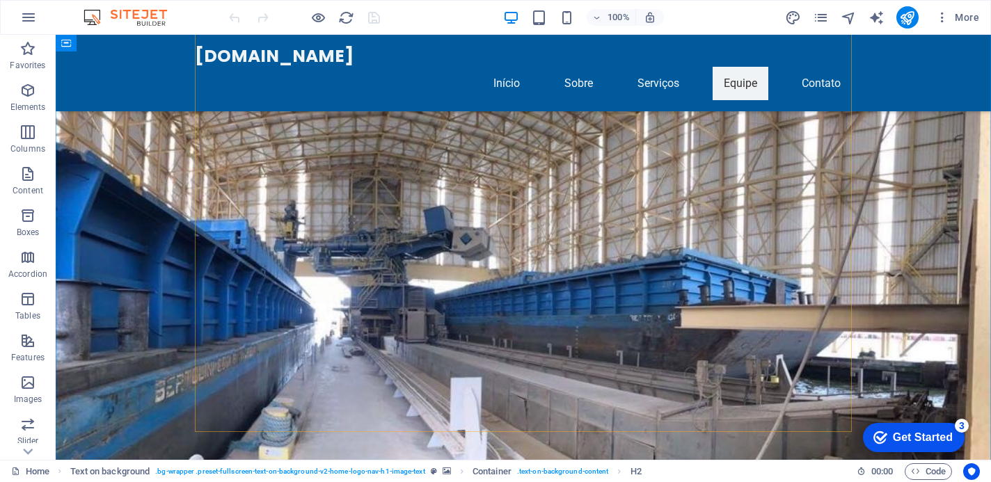
scroll to position [7170, 0]
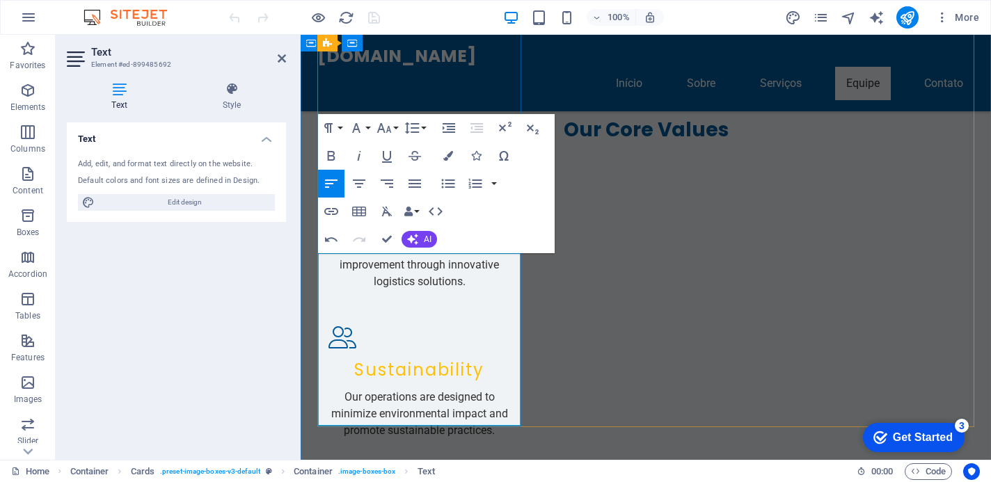
drag, startPoint x: 424, startPoint y: 374, endPoint x: 390, endPoint y: 388, distance: 36.8
drag, startPoint x: 481, startPoint y: 291, endPoint x: 392, endPoint y: 275, distance: 89.8
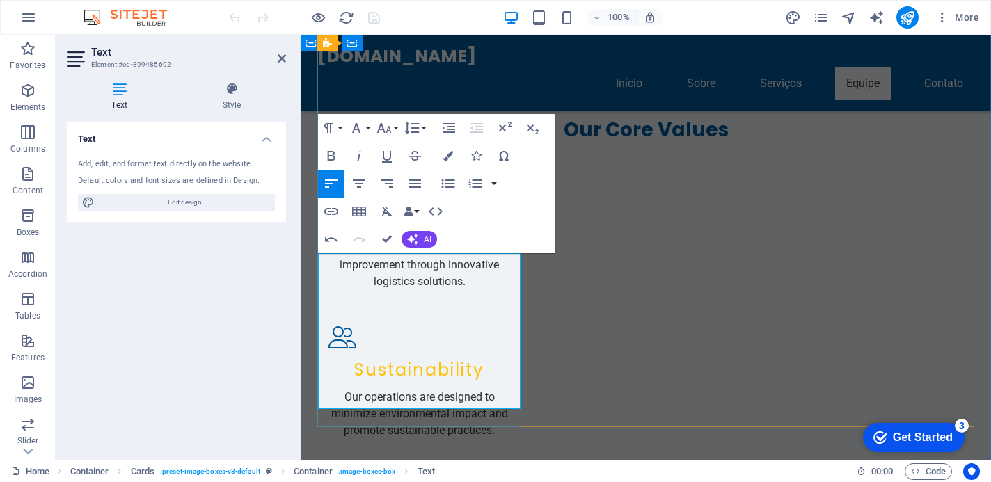
click at [914, 15] on icon "publish" at bounding box center [907, 18] width 16 height 16
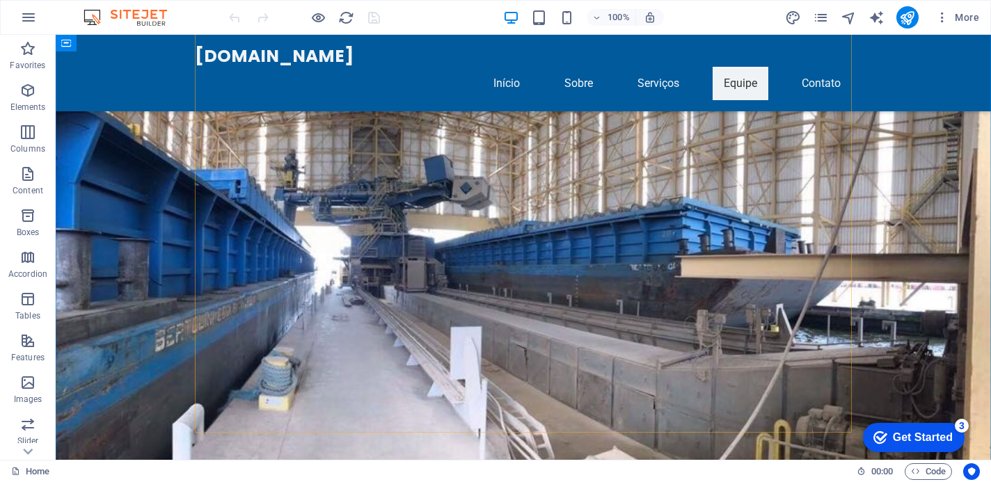
scroll to position [7164, 0]
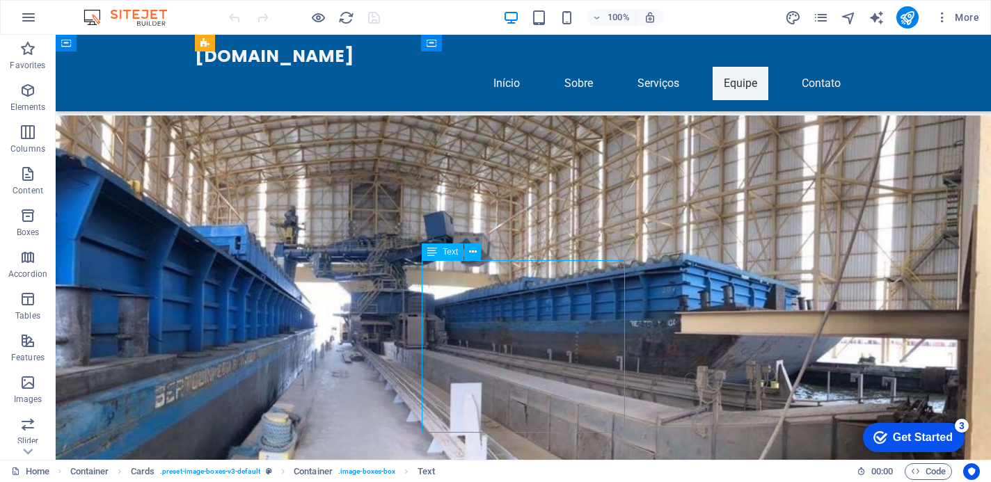
scroll to position [6568, 0]
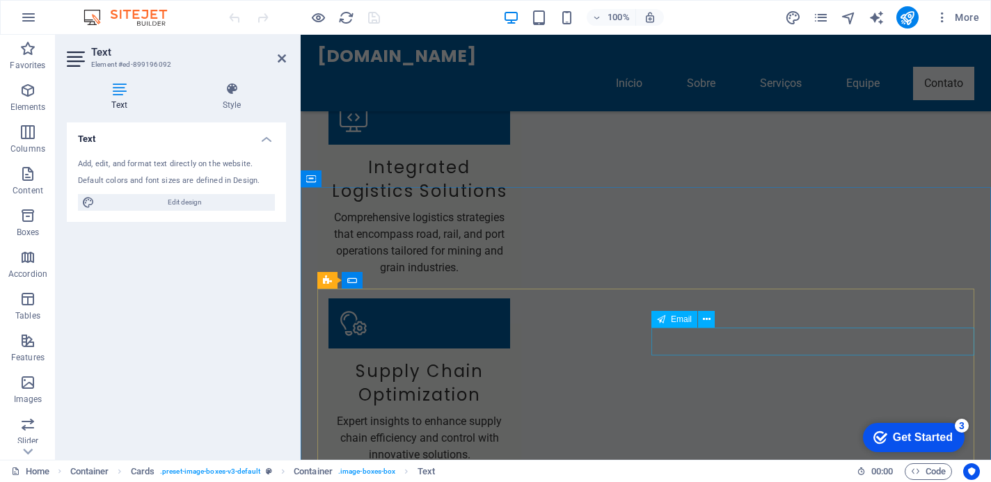
scroll to position [7251, 0]
click at [0, 0] on icon "publish" at bounding box center [0, 0] width 0 height 0
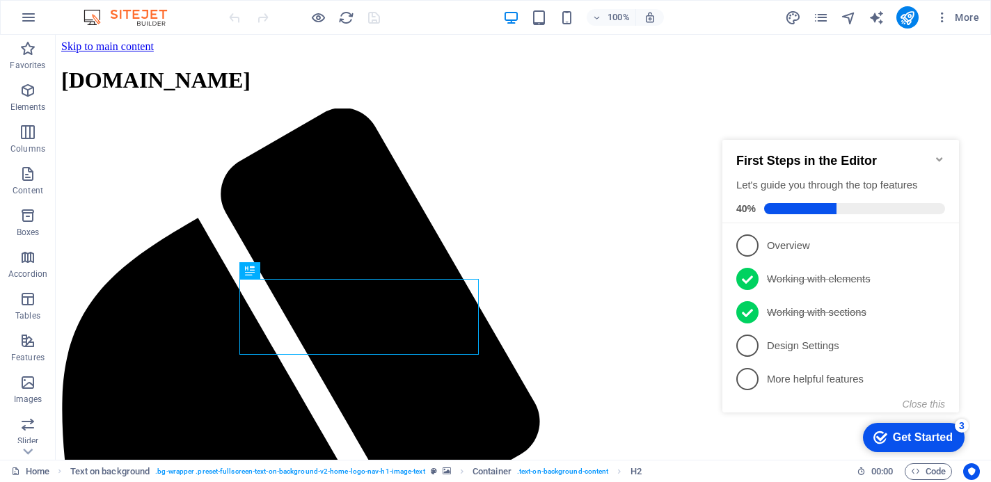
click at [939, 154] on icon "Minimize checklist" at bounding box center [939, 159] width 11 height 11
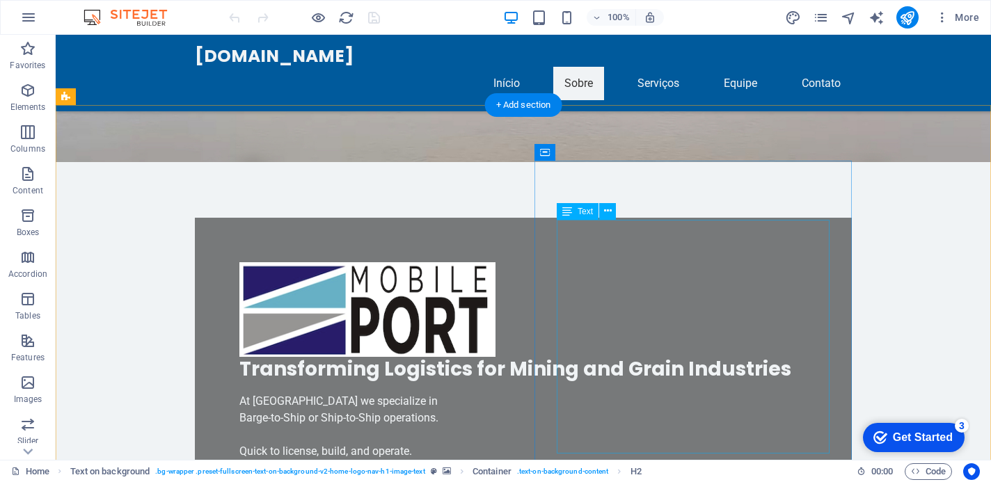
scroll to position [493, 0]
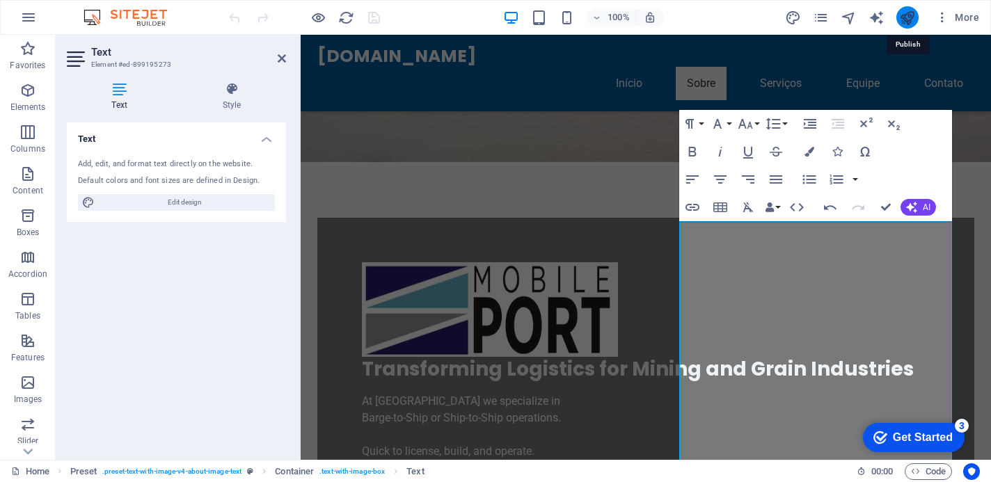
click at [0, 0] on icon "publish" at bounding box center [0, 0] width 0 height 0
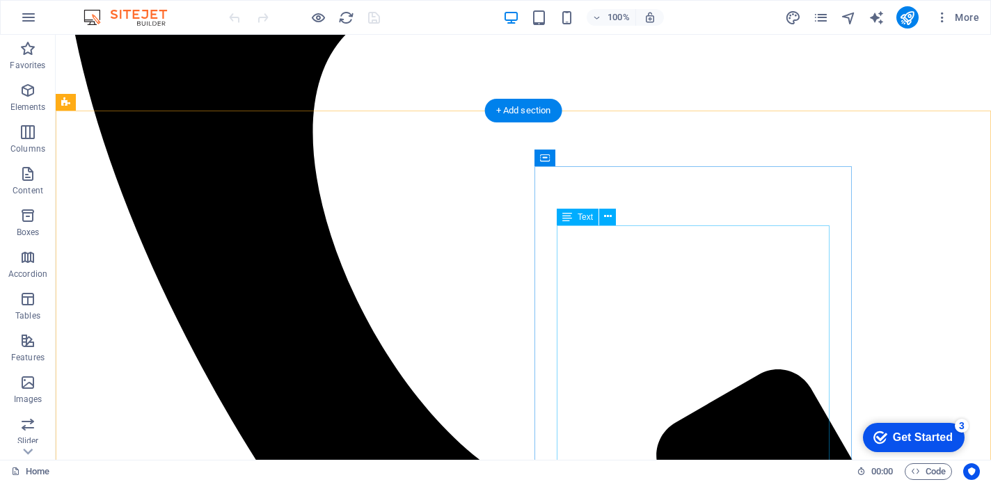
scroll to position [489, 0]
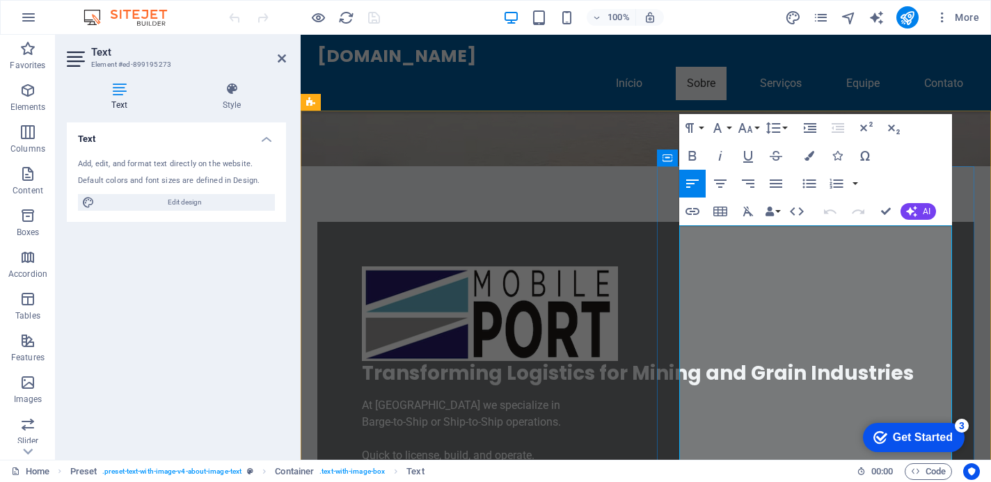
click at [0, 0] on icon "publish" at bounding box center [0, 0] width 0 height 0
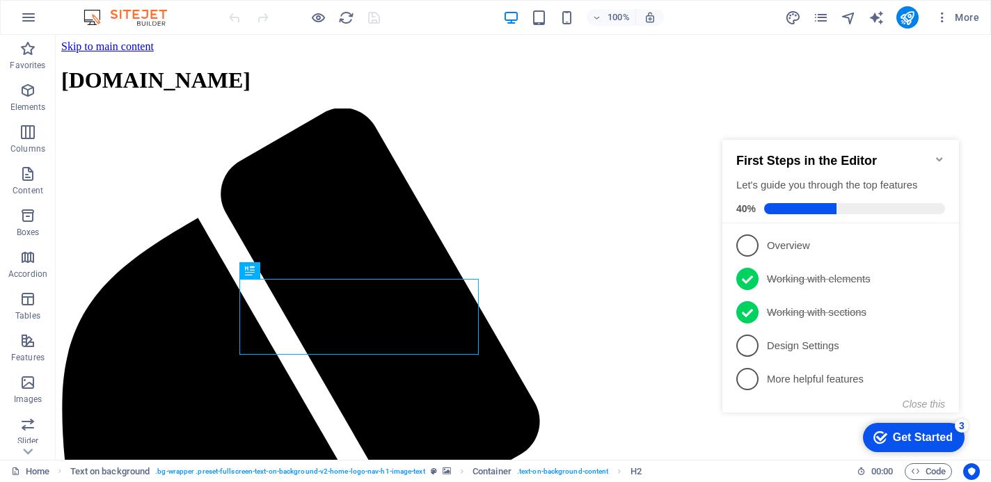
click at [937, 160] on h2 "First Steps in the Editor" at bounding box center [840, 161] width 209 height 15
click at [937, 157] on icon "Minimize checklist" at bounding box center [939, 159] width 6 height 4
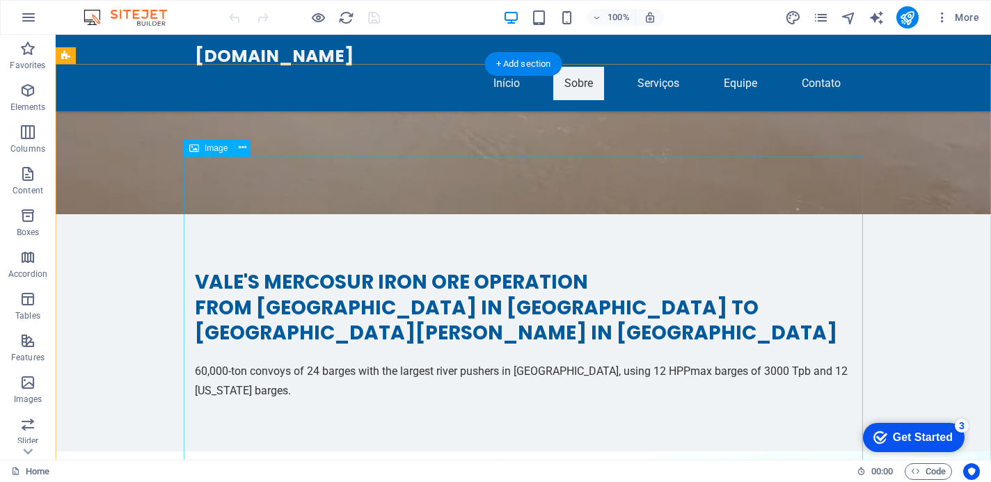
scroll to position [2693, 0]
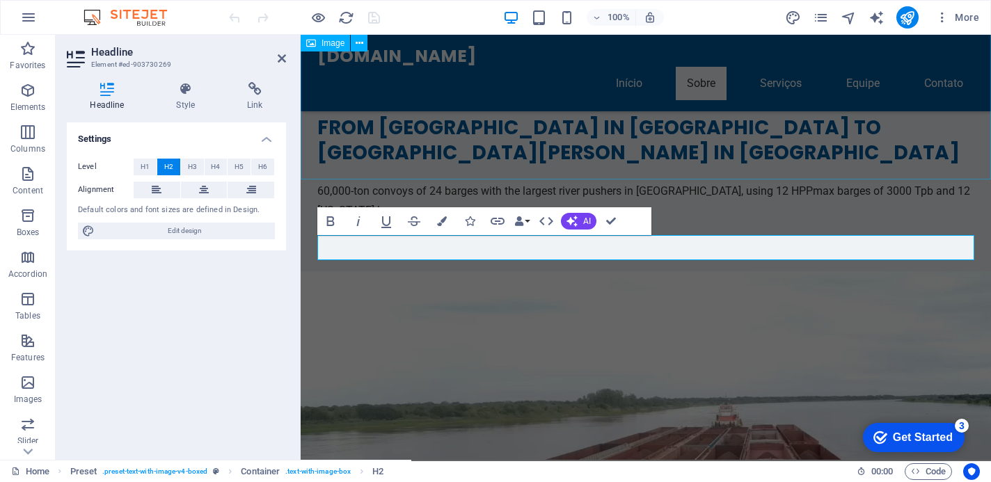
scroll to position [2263, 0]
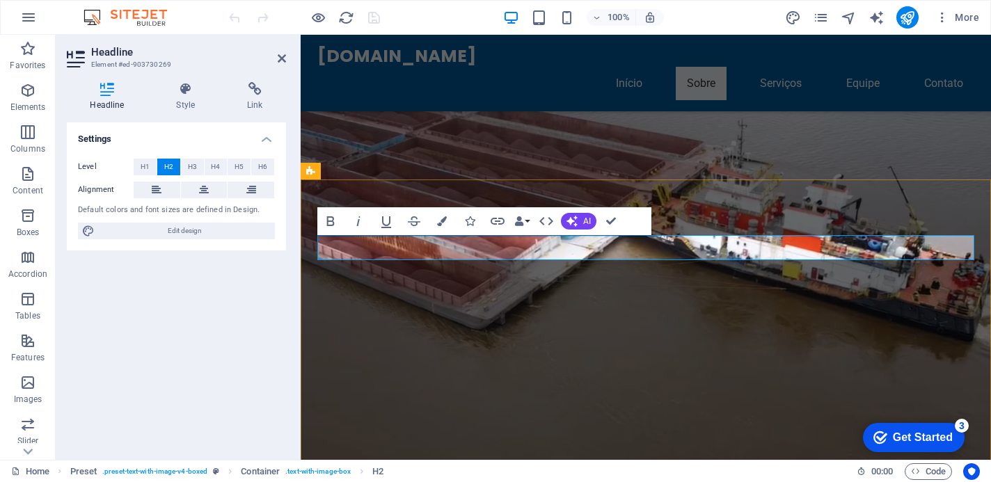
drag, startPoint x: 818, startPoint y: 246, endPoint x: 448, endPoint y: 239, distance: 369.5
copy h2 "25 BARGE CONVOY WITH 50,000 DWT"
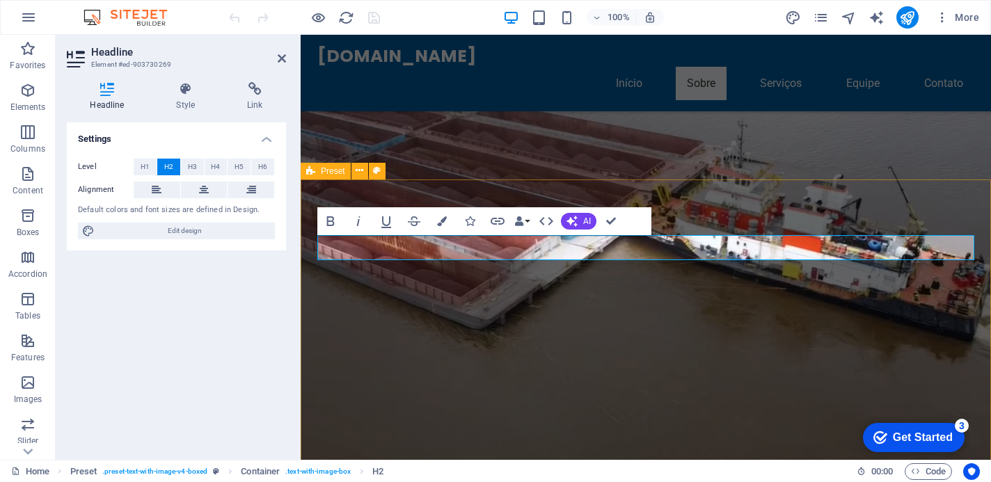
drag, startPoint x: 857, startPoint y: 232, endPoint x: 1101, endPoint y: 234, distance: 244.2
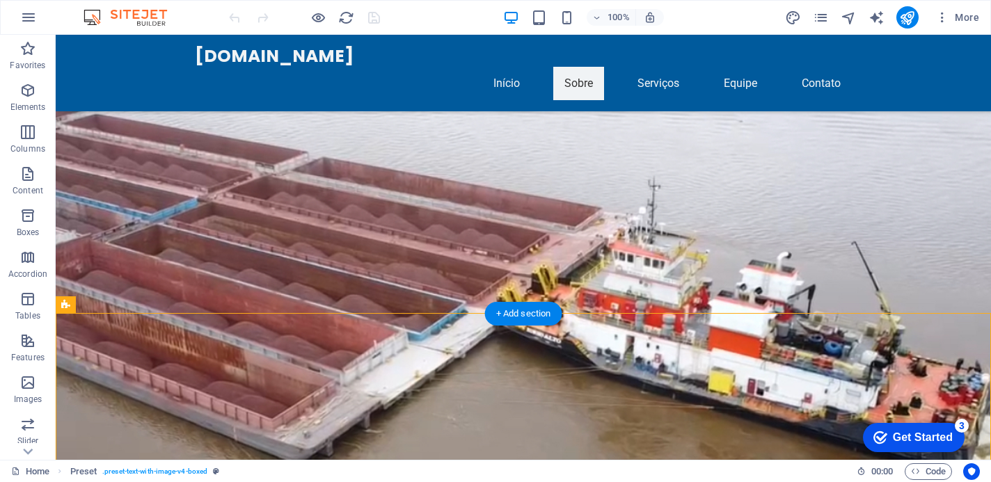
scroll to position [2444, 0]
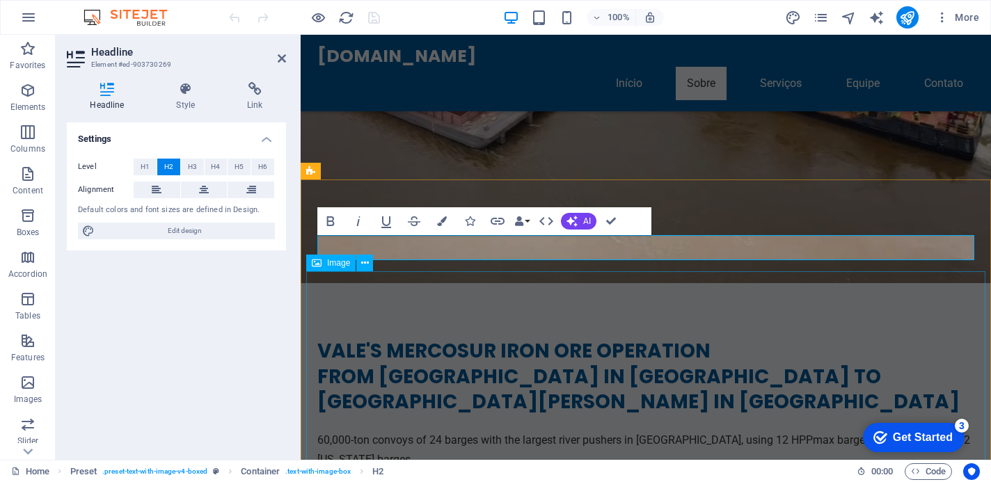
scroll to position [2263, 0]
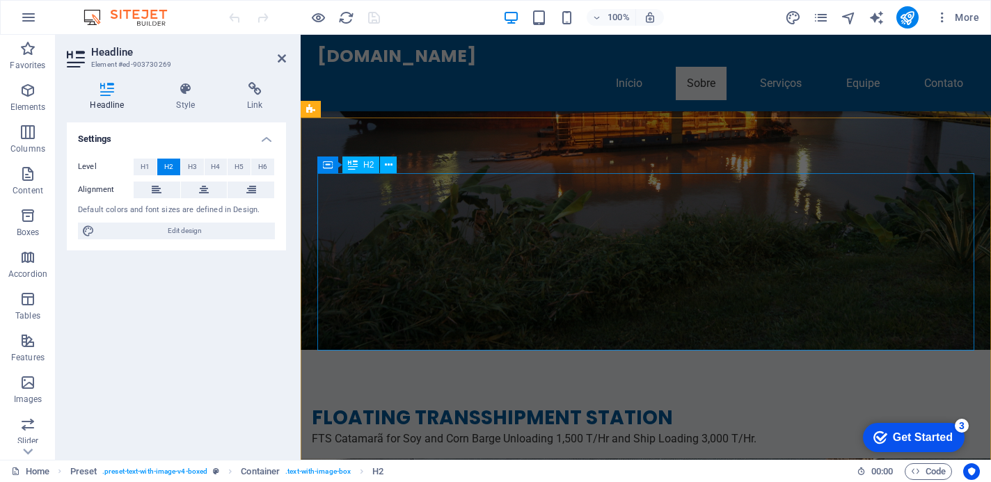
scroll to position [4244, 0]
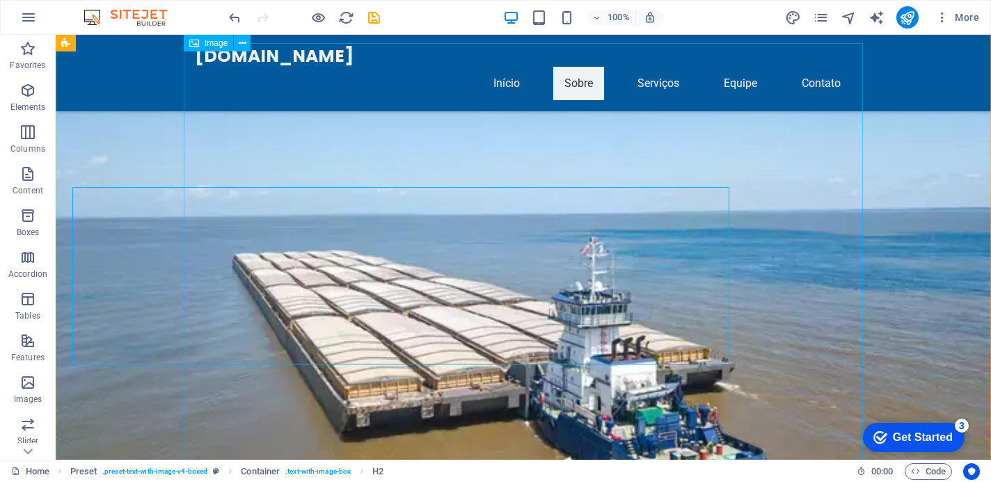
scroll to position [4737, 0]
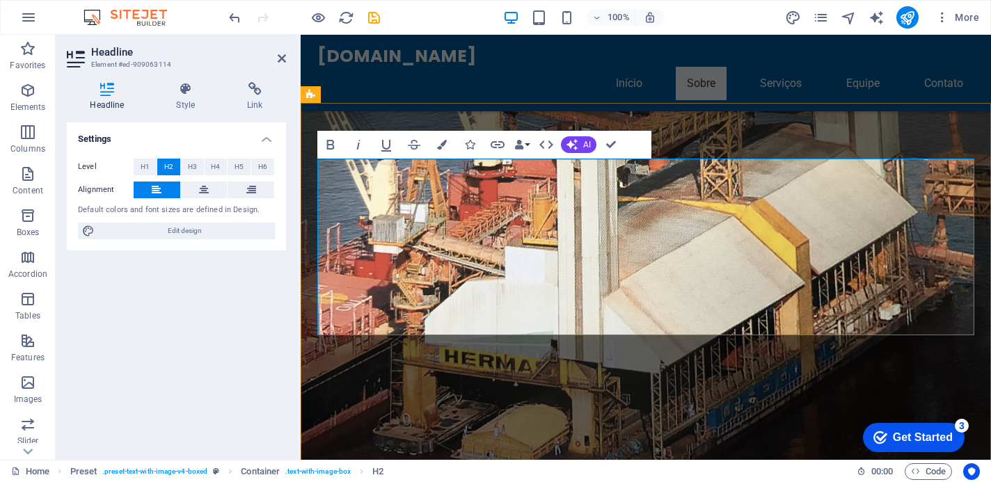
scroll to position [4259, 0]
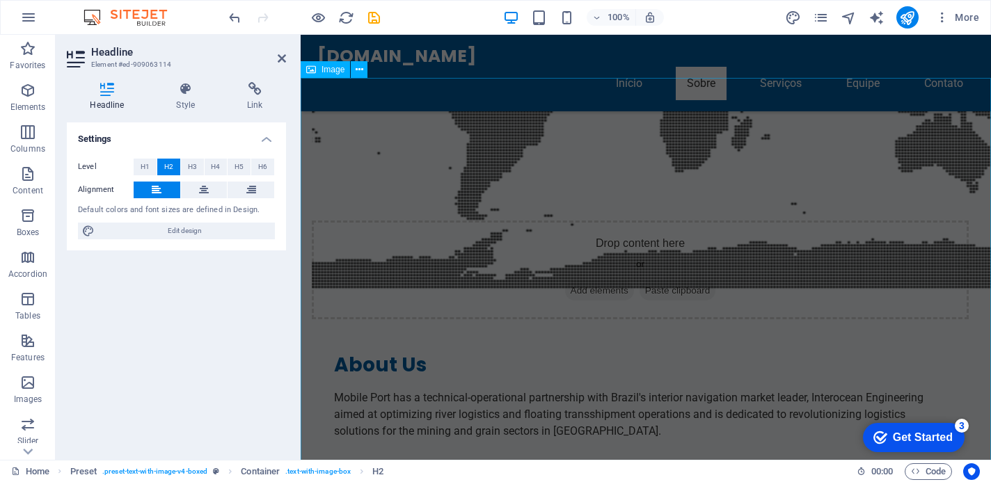
scroll to position [0, 0]
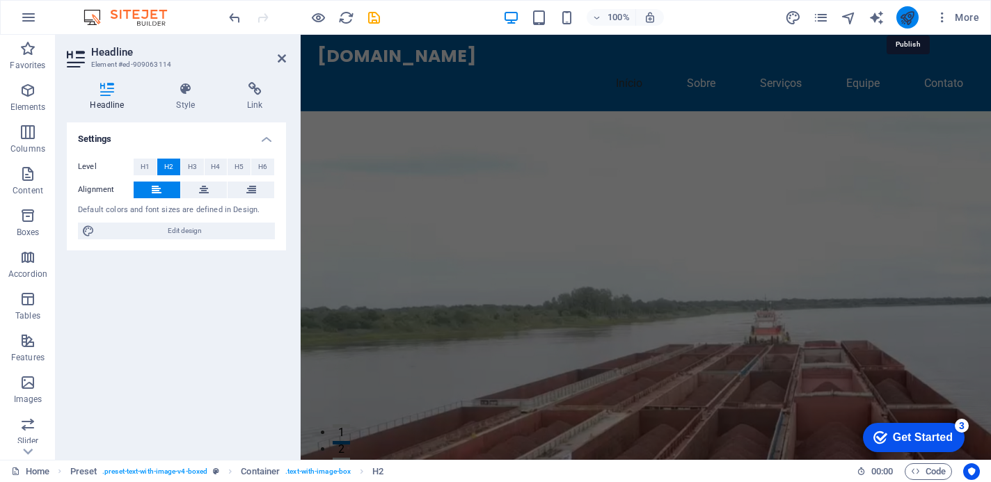
drag, startPoint x: 911, startPoint y: 15, endPoint x: 904, endPoint y: 13, distance: 7.9
click at [0, 0] on icon "publish" at bounding box center [0, 0] width 0 height 0
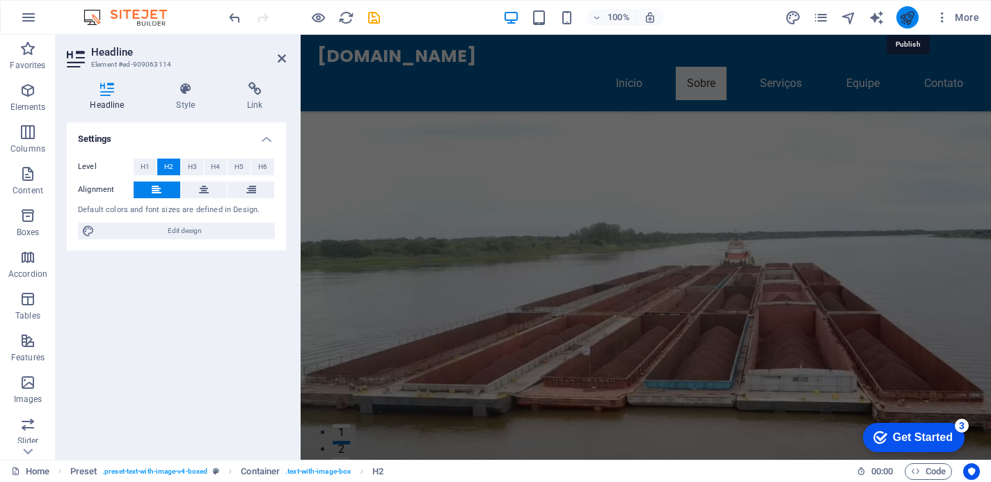
scroll to position [4737, 0]
